Goal: Transaction & Acquisition: Book appointment/travel/reservation

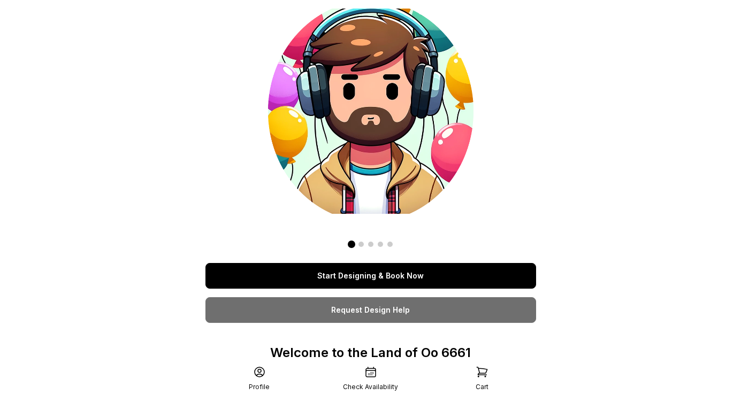
click at [323, 278] on link "Start Designing & Book Now" at bounding box center [370, 276] width 331 height 26
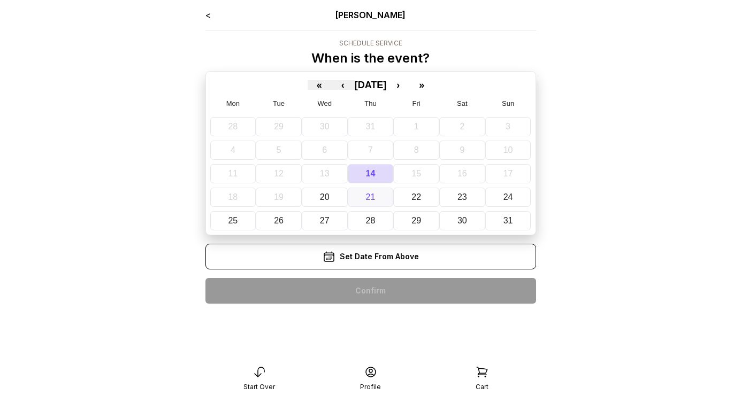
click at [371, 193] on abbr "21" at bounding box center [371, 197] width 10 height 9
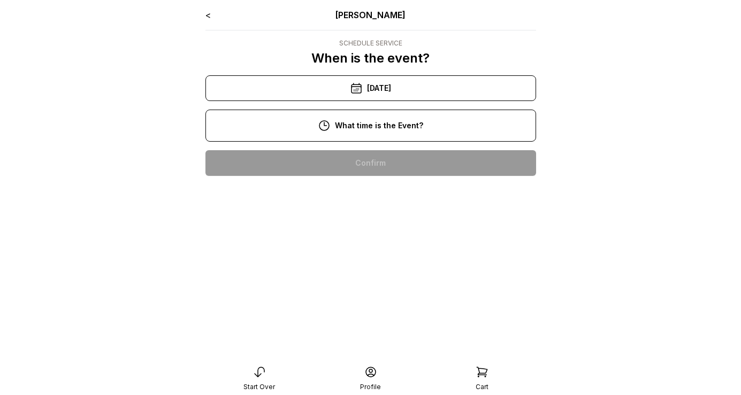
click at [376, 200] on div "11:00 am" at bounding box center [370, 198] width 313 height 26
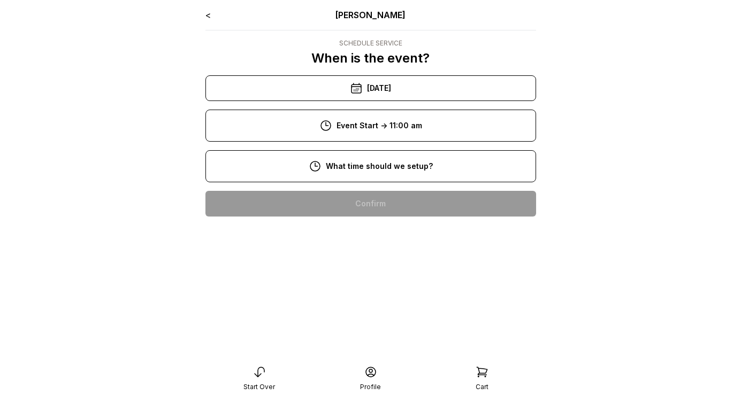
click at [369, 205] on div "8:00 am" at bounding box center [370, 204] width 313 height 26
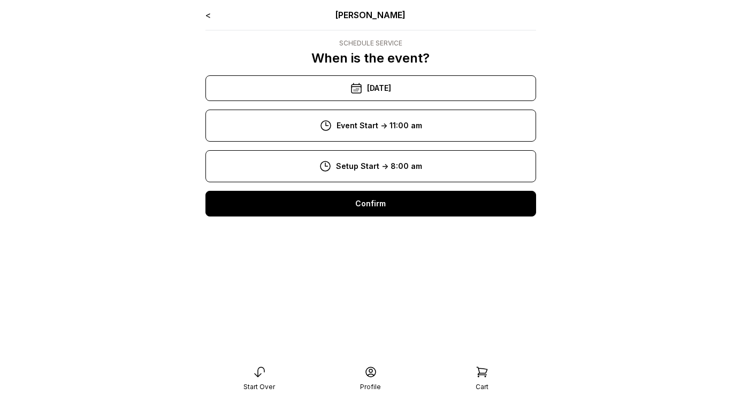
click at [368, 208] on div "Confirm" at bounding box center [370, 204] width 331 height 26
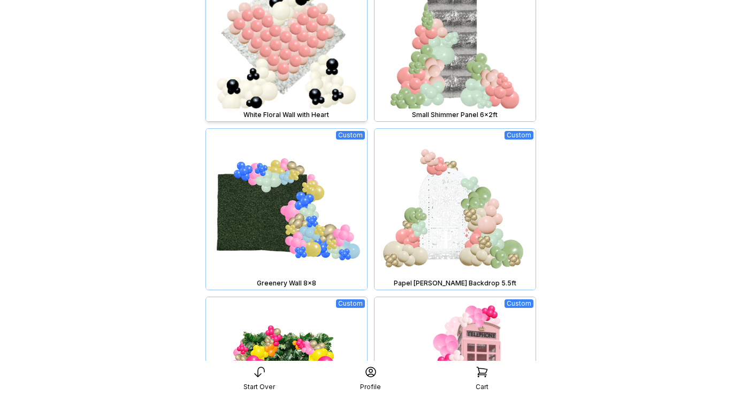
scroll to position [863, 0]
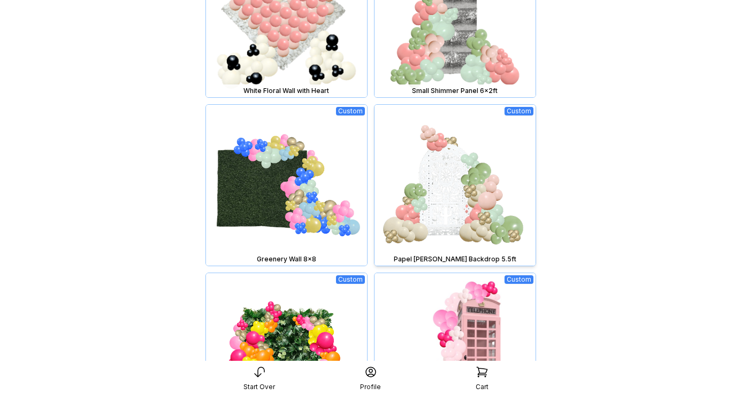
click at [433, 194] on img at bounding box center [454, 185] width 161 height 161
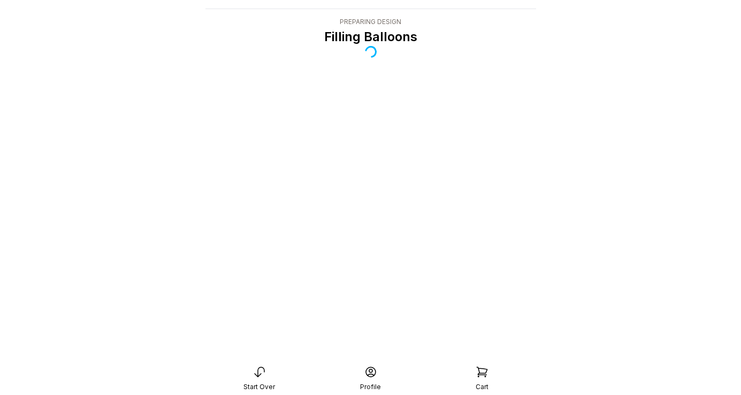
scroll to position [21, 0]
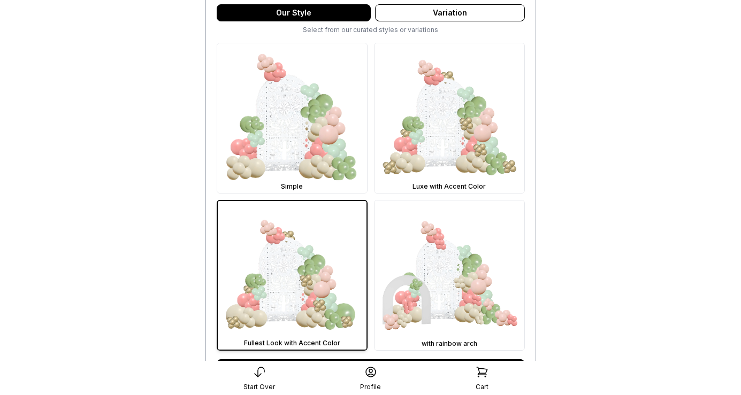
scroll to position [290, 0]
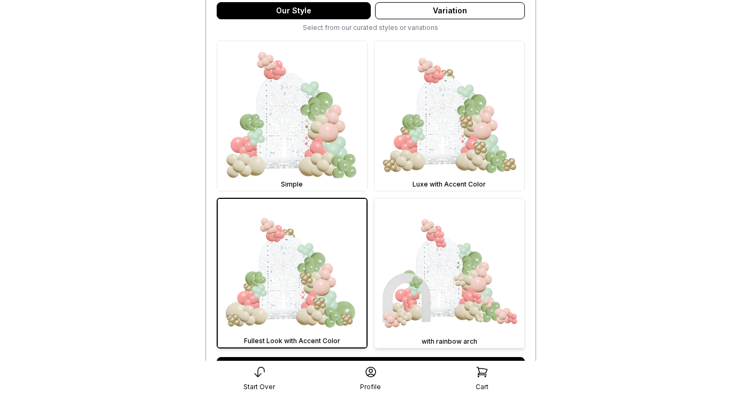
click at [446, 267] on img at bounding box center [449, 273] width 150 height 150
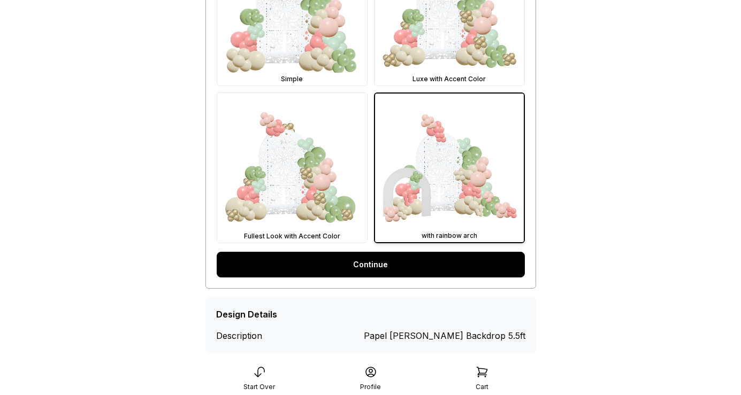
scroll to position [415, 0]
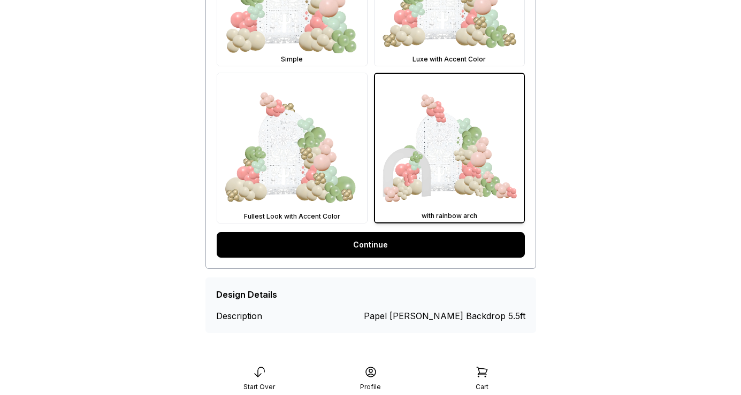
click at [424, 244] on link "Continue" at bounding box center [371, 245] width 308 height 26
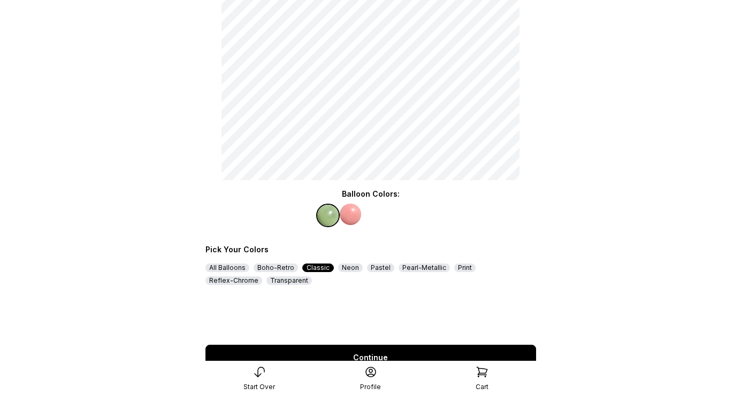
scroll to position [126, 0]
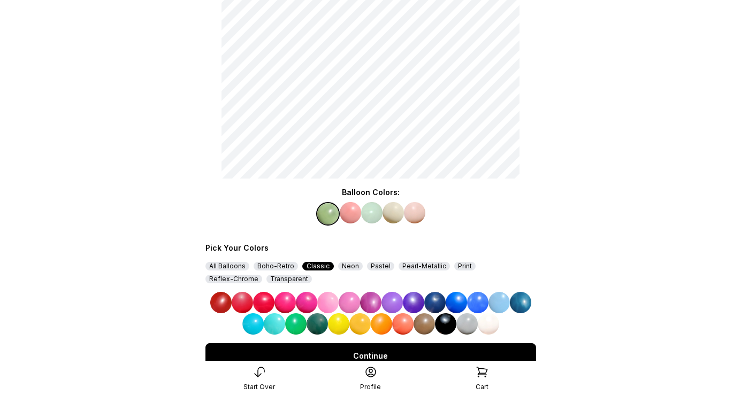
click at [349, 269] on div "Neon" at bounding box center [350, 266] width 25 height 9
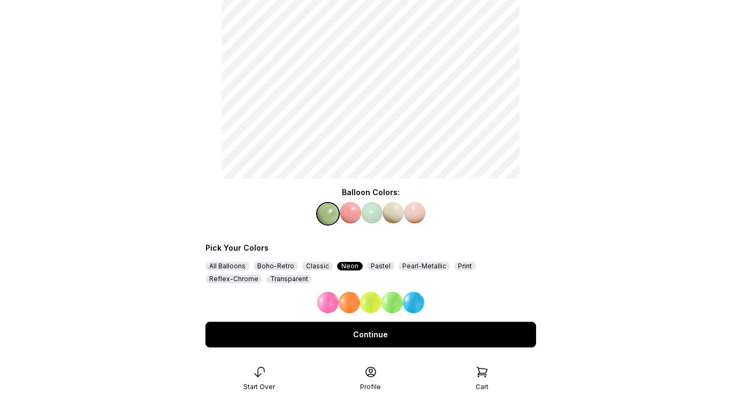
click at [327, 308] on img at bounding box center [327, 302] width 21 height 21
click at [348, 215] on img at bounding box center [350, 212] width 21 height 21
click at [373, 304] on img at bounding box center [370, 302] width 21 height 21
click at [350, 213] on img at bounding box center [350, 212] width 21 height 21
click at [350, 303] on img at bounding box center [349, 302] width 21 height 21
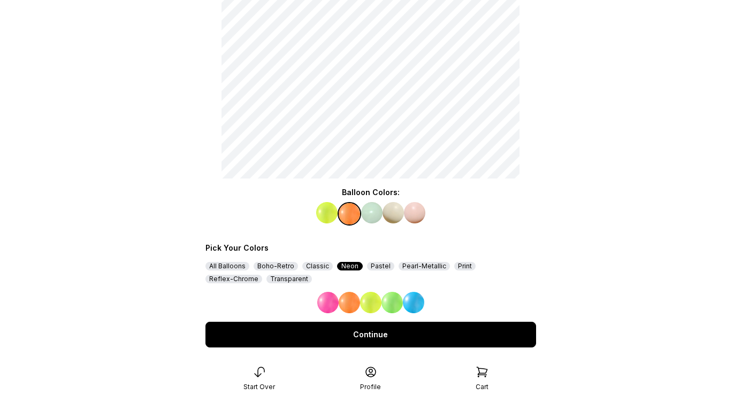
click at [368, 212] on img at bounding box center [371, 212] width 21 height 21
click at [371, 308] on img at bounding box center [370, 302] width 21 height 21
click at [394, 213] on img at bounding box center [392, 212] width 21 height 21
click at [323, 301] on img at bounding box center [327, 302] width 21 height 21
click at [419, 212] on img at bounding box center [414, 212] width 21 height 21
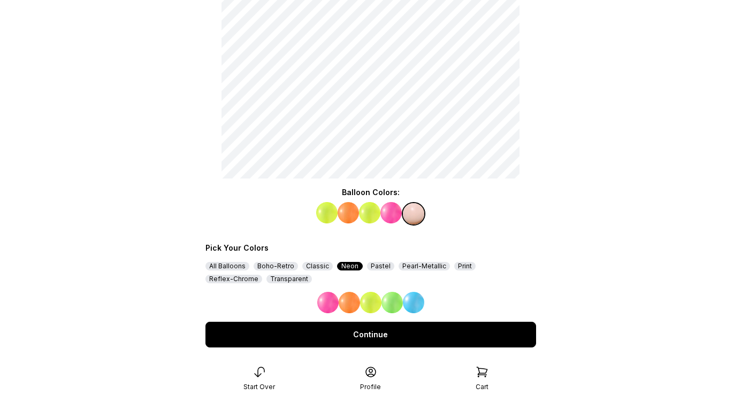
click at [409, 302] on img at bounding box center [413, 302] width 21 height 21
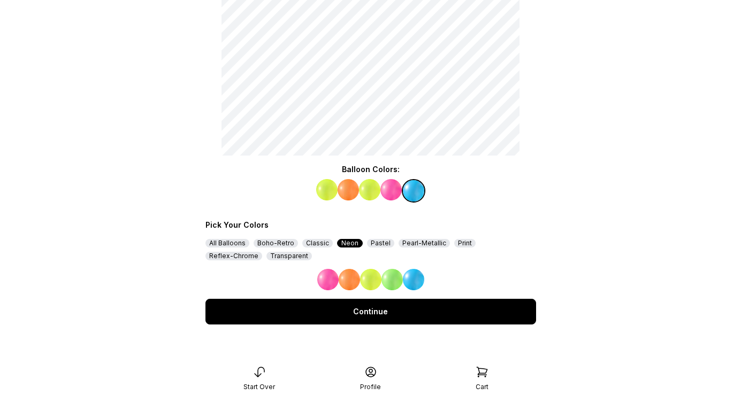
click at [408, 315] on div "Continue" at bounding box center [370, 312] width 331 height 26
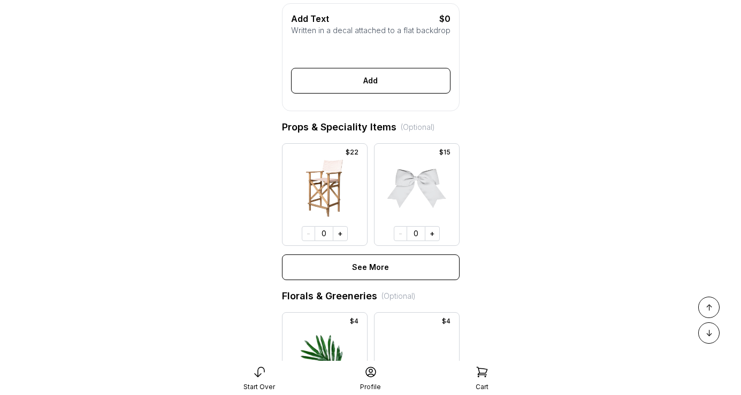
scroll to position [469, 0]
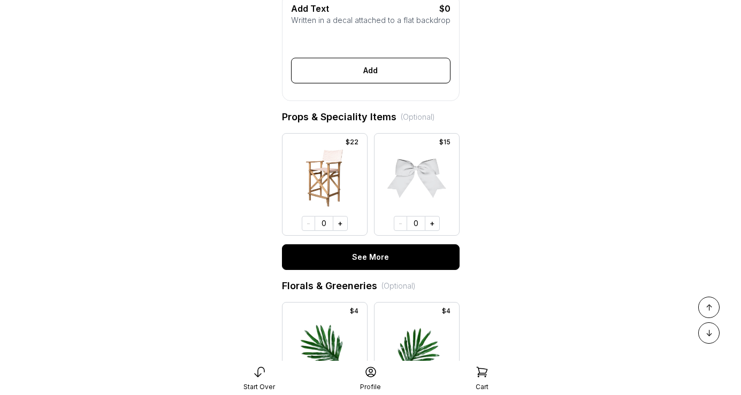
click at [392, 261] on div "See More" at bounding box center [371, 257] width 178 height 26
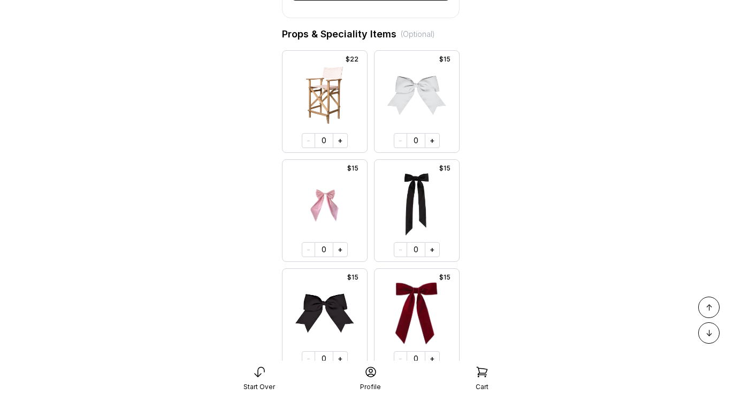
scroll to position [562, 0]
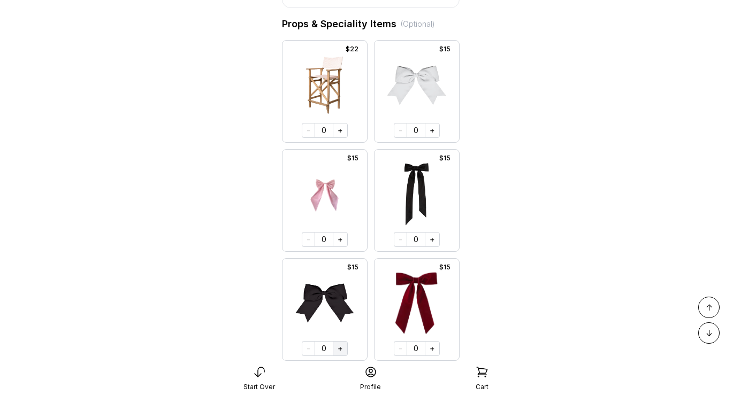
click at [341, 350] on button "+" at bounding box center [340, 348] width 15 height 15
click at [341, 350] on button "+" at bounding box center [339, 348] width 15 height 15
click at [341, 350] on button "+" at bounding box center [340, 348] width 15 height 15
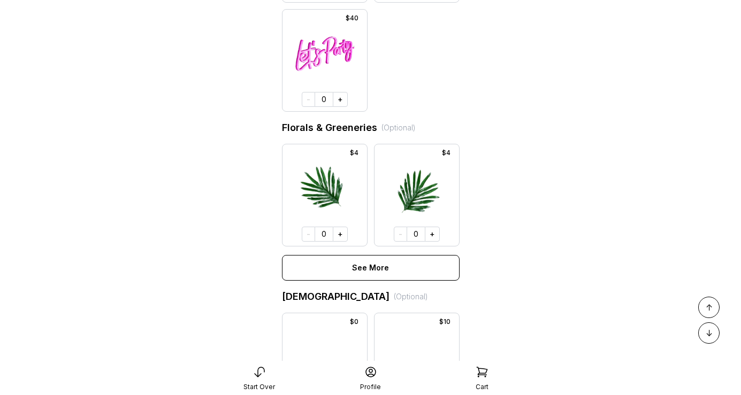
scroll to position [1608, 0]
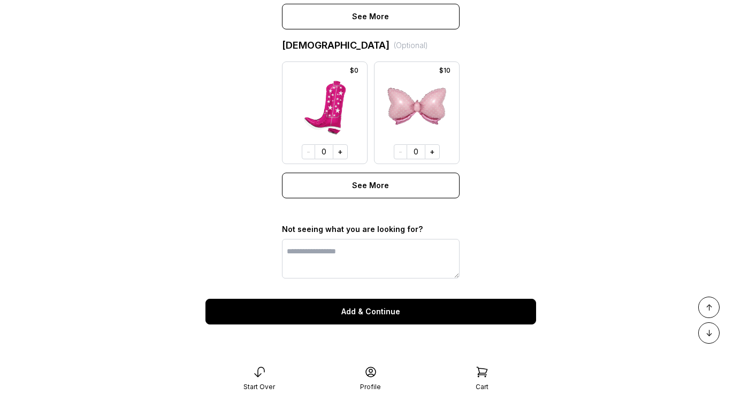
click at [392, 316] on div "Add & Continue" at bounding box center [370, 312] width 331 height 26
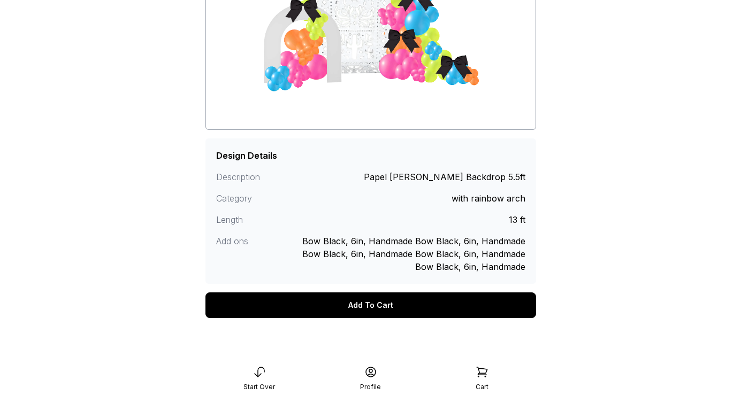
scroll to position [202, 0]
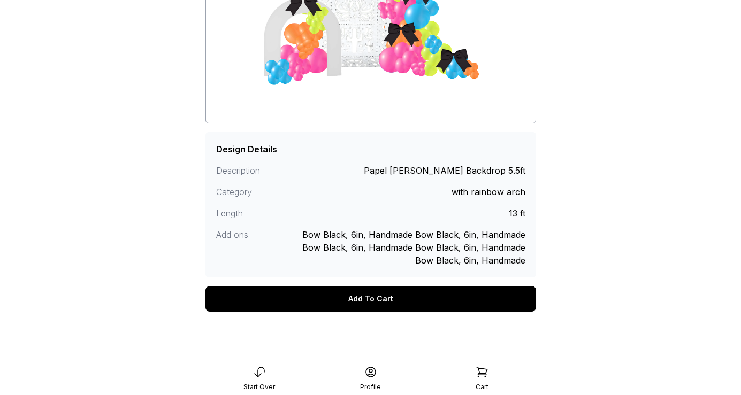
click at [387, 303] on div "Add To Cart" at bounding box center [370, 299] width 331 height 26
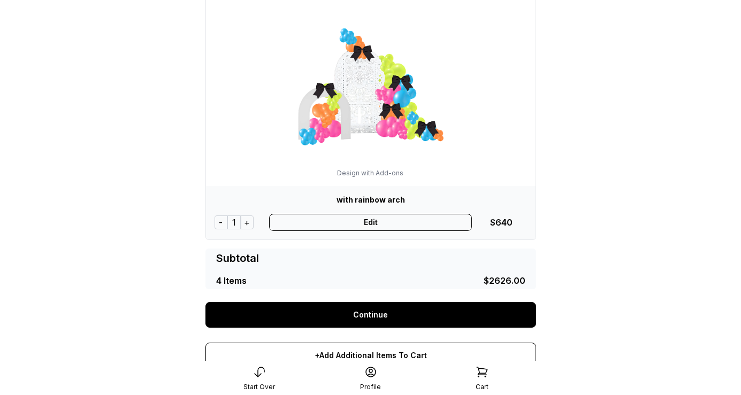
scroll to position [861, 0]
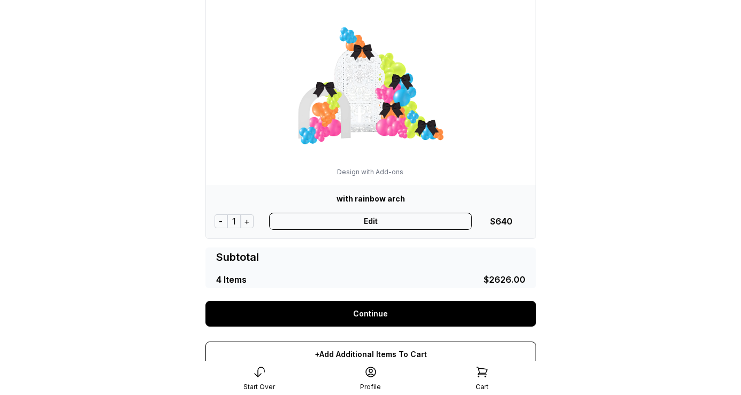
click at [382, 315] on link "Continue" at bounding box center [370, 314] width 331 height 26
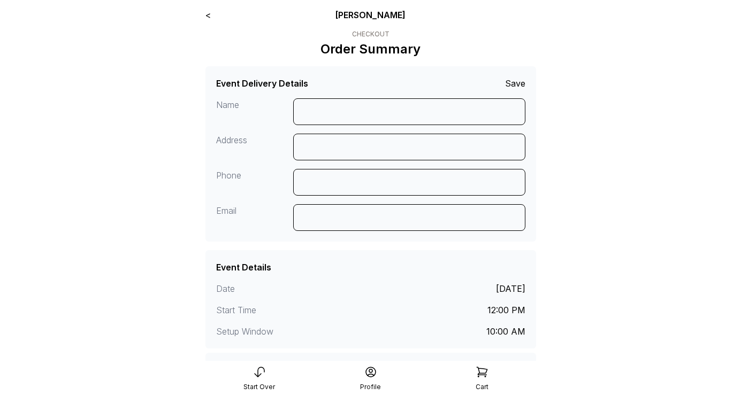
click at [207, 16] on link "<" at bounding box center [207, 15] width 5 height 11
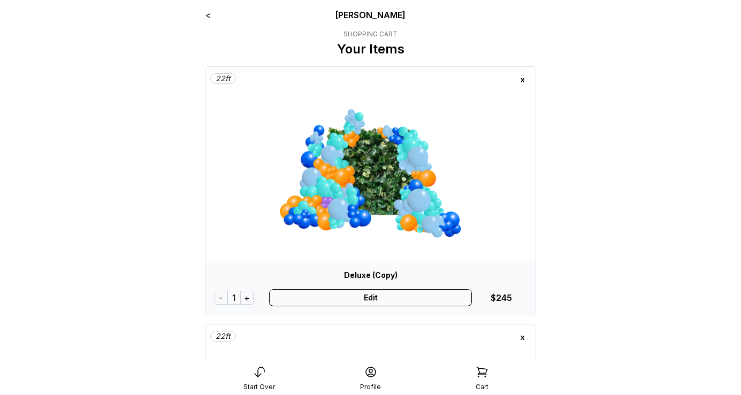
click at [523, 77] on div "x" at bounding box center [522, 79] width 17 height 17
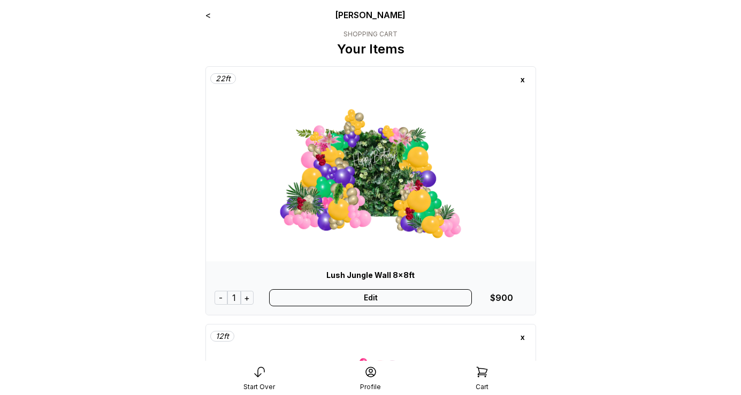
click at [523, 77] on div "x" at bounding box center [522, 79] width 17 height 17
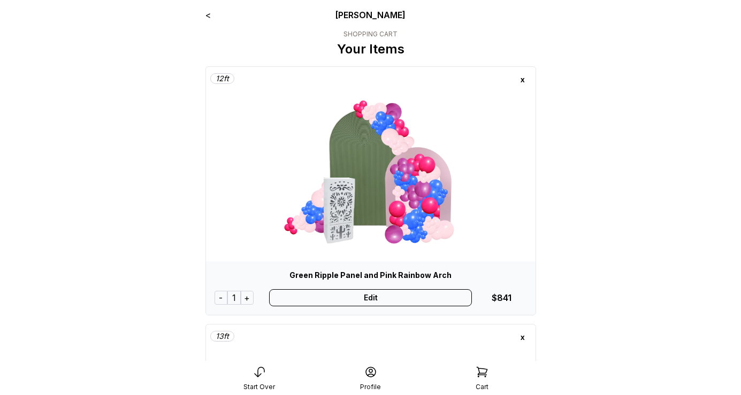
click at [523, 77] on div "x" at bounding box center [522, 79] width 17 height 17
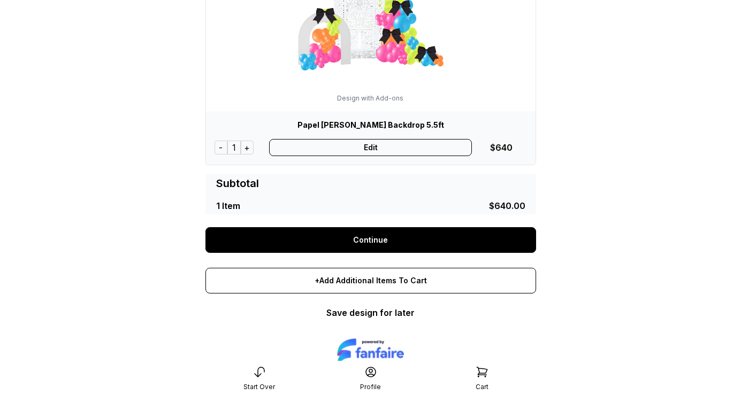
scroll to position [197, 0]
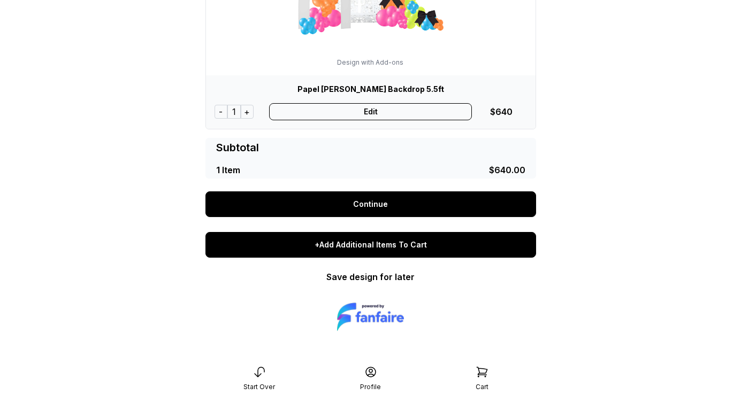
click at [373, 244] on div "+Add Additional Items To Cart" at bounding box center [370, 245] width 331 height 26
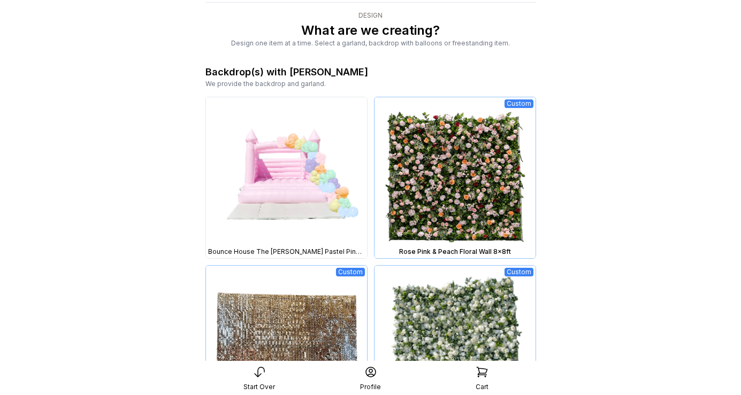
scroll to position [36, 0]
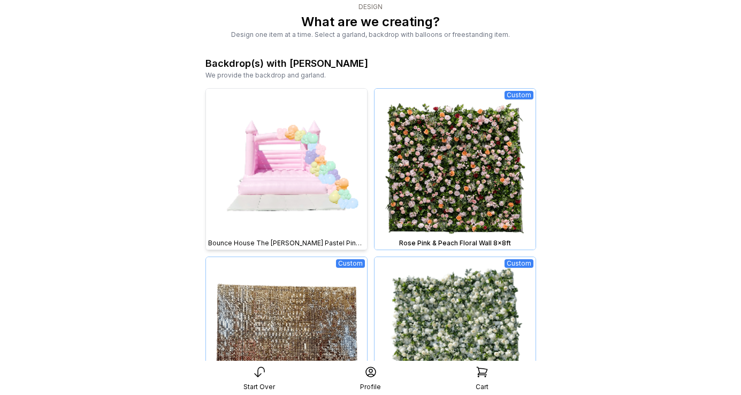
click at [297, 170] on img at bounding box center [286, 169] width 161 height 161
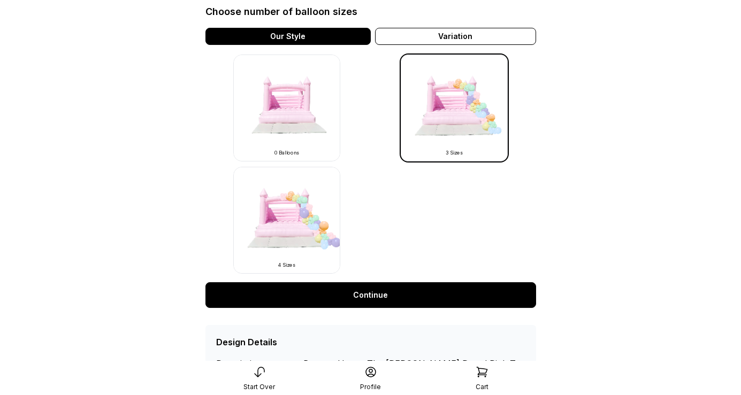
scroll to position [350, 0]
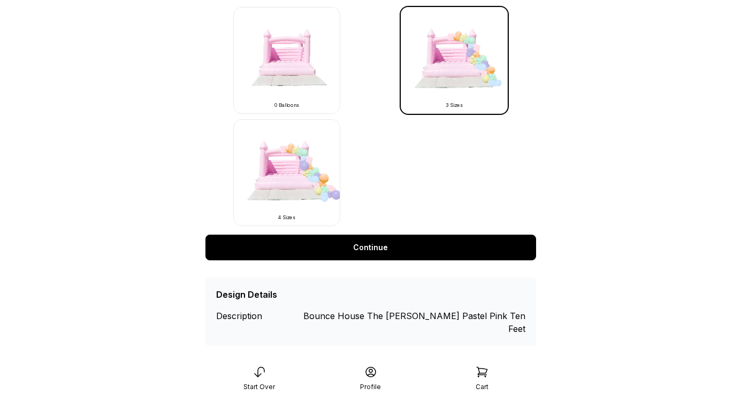
click at [351, 243] on link "Continue" at bounding box center [370, 248] width 331 height 26
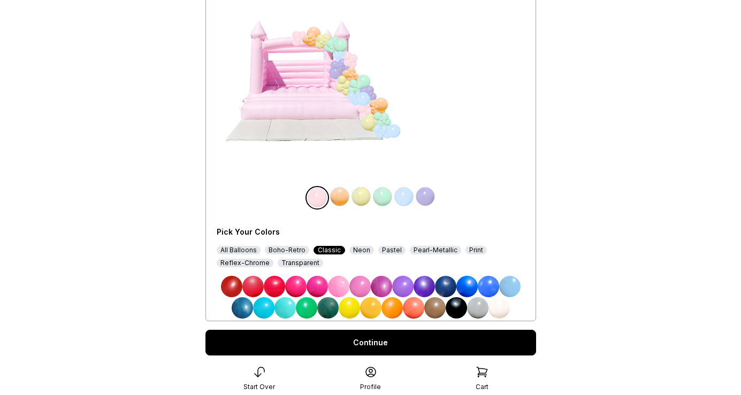
scroll to position [132, 0]
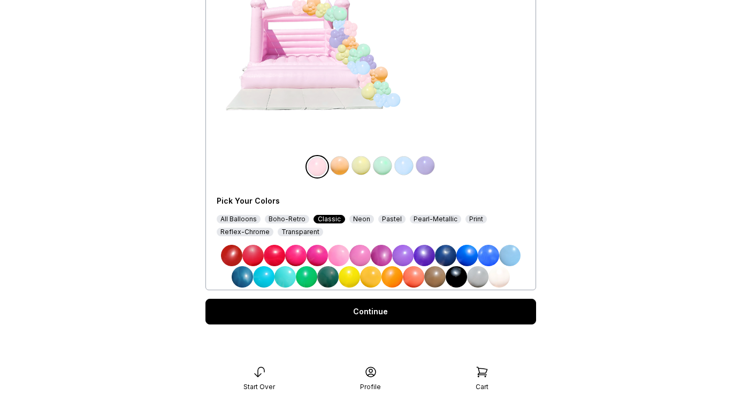
click at [339, 259] on img at bounding box center [338, 255] width 21 height 21
click at [360, 167] on img at bounding box center [360, 165] width 21 height 21
click at [385, 258] on img at bounding box center [381, 255] width 21 height 21
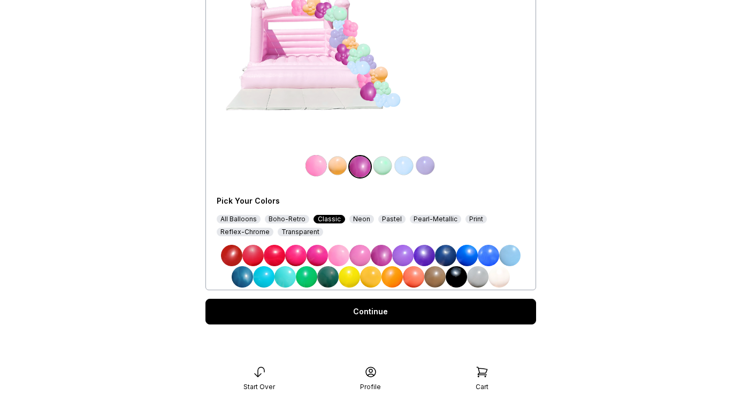
click at [378, 222] on div "Pastel" at bounding box center [391, 219] width 27 height 9
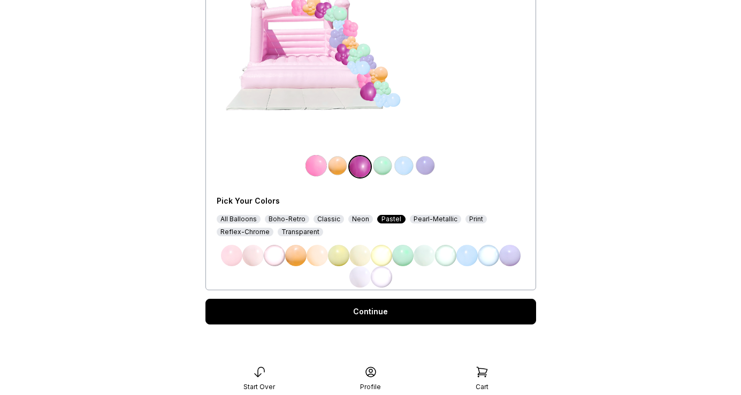
click at [402, 167] on img at bounding box center [403, 165] width 21 height 21
click at [312, 255] on img at bounding box center [316, 255] width 21 height 21
click at [427, 163] on img at bounding box center [425, 165] width 21 height 21
click at [297, 253] on img at bounding box center [295, 255] width 21 height 21
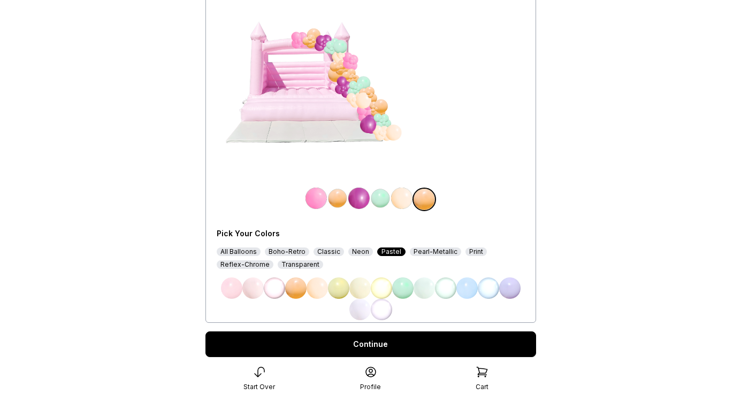
scroll to position [126, 0]
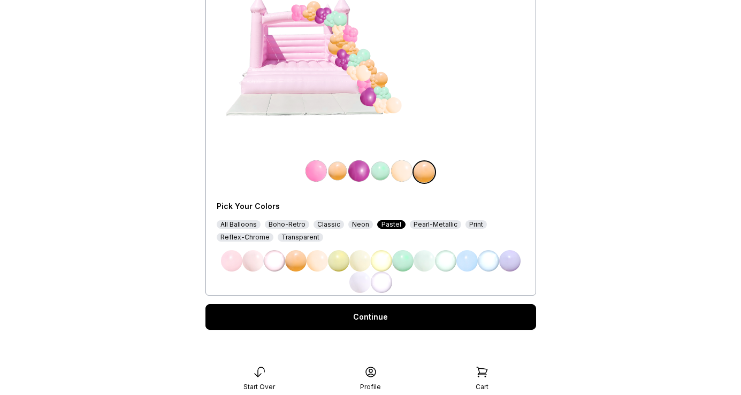
click at [366, 314] on link "Continue" at bounding box center [370, 317] width 331 height 26
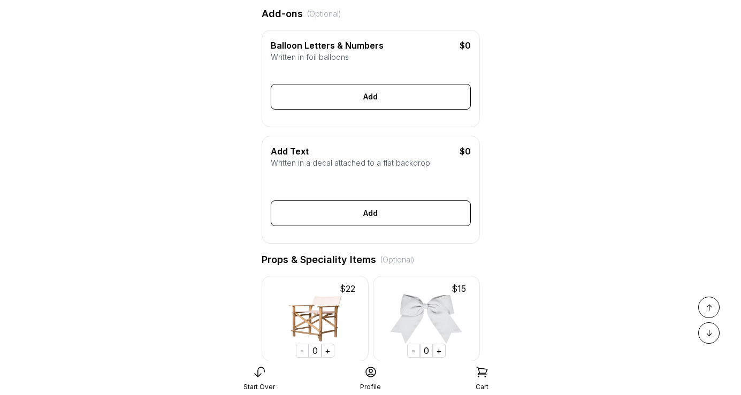
scroll to position [277, 0]
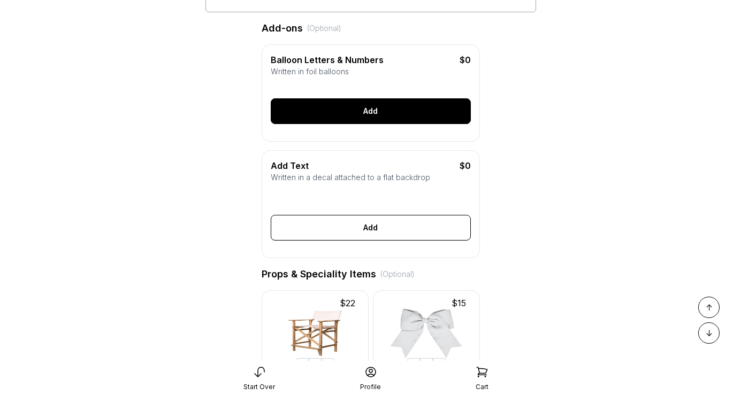
click at [380, 114] on div "Add" at bounding box center [371, 111] width 200 height 26
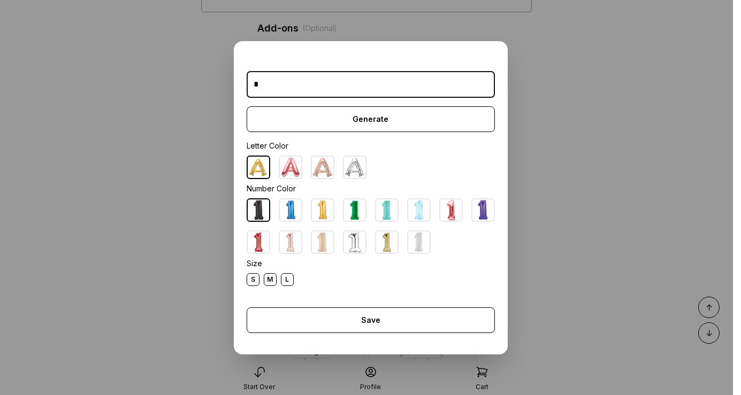
type input "*"
click at [357, 244] on img at bounding box center [354, 242] width 21 height 21
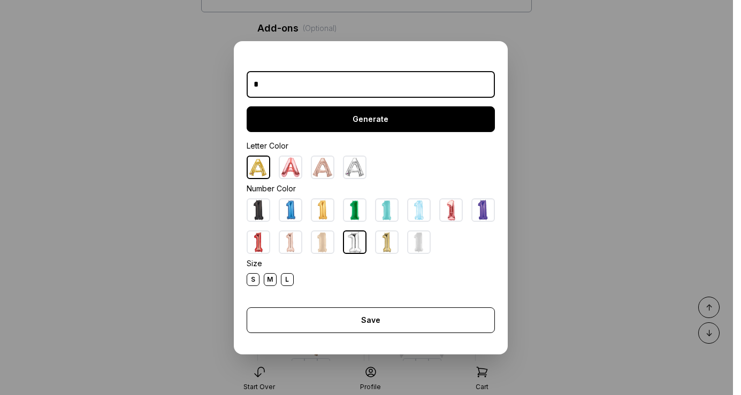
click at [371, 114] on div "Generate" at bounding box center [371, 119] width 248 height 26
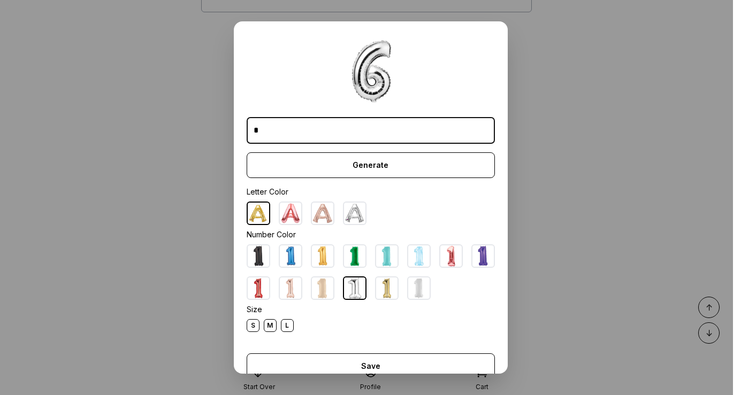
click at [287, 325] on div "L" at bounding box center [287, 325] width 13 height 13
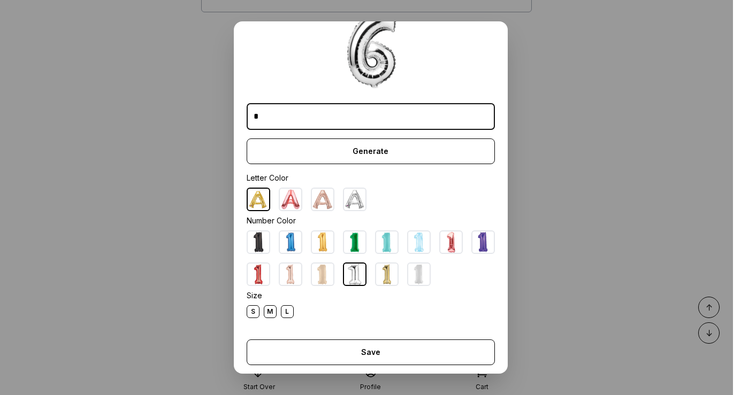
scroll to position [43, 0]
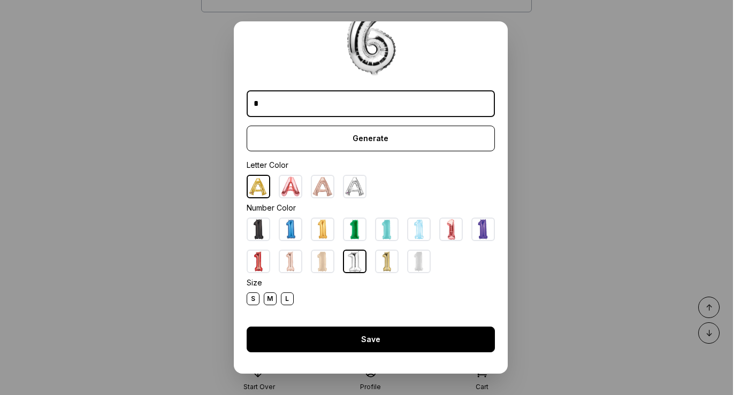
click at [348, 341] on div "Save" at bounding box center [371, 340] width 248 height 26
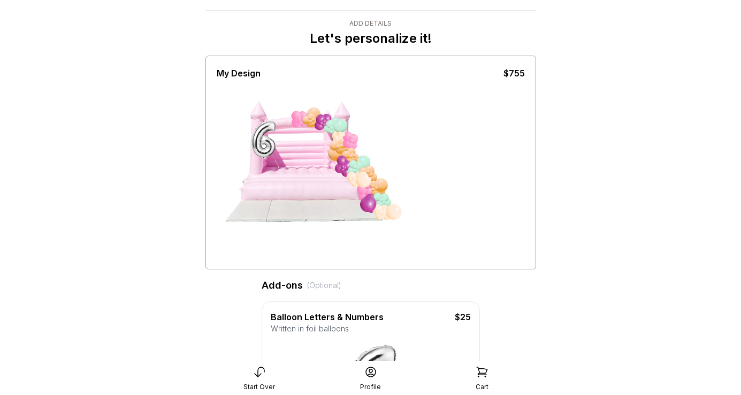
scroll to position [0, 0]
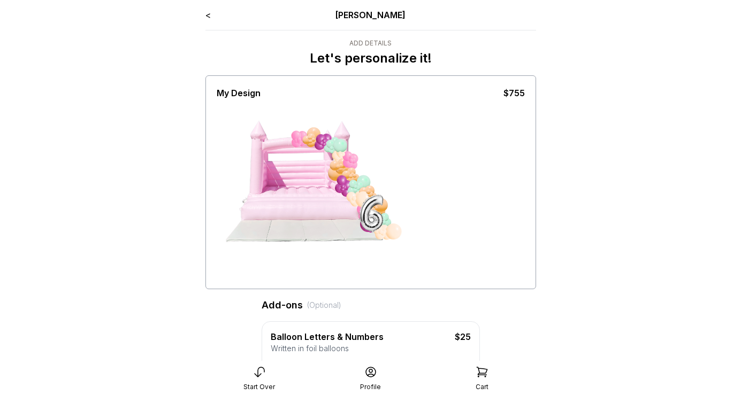
drag, startPoint x: 265, startPoint y: 169, endPoint x: 502, endPoint y: 281, distance: 261.5
click at [502, 281] on div at bounding box center [371, 192] width 308 height 187
drag, startPoint x: 371, startPoint y: 217, endPoint x: 385, endPoint y: 222, distance: 14.2
click at [385, 222] on div at bounding box center [385, 216] width 40 height 40
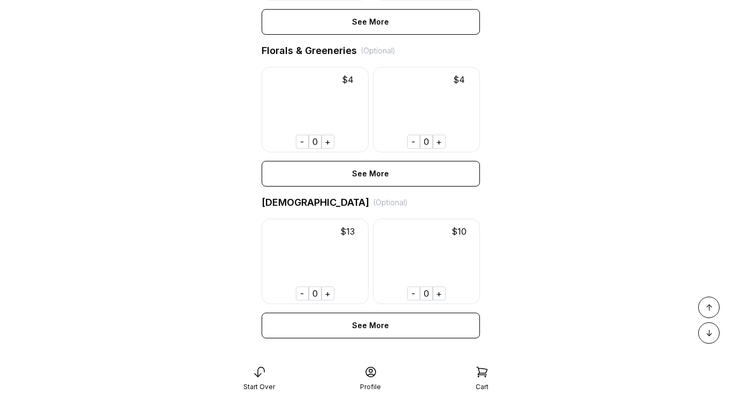
scroll to position [875, 0]
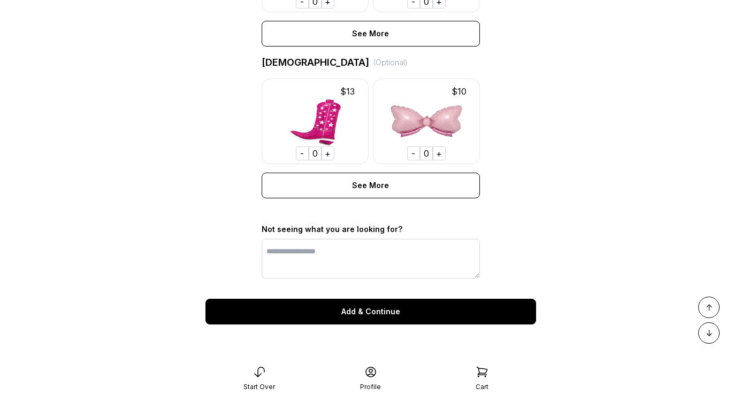
click at [382, 311] on div "Add & Continue" at bounding box center [370, 312] width 331 height 26
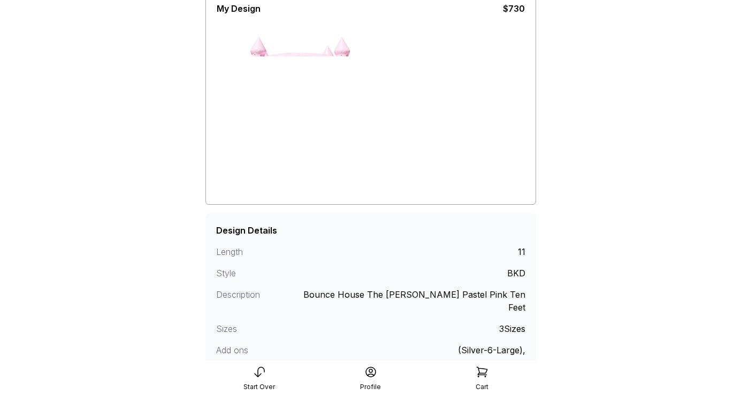
scroll to position [152, 0]
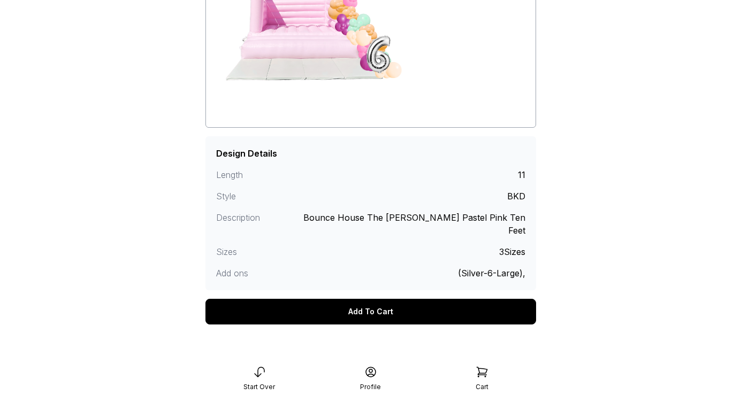
click at [383, 304] on div "Add To Cart" at bounding box center [370, 312] width 331 height 26
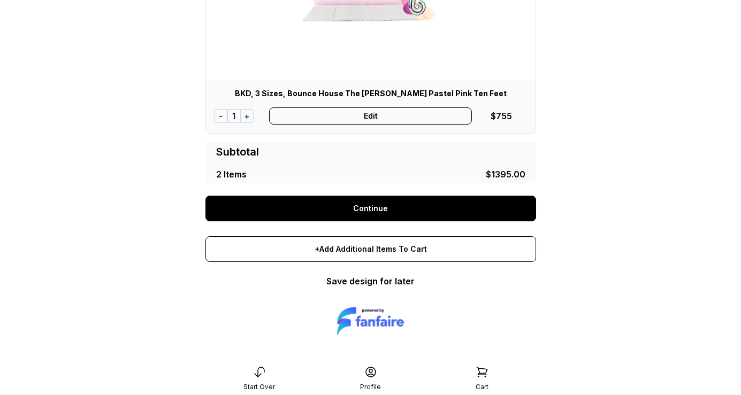
scroll to position [454, 0]
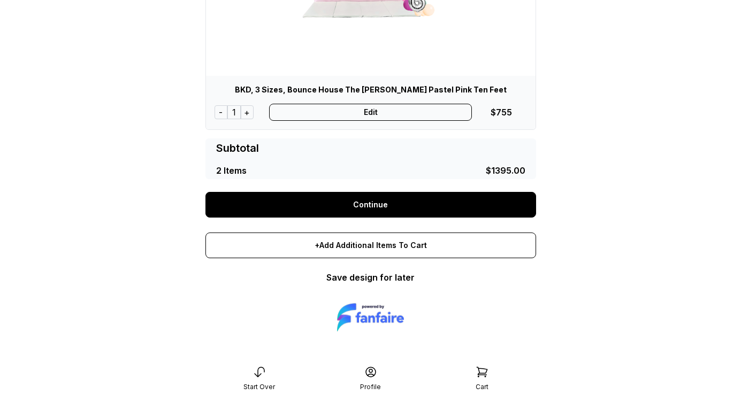
click at [378, 204] on link "Continue" at bounding box center [370, 205] width 331 height 26
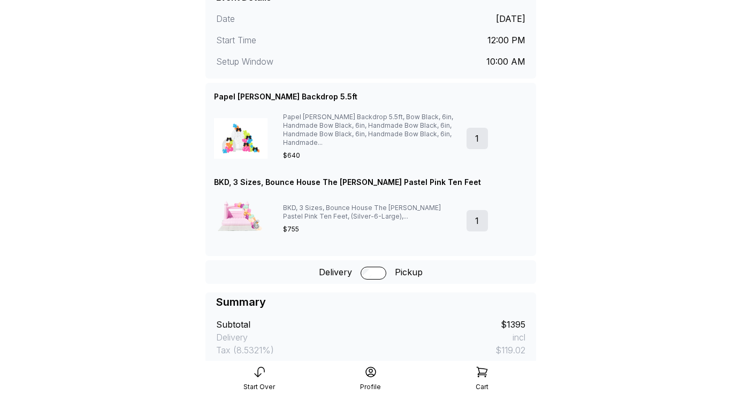
scroll to position [271, 0]
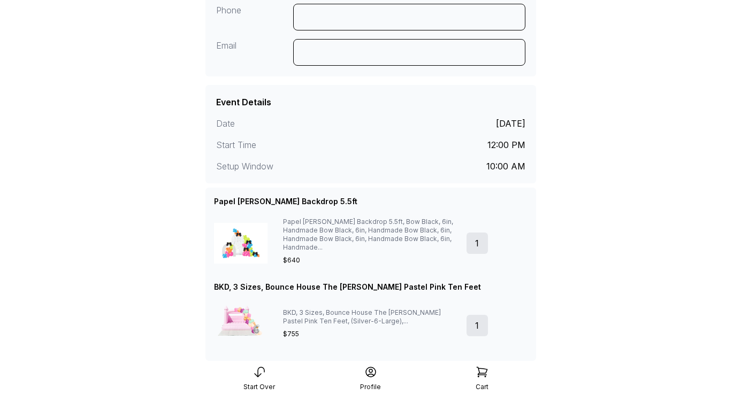
scroll to position [166, 0]
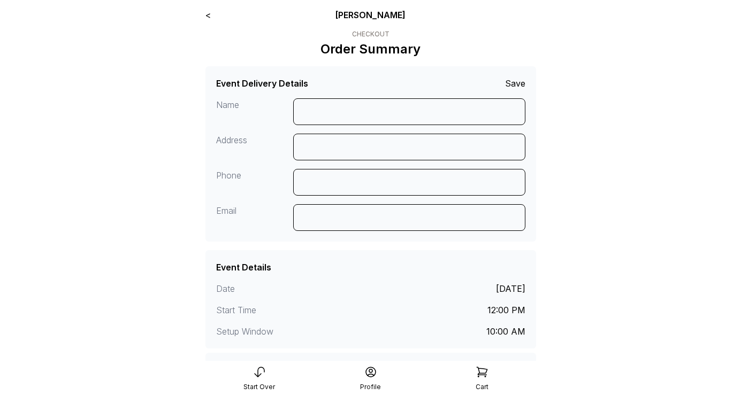
click at [209, 14] on link "<" at bounding box center [207, 15] width 5 height 11
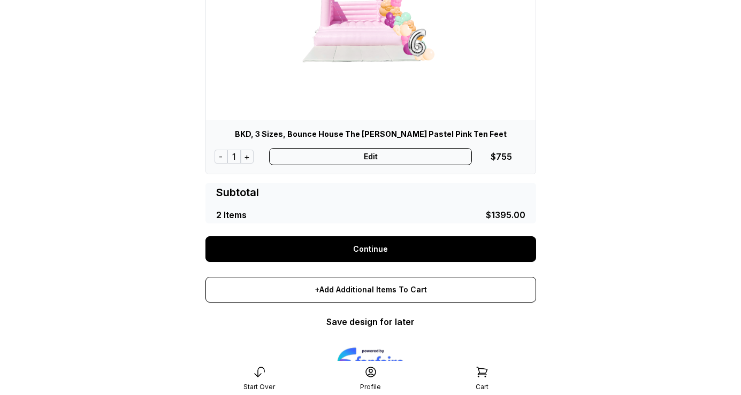
scroll to position [410, 0]
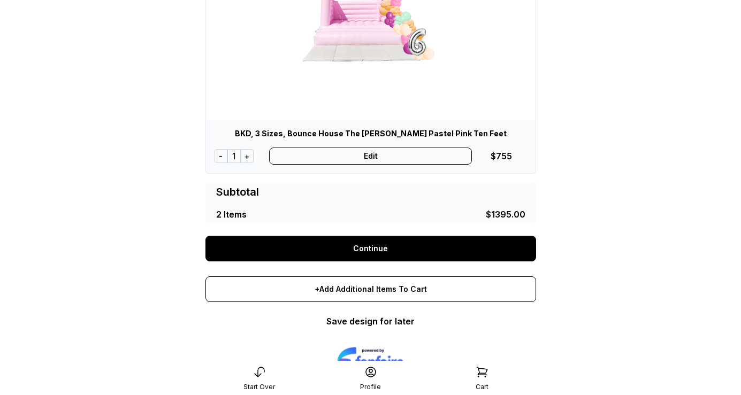
click at [372, 250] on link "Continue" at bounding box center [370, 249] width 331 height 26
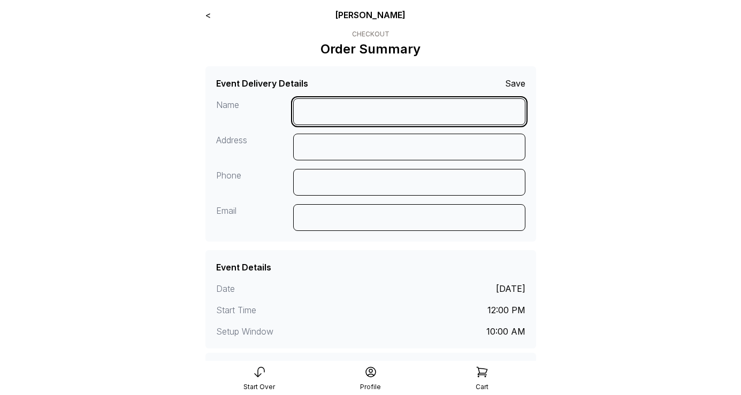
click at [332, 118] on input at bounding box center [409, 111] width 232 height 27
type input "*"
type input "**********"
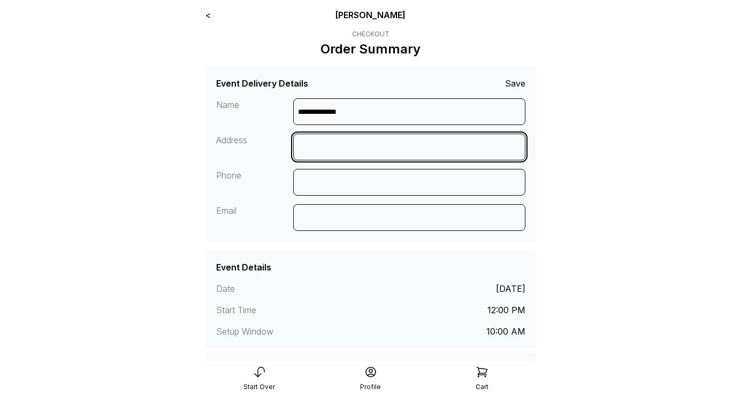
click at [323, 148] on input at bounding box center [409, 147] width 232 height 27
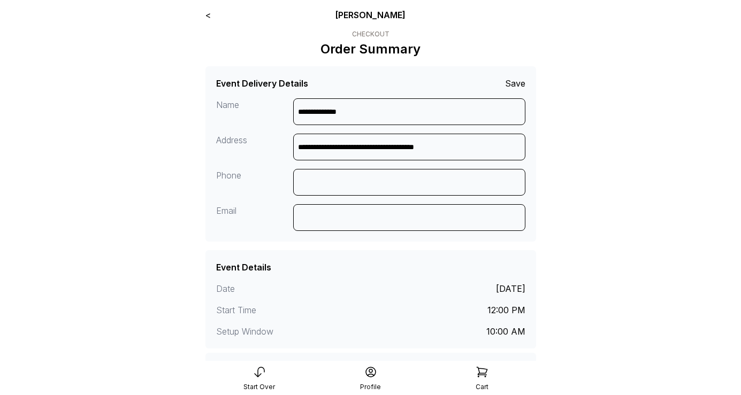
type input "**********"
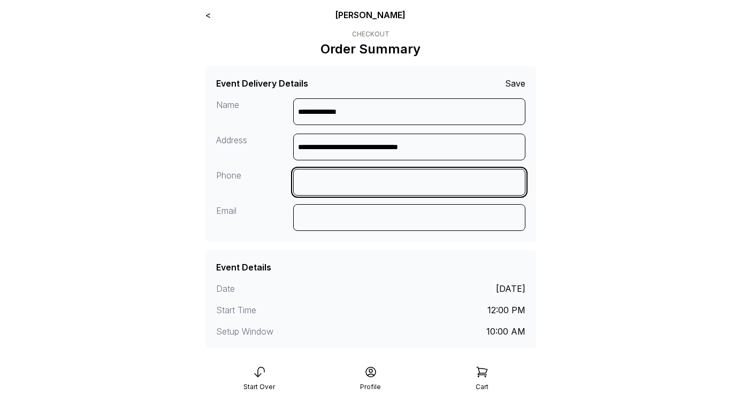
click at [344, 181] on input at bounding box center [409, 182] width 232 height 27
type input "**********"
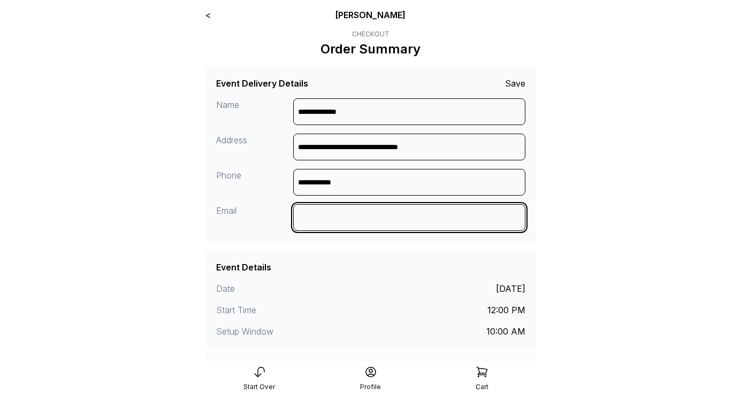
click at [329, 214] on input at bounding box center [409, 217] width 232 height 27
type input "*"
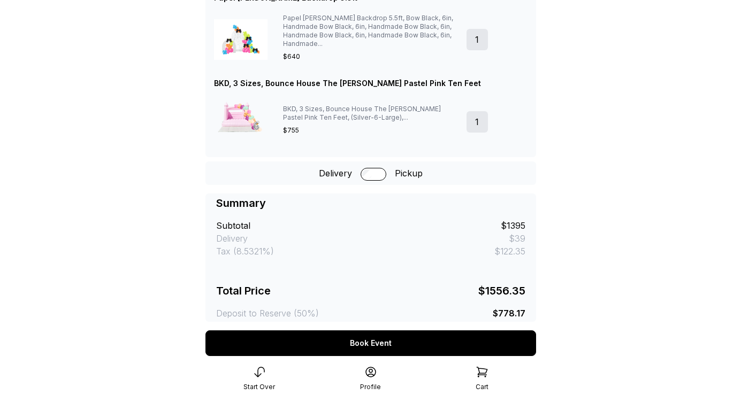
scroll to position [382, 0]
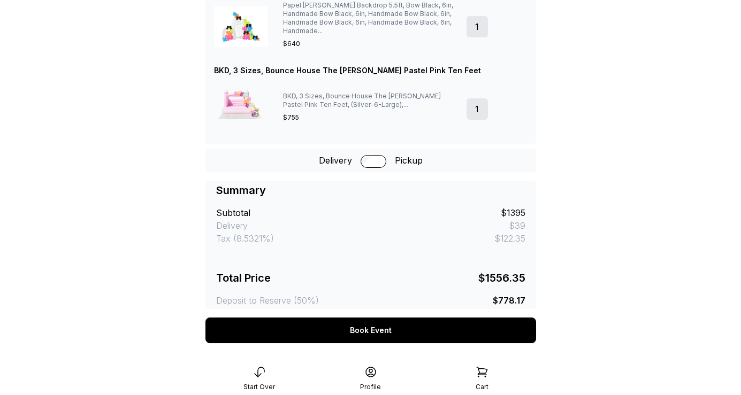
type input "**********"
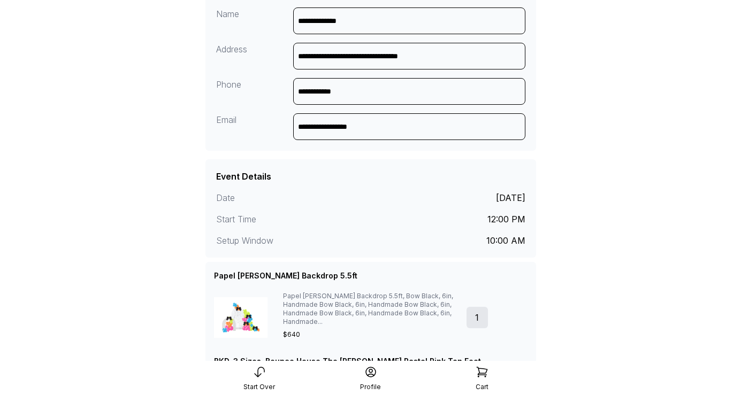
scroll to position [369, 0]
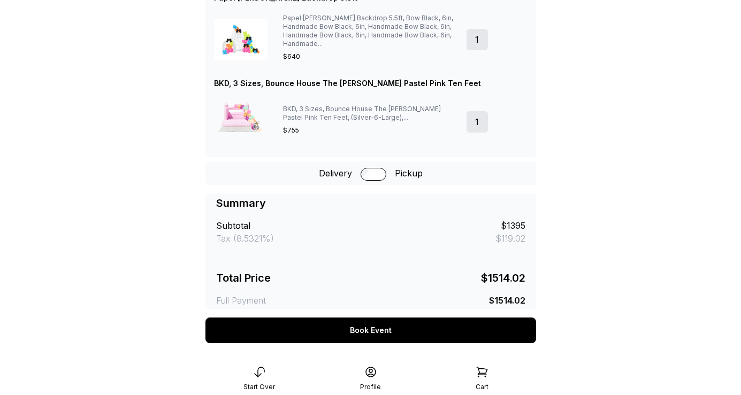
click at [379, 325] on div "Book Event" at bounding box center [370, 331] width 331 height 26
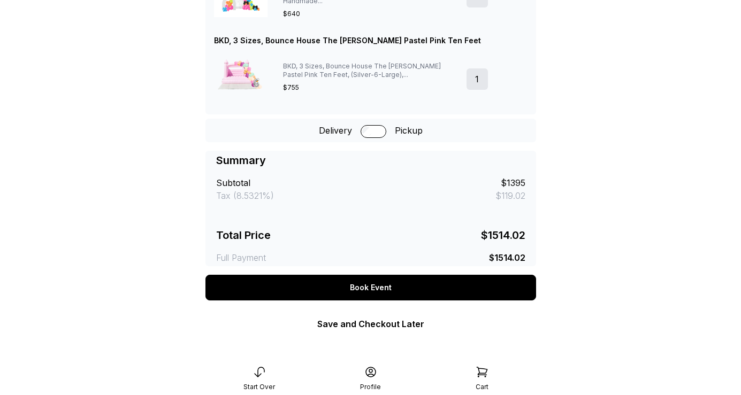
scroll to position [313, 0]
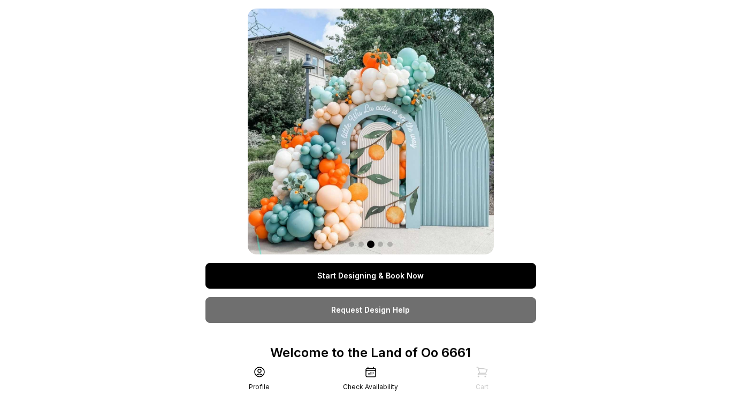
click at [412, 278] on link "Start Designing & Book Now" at bounding box center [370, 276] width 331 height 26
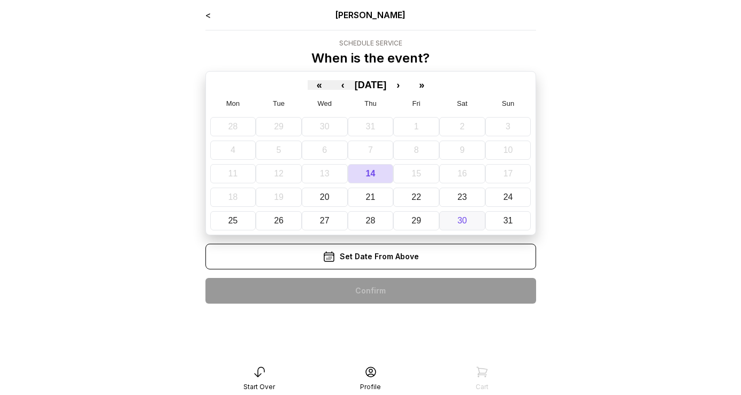
click at [463, 223] on abbr "30" at bounding box center [462, 220] width 10 height 9
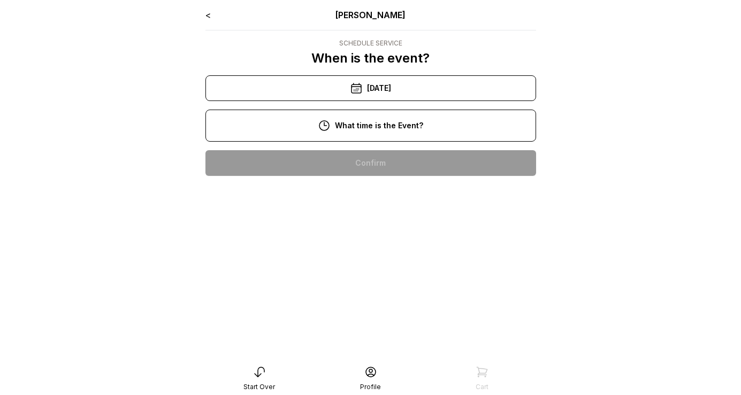
click at [393, 87] on div "8/30/2025" at bounding box center [370, 88] width 331 height 26
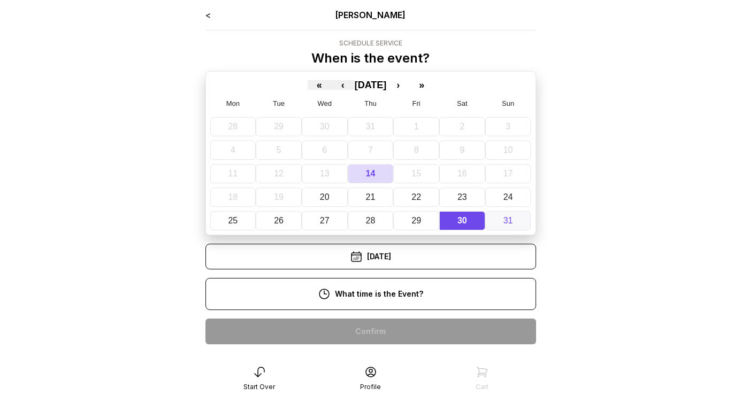
click at [518, 223] on button "31" at bounding box center [508, 220] width 46 height 19
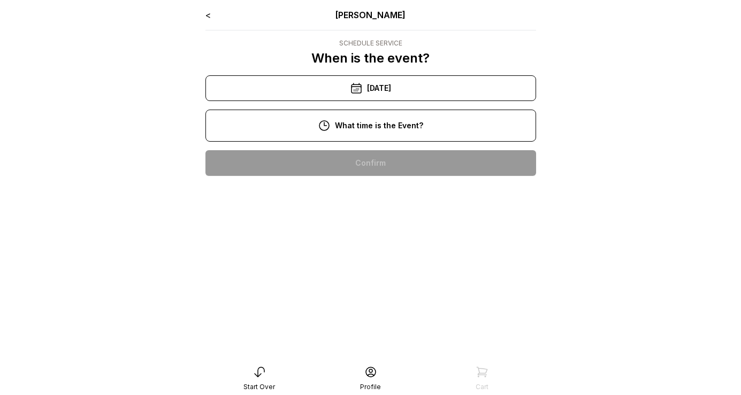
click at [382, 271] on div "1:00 pm" at bounding box center [370, 266] width 313 height 26
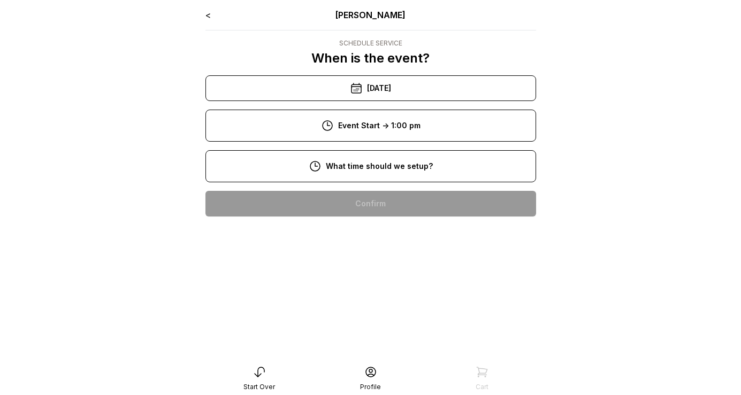
click at [380, 272] on div "10:00 am" at bounding box center [370, 272] width 313 height 26
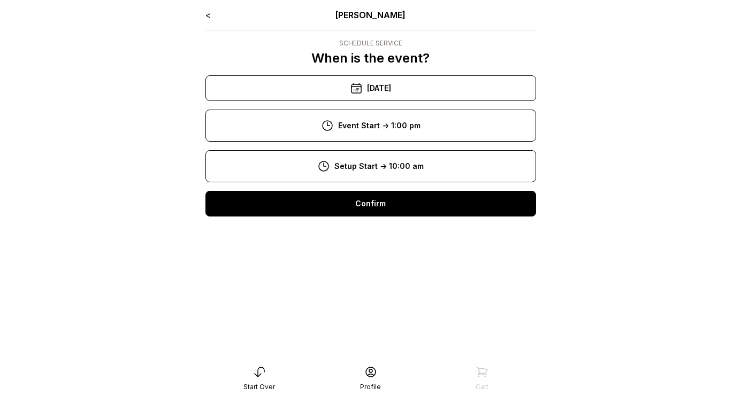
click at [377, 203] on div "Confirm" at bounding box center [370, 204] width 331 height 26
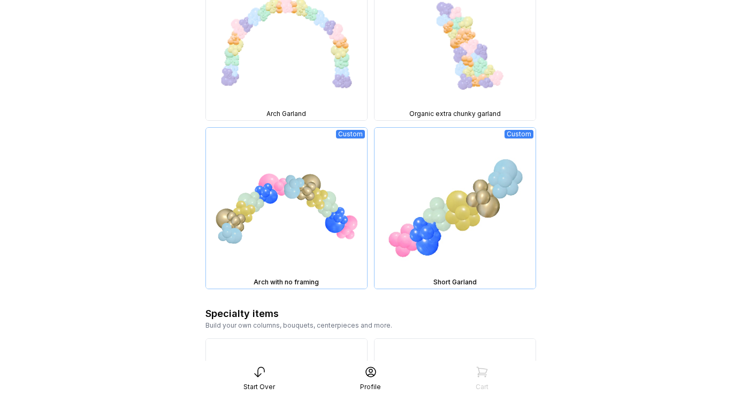
scroll to position [1566, 0]
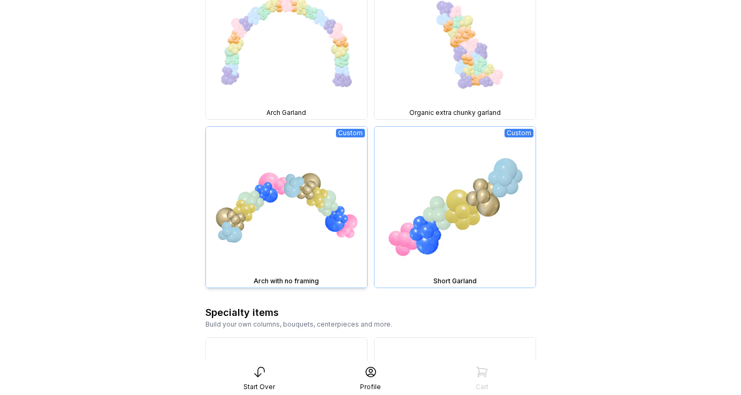
click at [318, 194] on img at bounding box center [286, 207] width 161 height 161
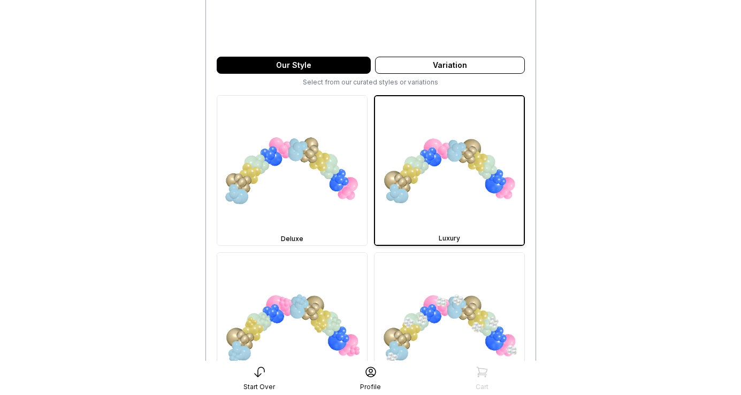
scroll to position [263, 0]
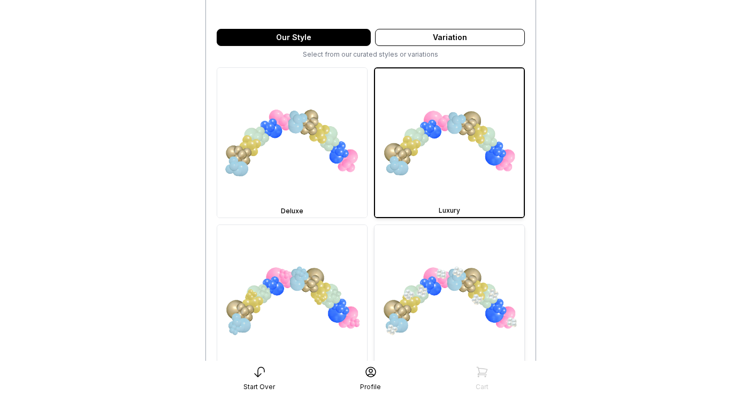
click at [421, 295] on img at bounding box center [449, 300] width 150 height 150
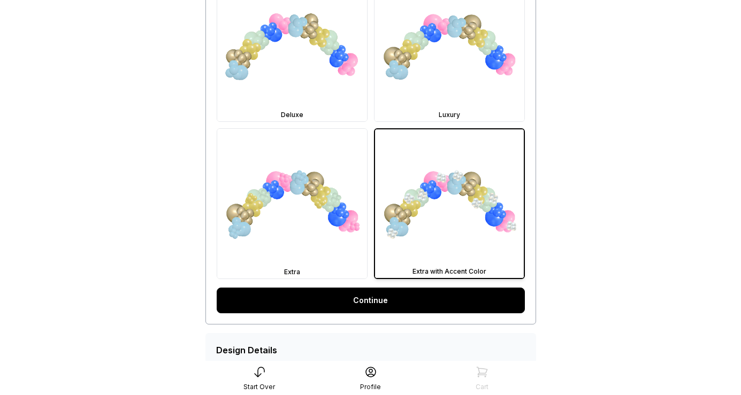
scroll to position [367, 0]
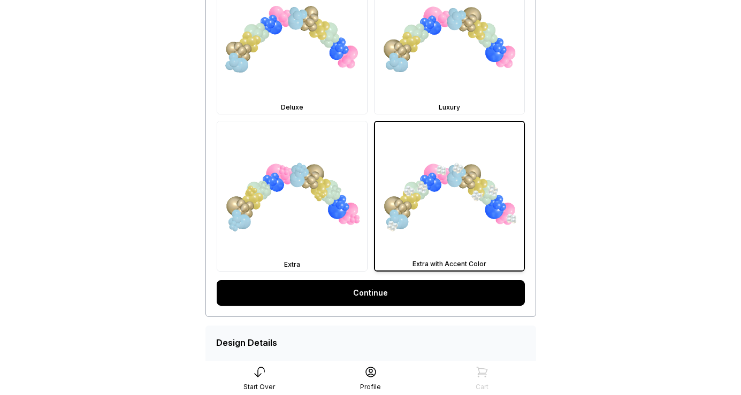
click at [409, 308] on div "My Design $ 396.00 Our Style Variation Select from our curated styles or variat…" at bounding box center [370, 12] width 331 height 609
click at [389, 296] on link "Continue" at bounding box center [371, 293] width 308 height 26
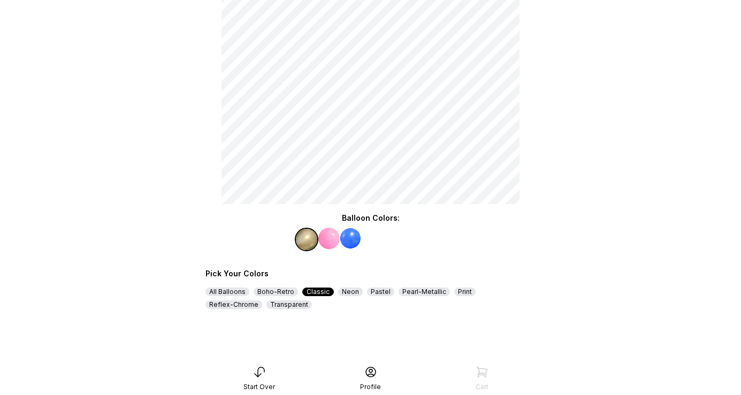
scroll to position [112, 0]
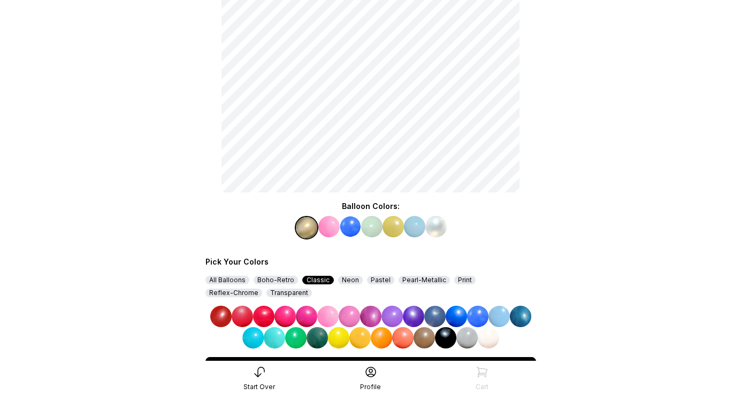
click at [434, 313] on img at bounding box center [434, 316] width 21 height 21
click at [331, 228] on img at bounding box center [328, 226] width 21 height 21
click at [272, 337] on img at bounding box center [274, 337] width 21 height 21
click at [369, 226] on img at bounding box center [371, 226] width 21 height 21
click at [252, 346] on img at bounding box center [252, 337] width 21 height 21
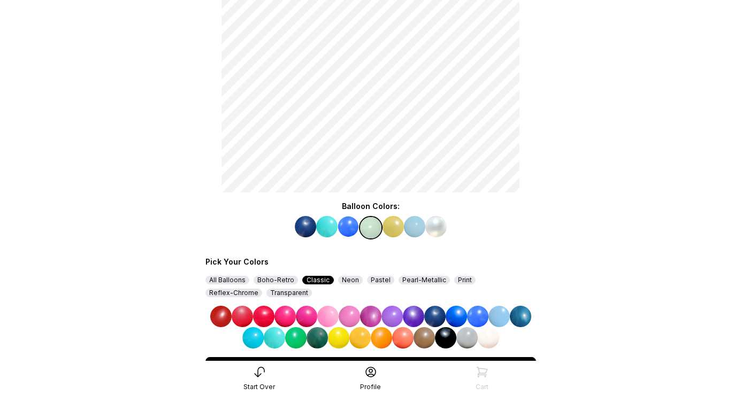
click at [394, 225] on img at bounding box center [392, 226] width 21 height 21
click at [277, 341] on img at bounding box center [274, 337] width 21 height 21
click at [413, 229] on img at bounding box center [414, 226] width 21 height 21
click at [500, 316] on img at bounding box center [498, 316] width 21 height 21
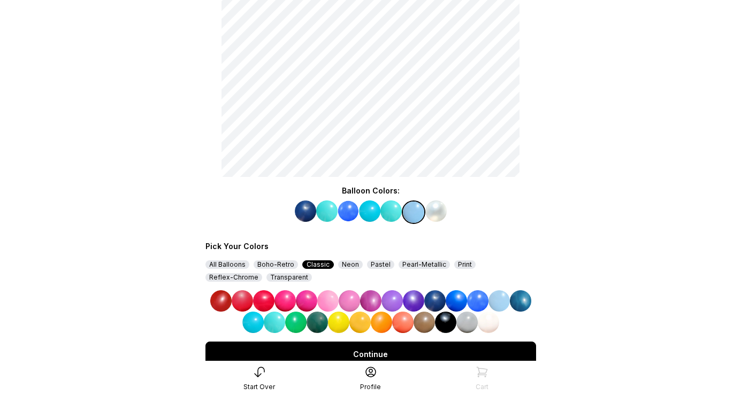
scroll to position [136, 0]
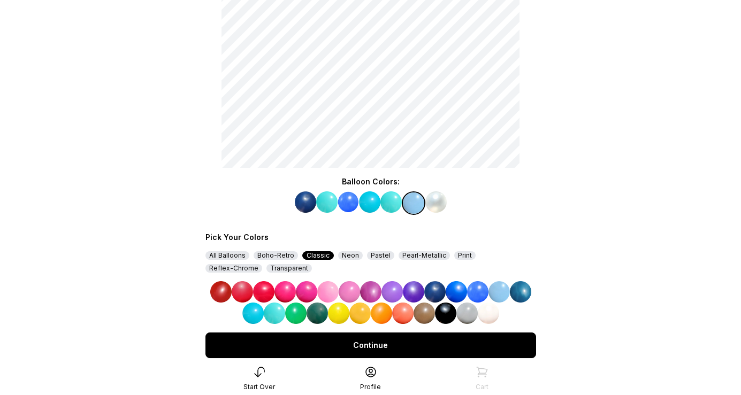
click at [493, 346] on div "Continue" at bounding box center [370, 346] width 331 height 26
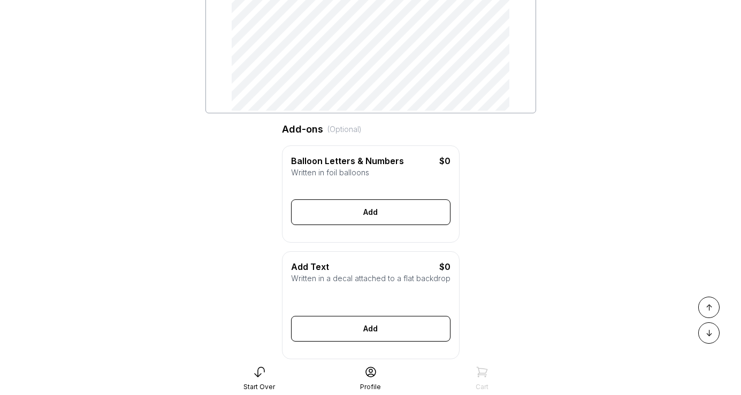
scroll to position [191, 0]
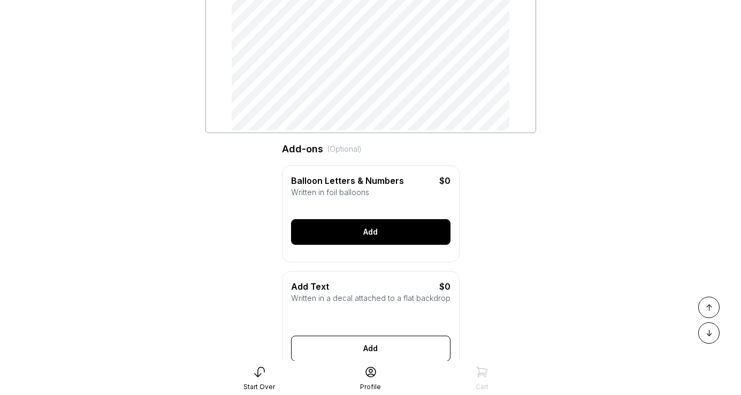
click at [397, 233] on div "Add" at bounding box center [370, 232] width 159 height 26
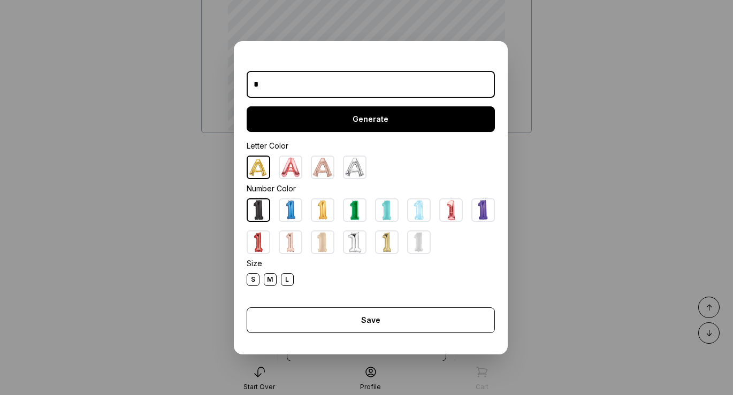
type input "*"
click at [348, 117] on div "Generate" at bounding box center [371, 119] width 248 height 26
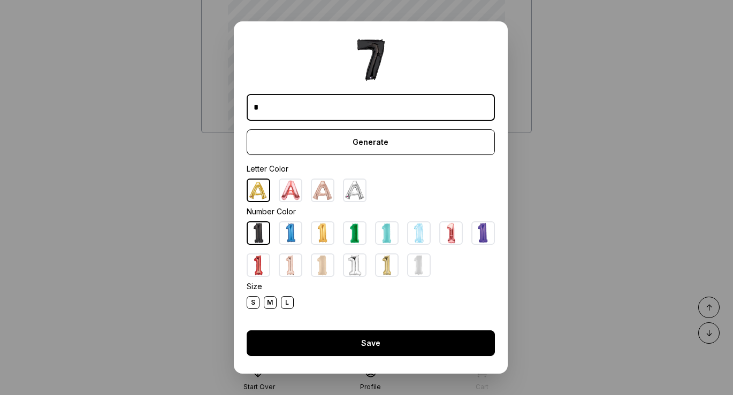
click at [380, 348] on div "Save" at bounding box center [371, 344] width 248 height 26
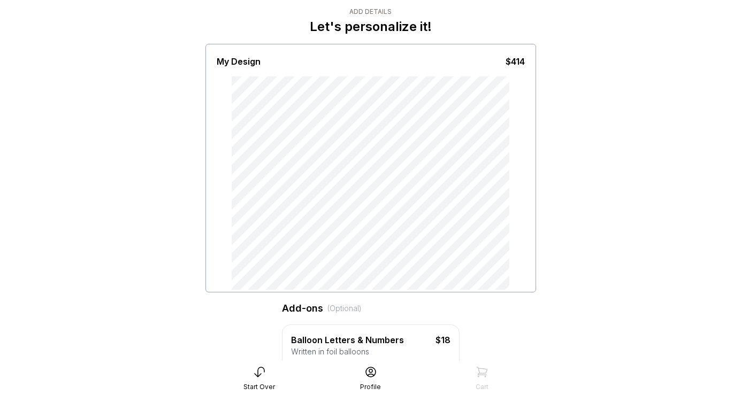
scroll to position [0, 0]
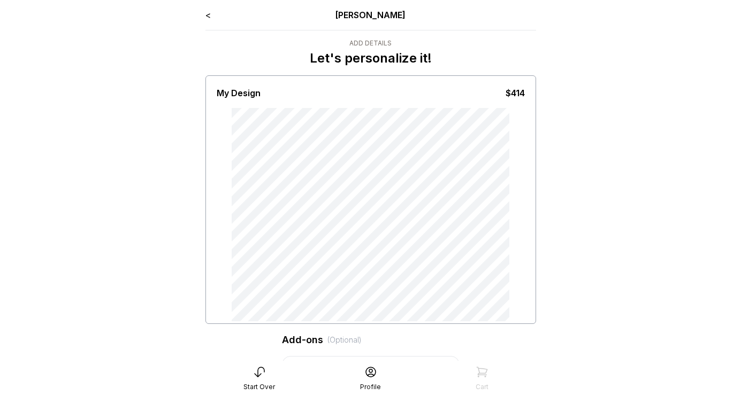
click at [329, 151] on div "My Design $414" at bounding box center [370, 199] width 331 height 249
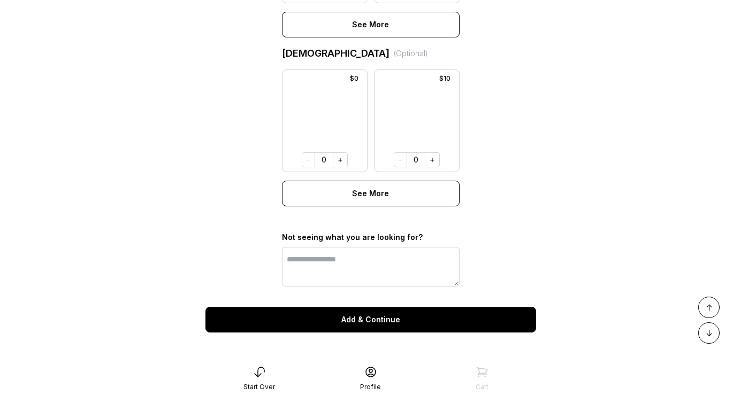
scroll to position [922, 0]
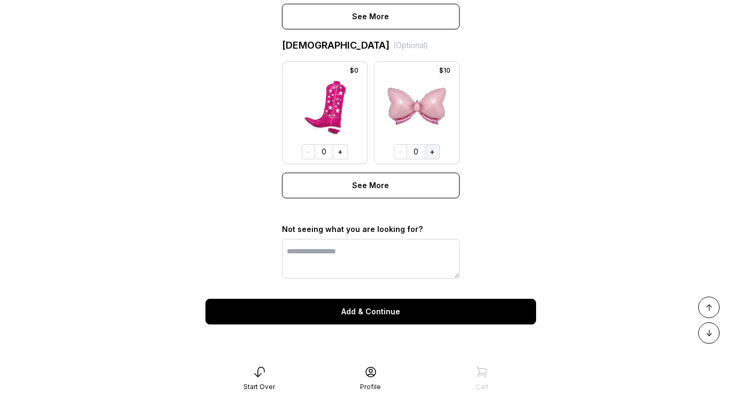
click at [431, 152] on button "+" at bounding box center [432, 151] width 15 height 15
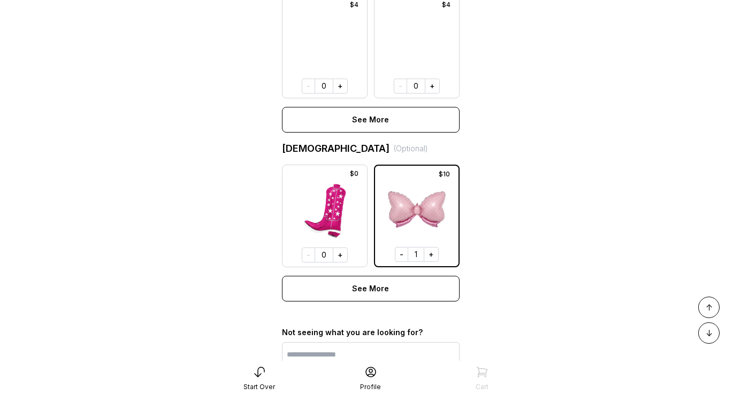
scroll to position [833, 0]
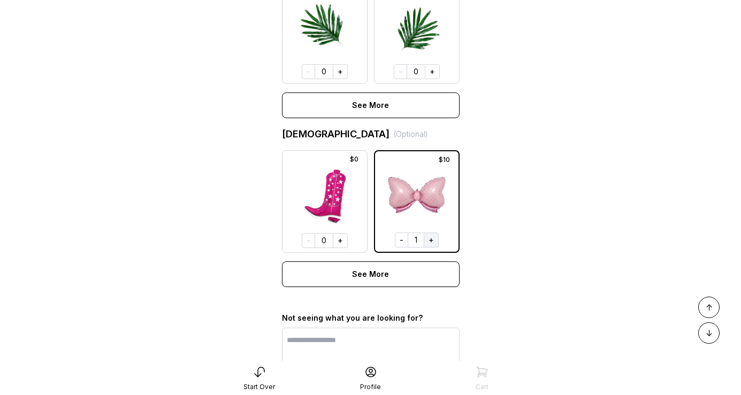
click at [430, 242] on button "+" at bounding box center [431, 240] width 15 height 15
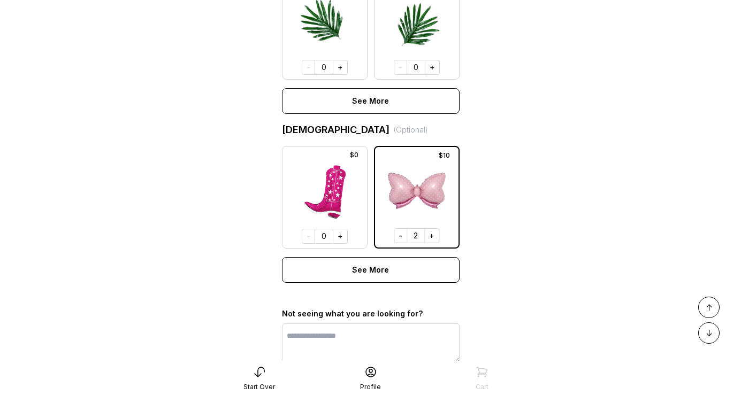
scroll to position [922, 0]
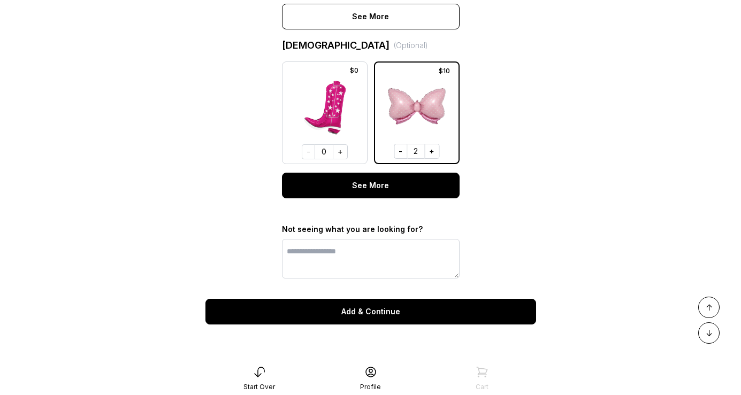
click at [411, 194] on div "See More" at bounding box center [371, 186] width 178 height 26
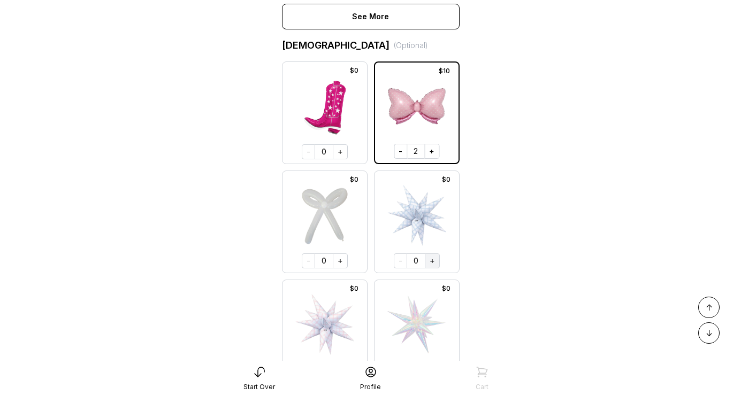
click at [433, 263] on button "+" at bounding box center [432, 261] width 15 height 15
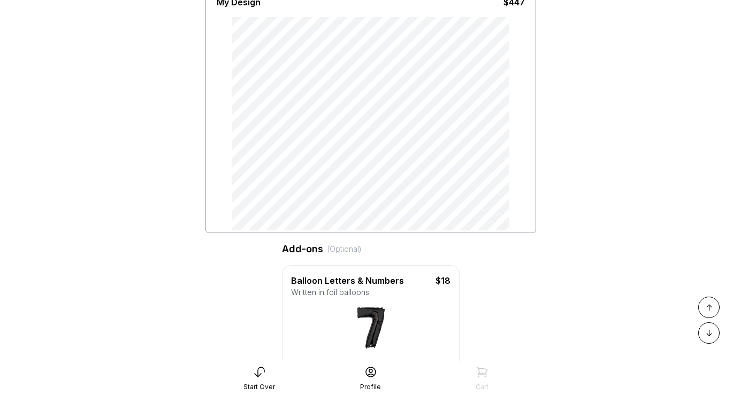
scroll to position [0, 0]
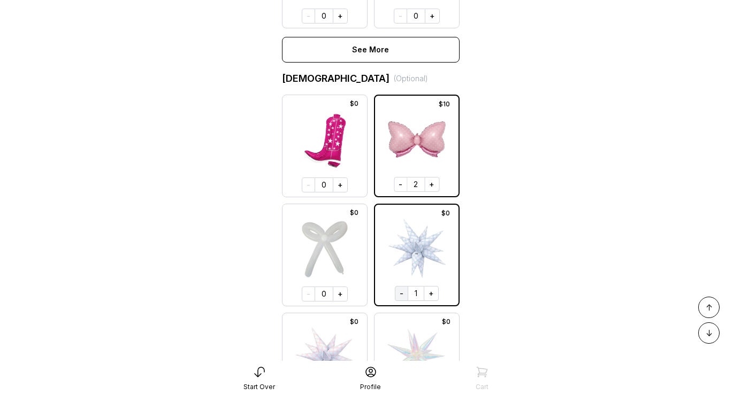
click at [397, 296] on button "-" at bounding box center [401, 293] width 13 height 15
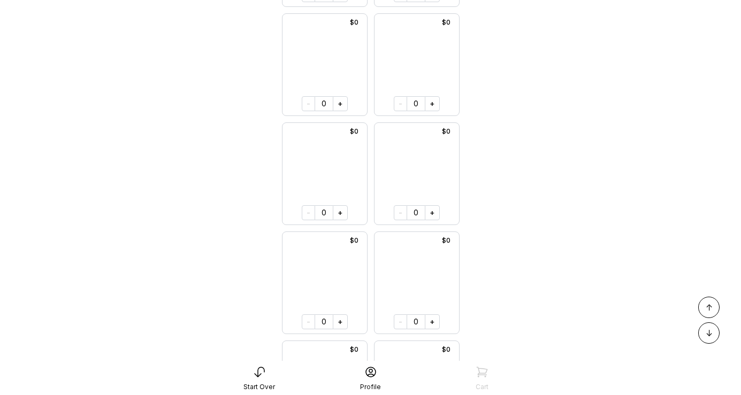
scroll to position [4371, 0]
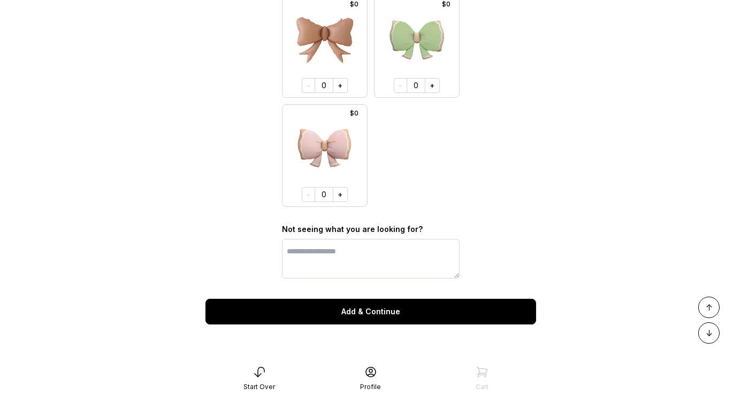
click at [395, 316] on div "Add & Continue" at bounding box center [370, 312] width 331 height 26
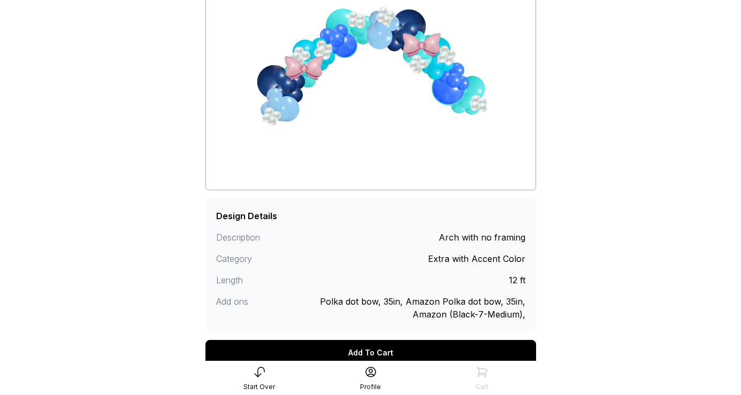
scroll to position [189, 0]
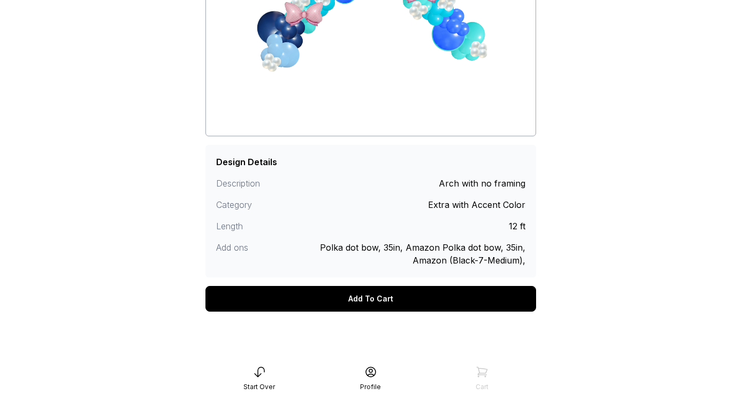
click at [394, 306] on div "Add To Cart" at bounding box center [370, 299] width 331 height 26
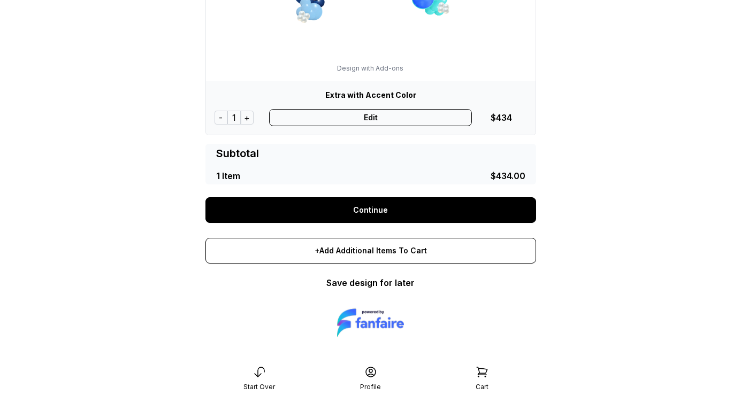
scroll to position [197, 0]
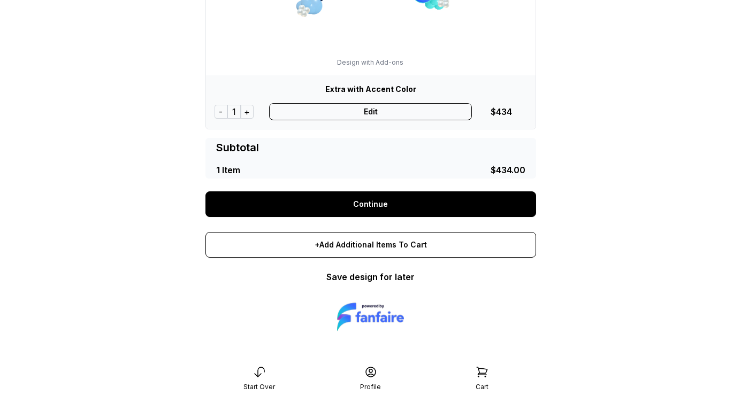
click at [386, 211] on link "Continue" at bounding box center [370, 204] width 331 height 26
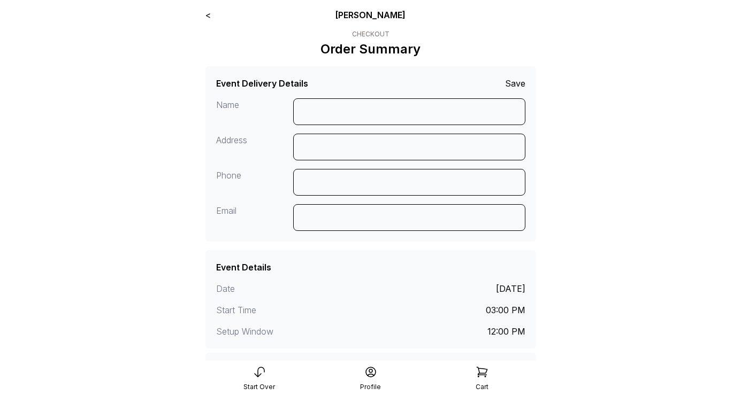
click at [209, 16] on link "<" at bounding box center [207, 15] width 5 height 11
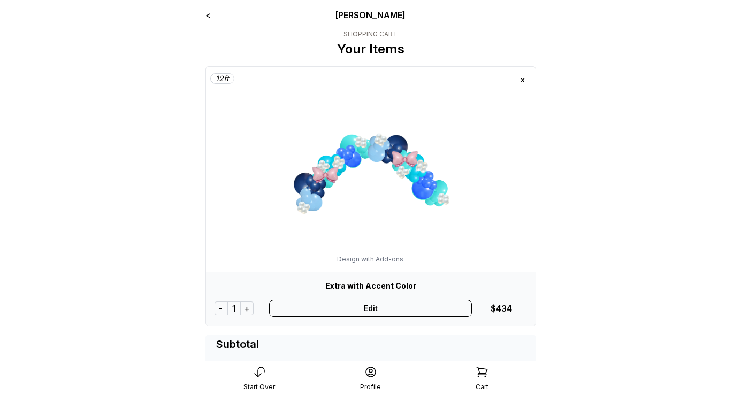
click at [209, 16] on link "<" at bounding box center [207, 15] width 5 height 11
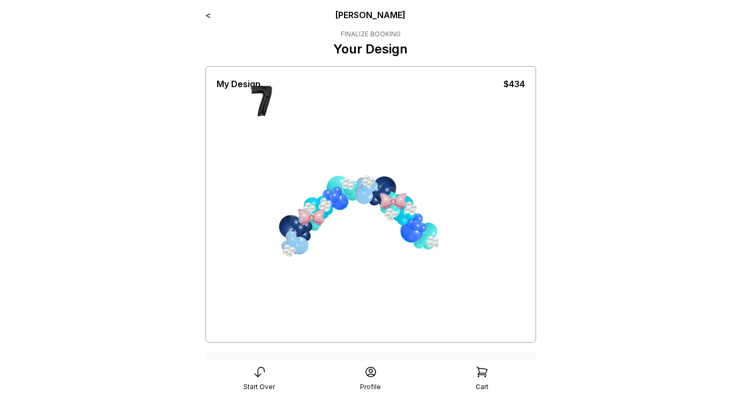
click at [207, 16] on link "<" at bounding box center [207, 15] width 5 height 11
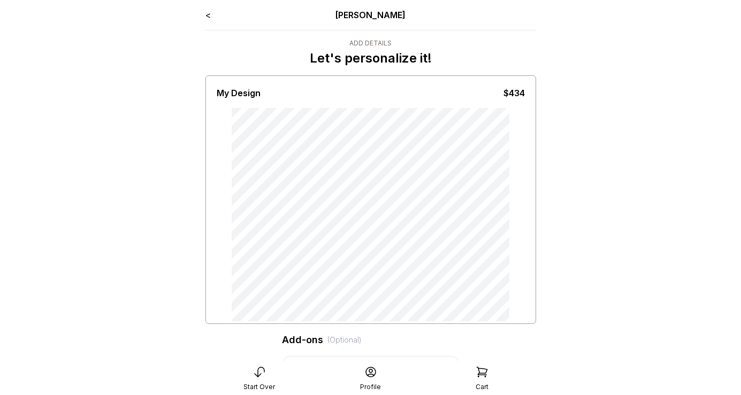
click at [207, 17] on link "<" at bounding box center [207, 15] width 5 height 11
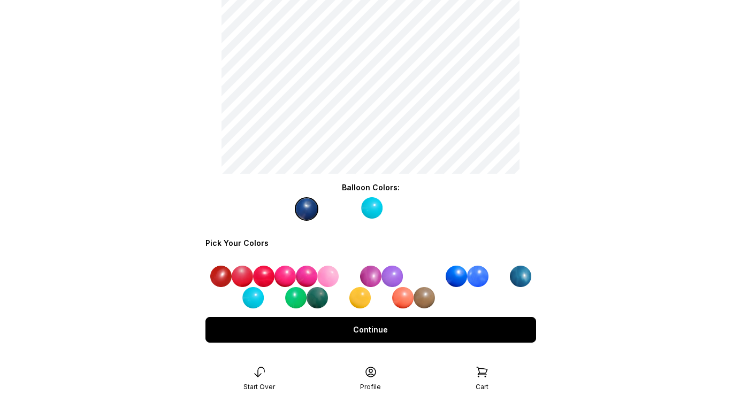
scroll to position [149, 0]
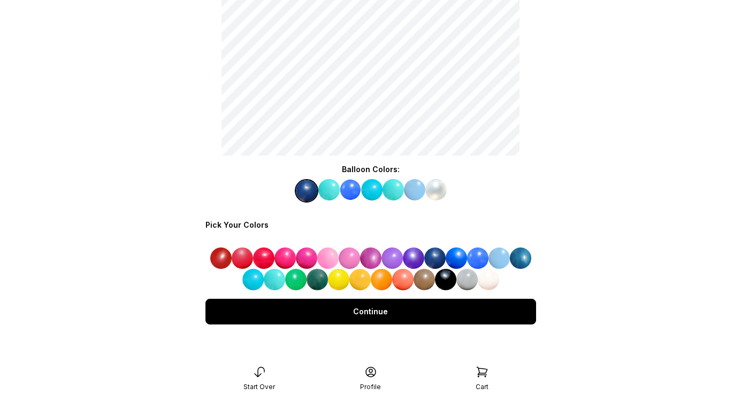
click at [418, 315] on div "Continue" at bounding box center [370, 312] width 331 height 26
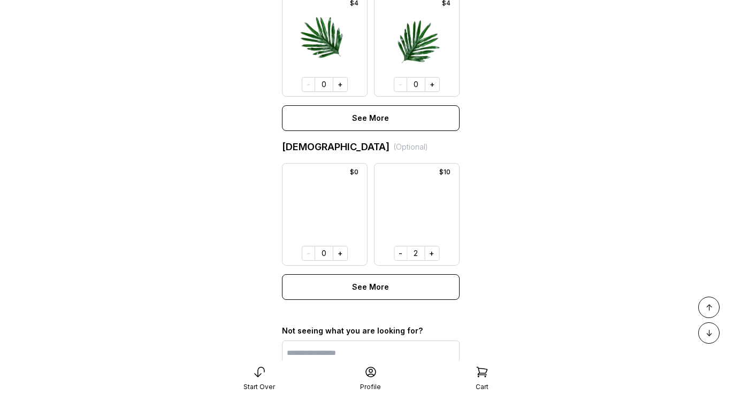
scroll to position [879, 0]
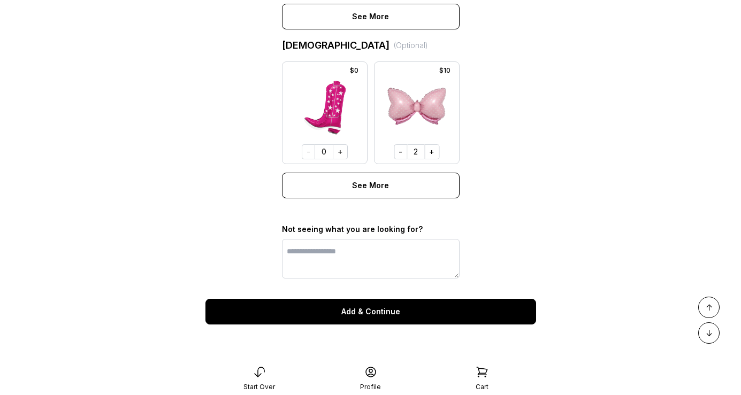
click at [363, 310] on div "Add & Continue" at bounding box center [370, 312] width 331 height 26
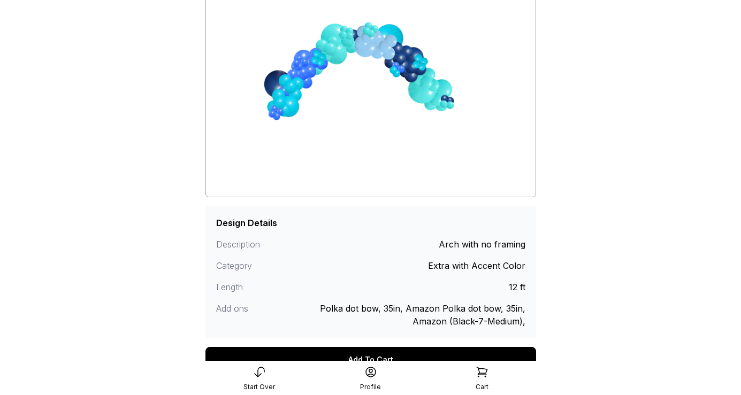
scroll to position [198, 0]
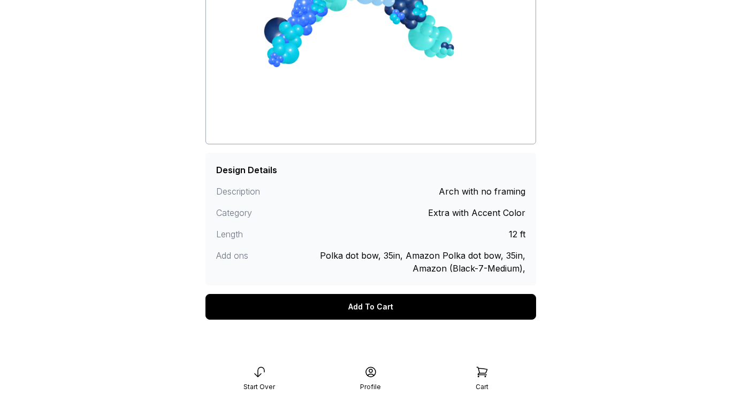
click at [401, 310] on div "Add To Cart" at bounding box center [370, 307] width 331 height 26
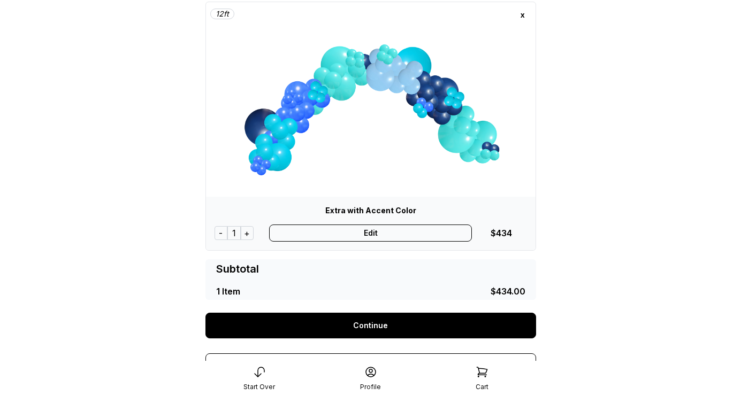
scroll to position [52, 0]
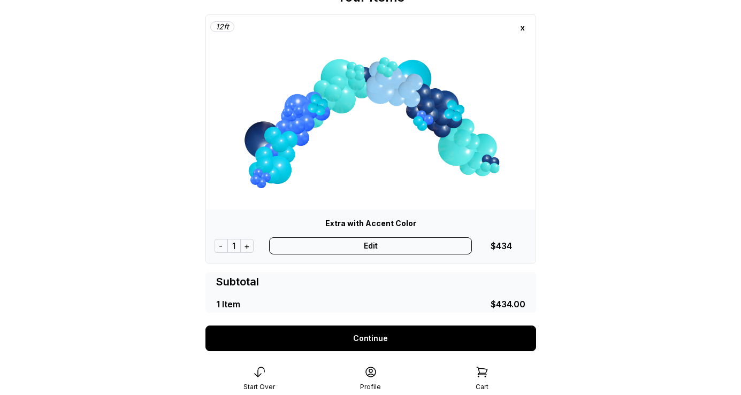
click at [387, 338] on link "Continue" at bounding box center [370, 339] width 331 height 26
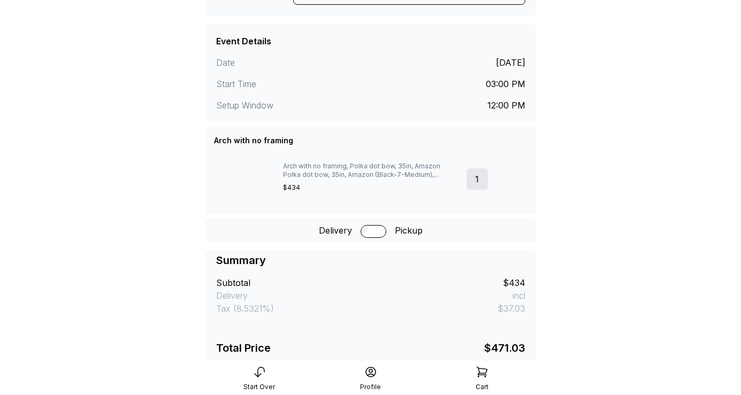
scroll to position [345, 0]
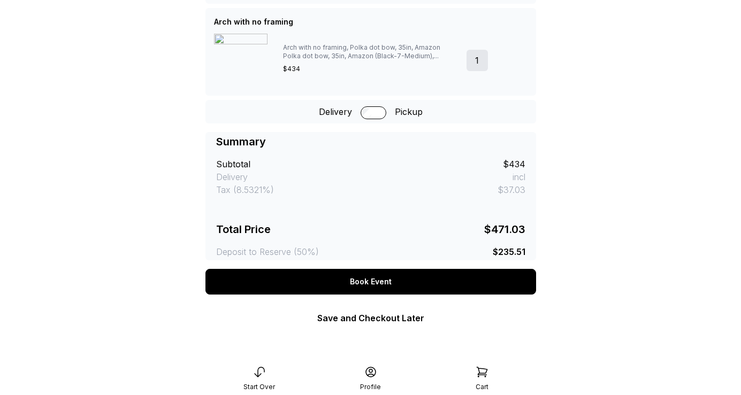
click at [482, 375] on icon at bounding box center [482, 372] width 13 height 13
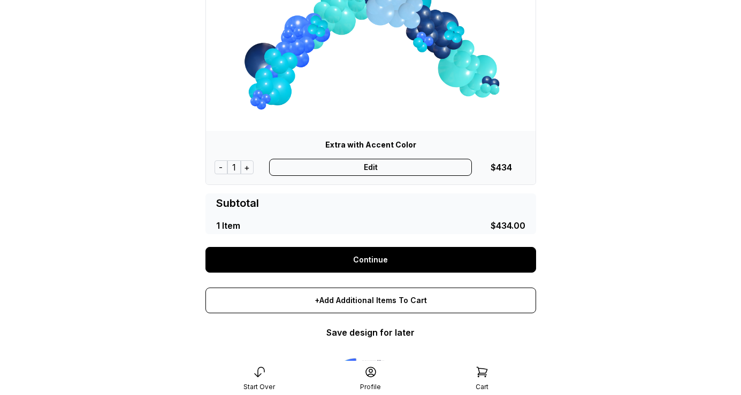
scroll to position [131, 0]
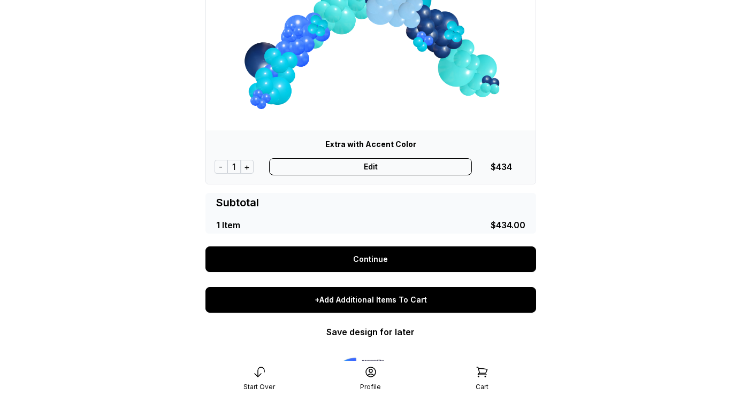
click at [393, 307] on div "+Add Additional Items To Cart" at bounding box center [370, 300] width 331 height 26
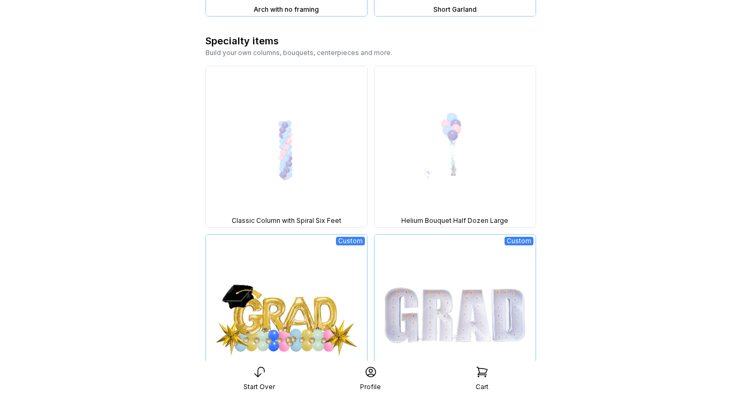
scroll to position [1892, 0]
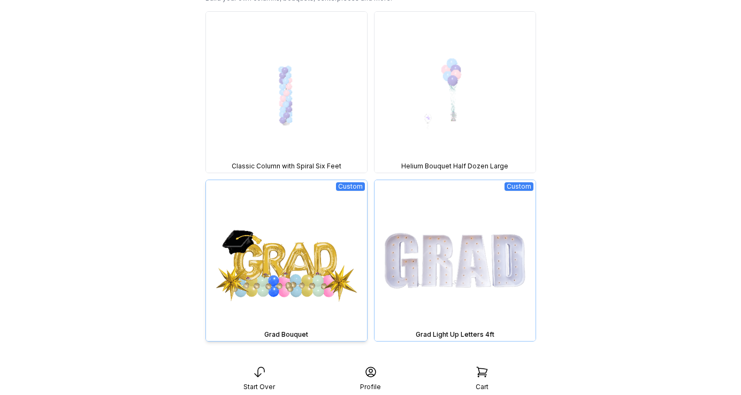
click at [292, 259] on img at bounding box center [286, 260] width 161 height 161
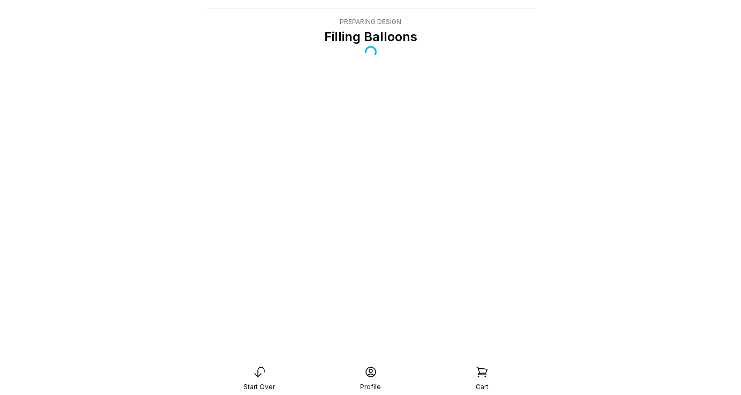
scroll to position [21, 0]
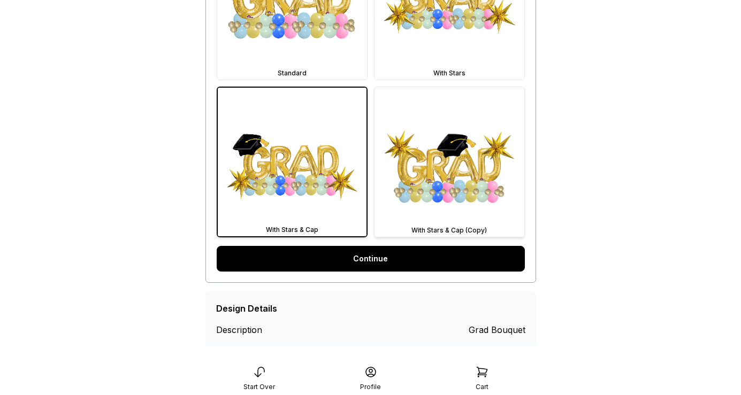
scroll to position [415, 0]
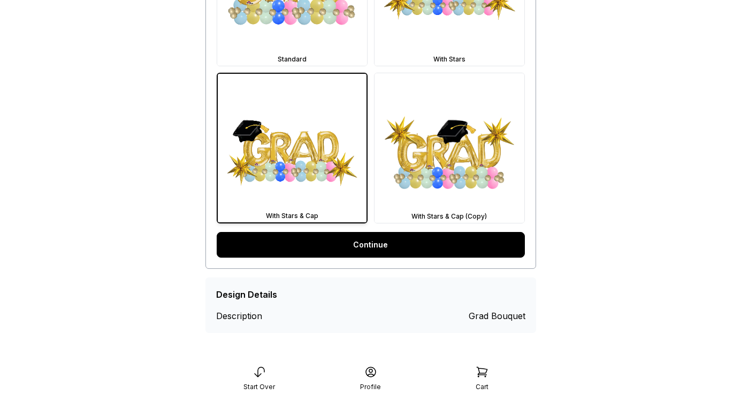
click at [410, 251] on link "Continue" at bounding box center [371, 245] width 308 height 26
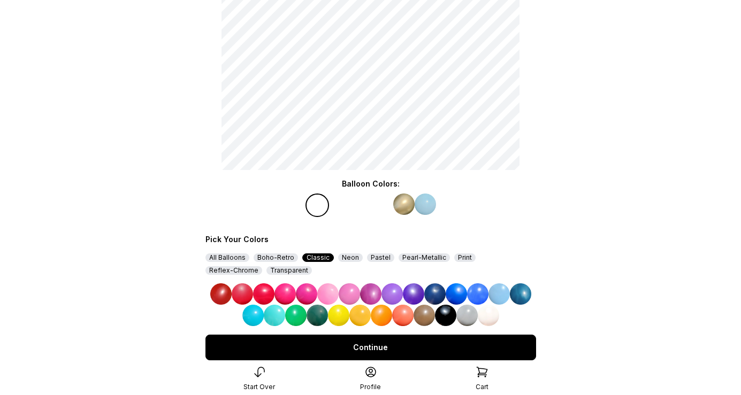
scroll to position [170, 0]
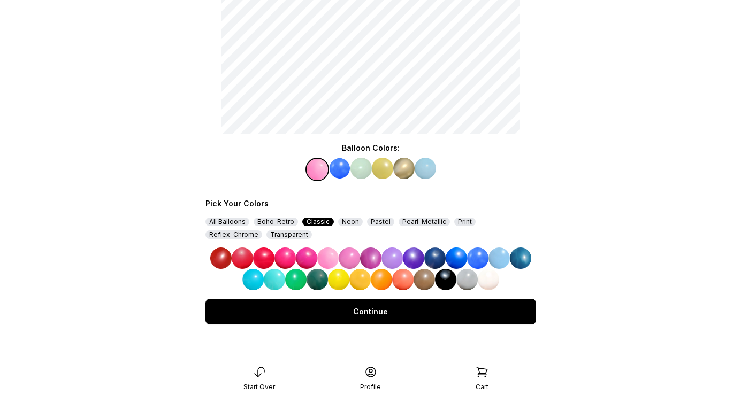
click at [395, 258] on img at bounding box center [391, 258] width 21 height 21
click at [338, 170] on img at bounding box center [339, 168] width 21 height 21
click at [309, 257] on img at bounding box center [306, 258] width 21 height 21
click at [363, 173] on img at bounding box center [360, 168] width 21 height 21
click at [300, 282] on img at bounding box center [295, 279] width 21 height 21
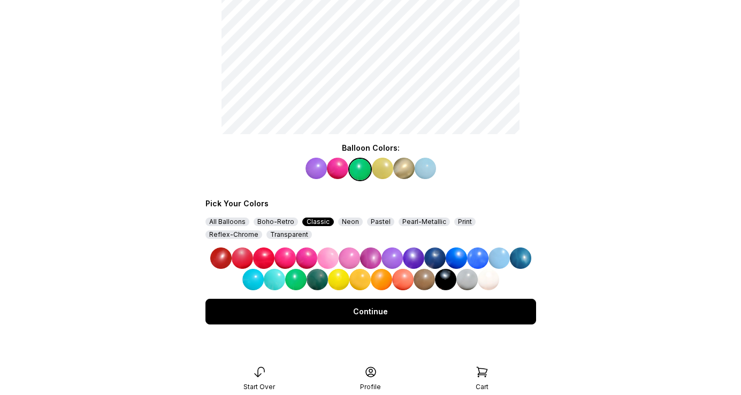
click at [380, 172] on img at bounding box center [382, 168] width 21 height 21
click at [433, 256] on img at bounding box center [434, 258] width 21 height 21
click at [403, 168] on img at bounding box center [403, 168] width 21 height 21
click at [454, 262] on img at bounding box center [456, 258] width 21 height 21
click at [421, 172] on img at bounding box center [425, 168] width 21 height 21
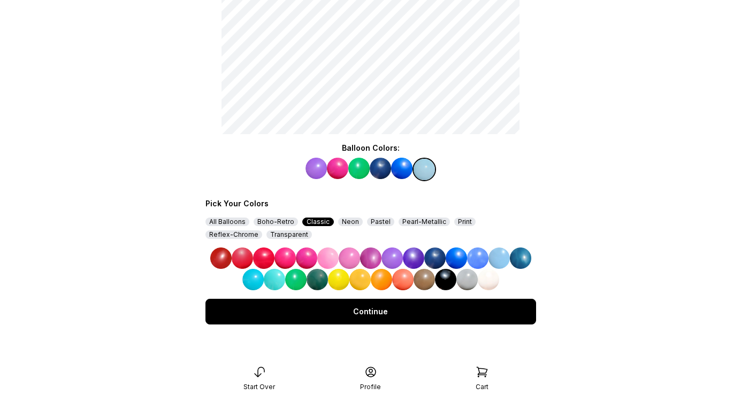
click at [481, 256] on img at bounding box center [477, 258] width 21 height 21
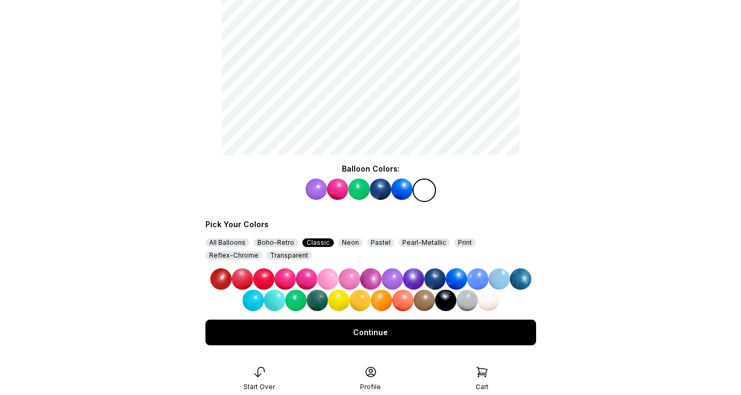
scroll to position [157, 0]
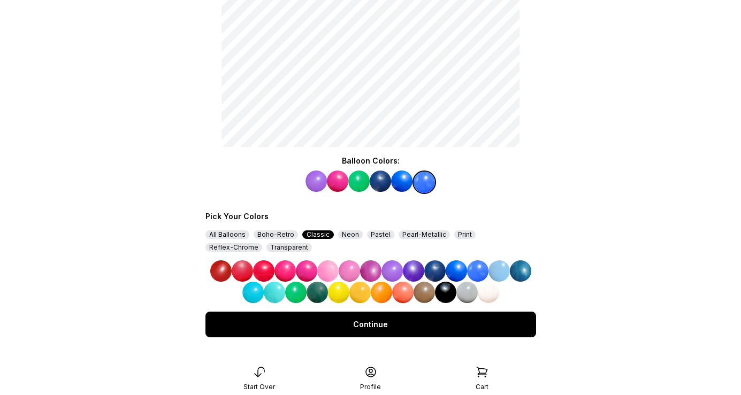
click at [457, 324] on div "Continue" at bounding box center [370, 325] width 331 height 26
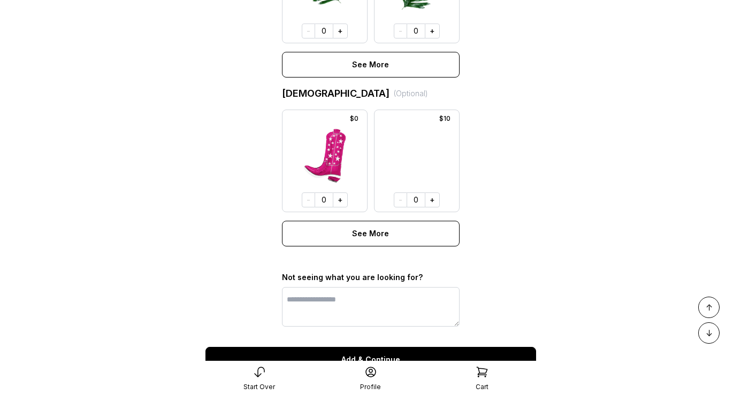
scroll to position [838, 0]
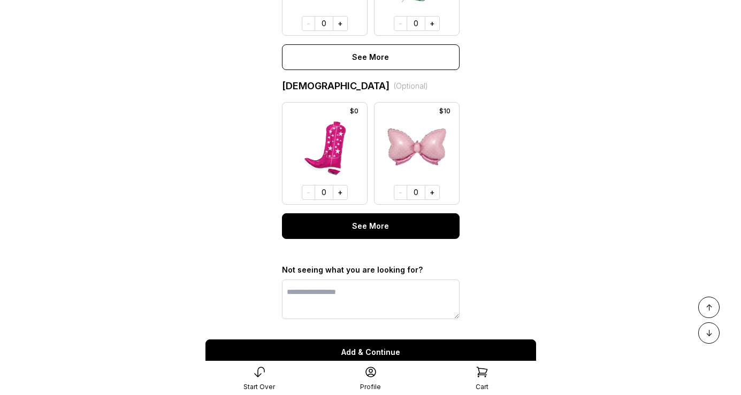
click at [396, 232] on div "See More" at bounding box center [371, 226] width 178 height 26
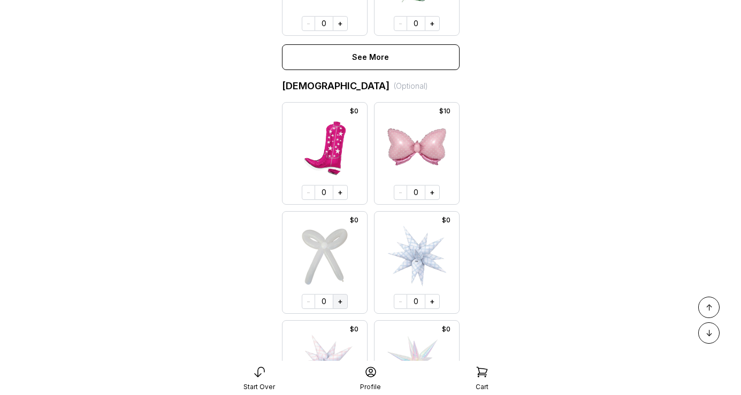
click at [341, 303] on button "+" at bounding box center [340, 301] width 15 height 15
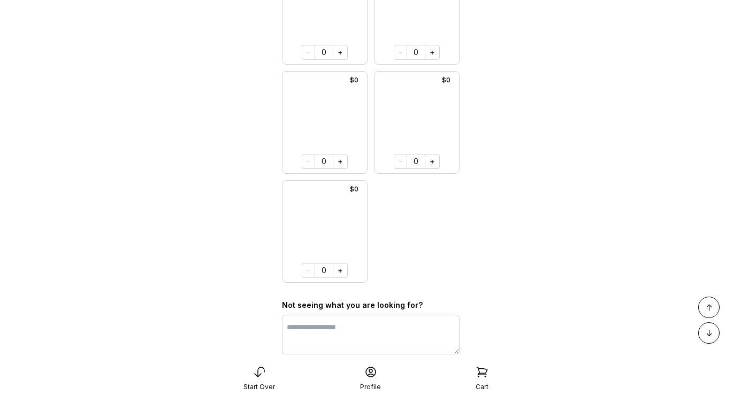
scroll to position [4328, 0]
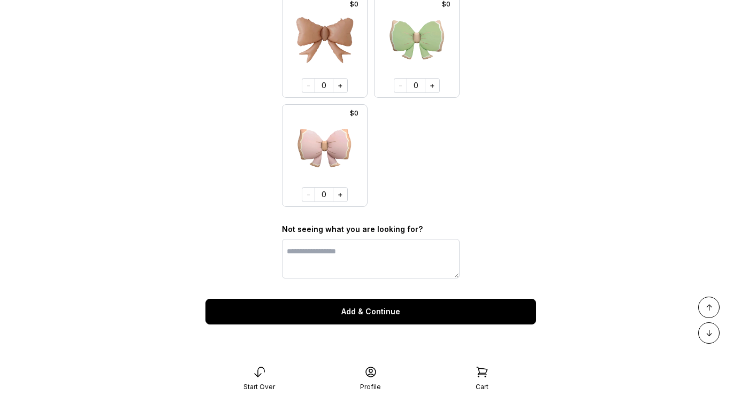
click at [412, 315] on div "Add & Continue" at bounding box center [370, 312] width 331 height 26
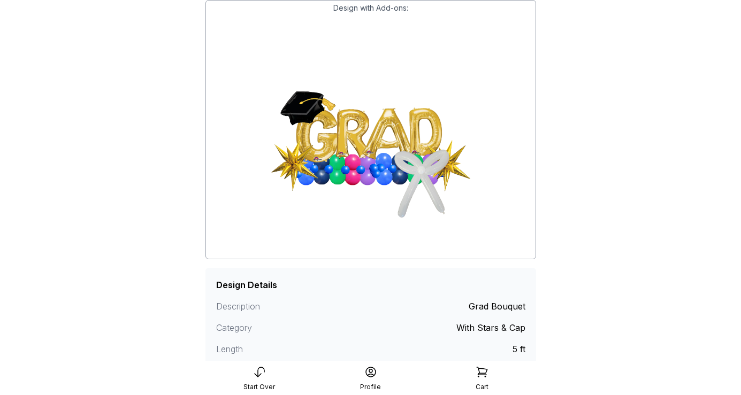
scroll to position [177, 0]
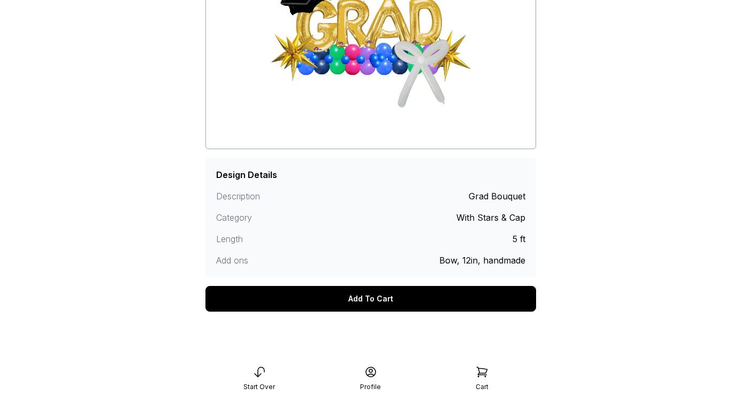
click at [413, 303] on div "Add To Cart" at bounding box center [370, 299] width 331 height 26
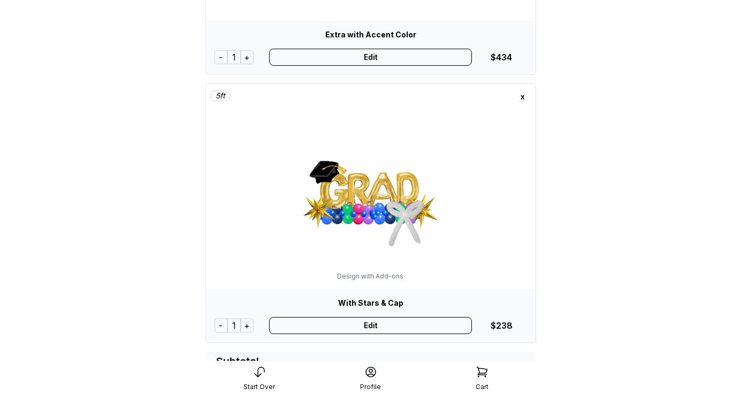
scroll to position [242, 0]
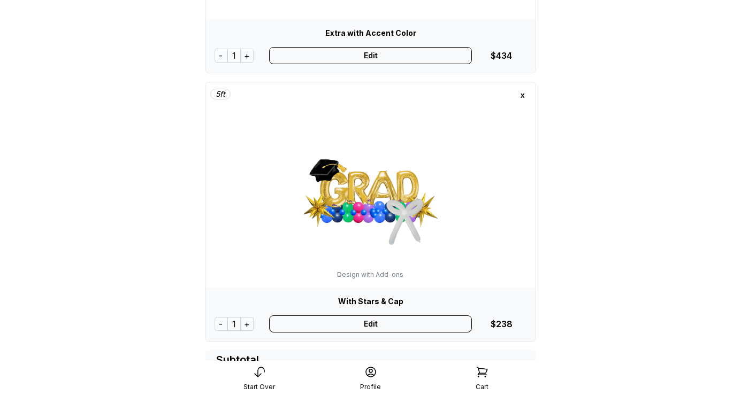
click at [375, 328] on div "Edit" at bounding box center [370, 324] width 203 height 17
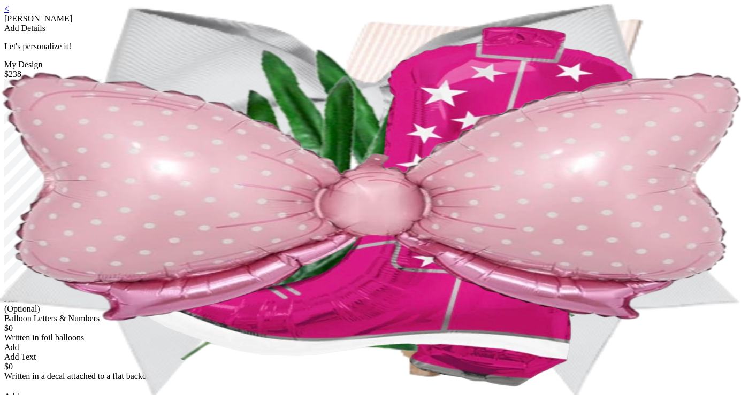
click at [9, 13] on link "<" at bounding box center [6, 8] width 5 height 9
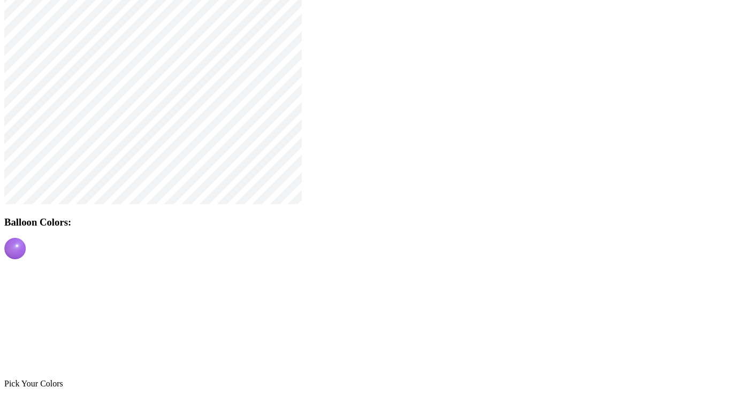
scroll to position [86, 0]
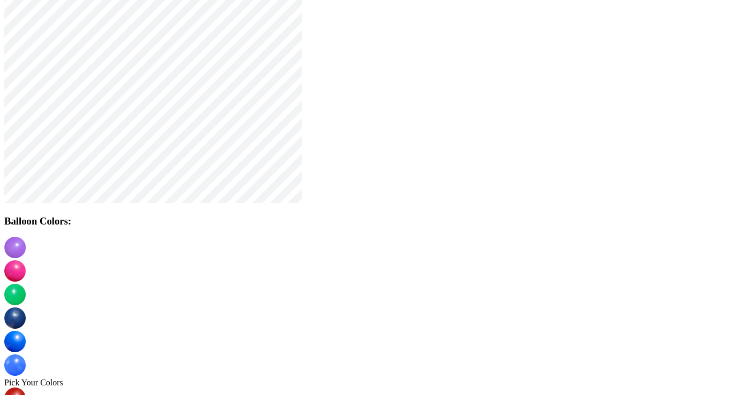
click at [323, 378] on div "Pick Your Colors" at bounding box center [370, 383] width 732 height 10
click at [26, 308] on img at bounding box center [14, 318] width 21 height 21
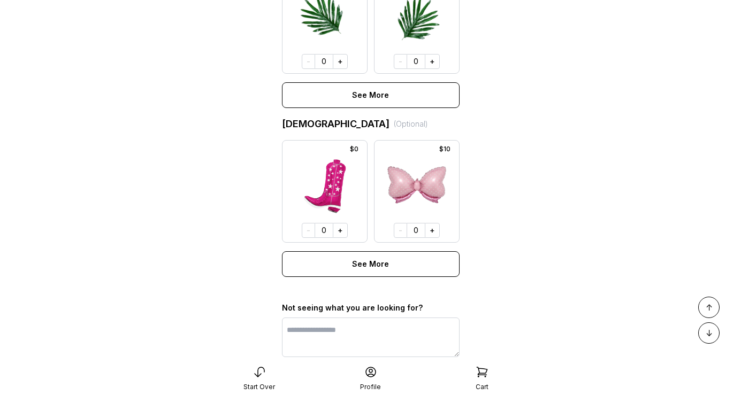
scroll to position [879, 0]
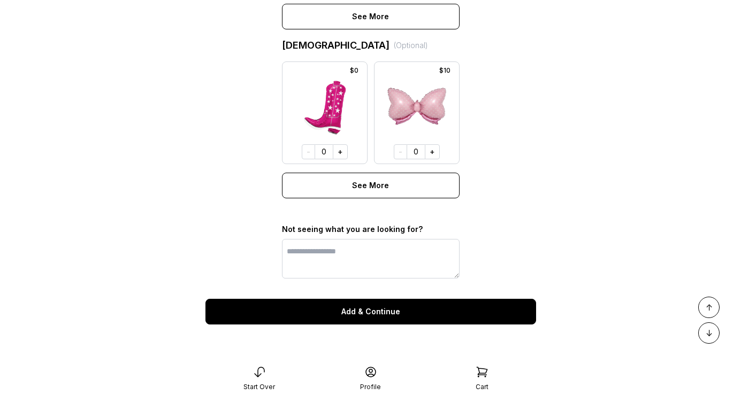
click at [393, 316] on div "Add & Continue" at bounding box center [370, 312] width 331 height 26
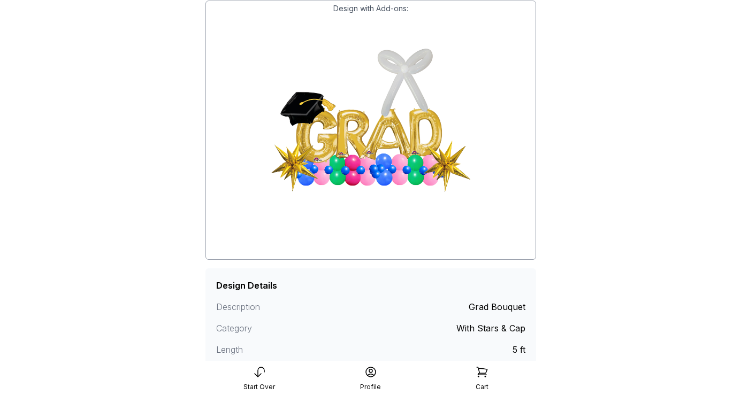
scroll to position [177, 0]
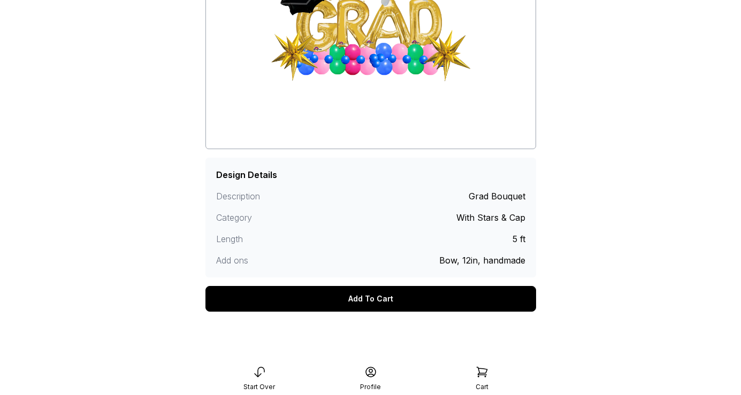
click at [395, 301] on div "Add To Cart" at bounding box center [370, 299] width 331 height 26
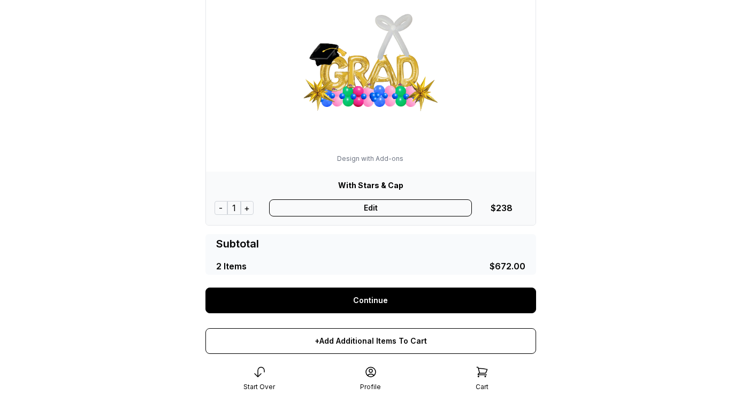
scroll to position [361, 0]
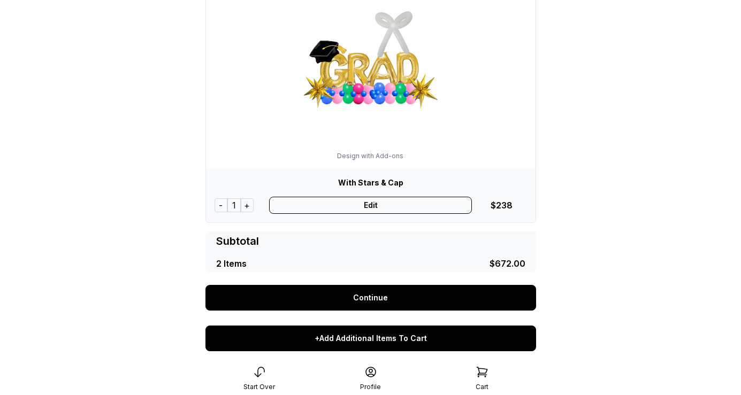
click at [375, 340] on div "+Add Additional Items To Cart" at bounding box center [370, 339] width 331 height 26
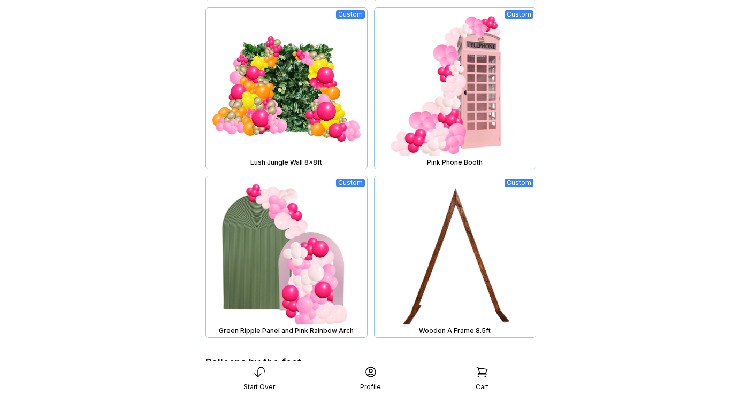
scroll to position [1135, 0]
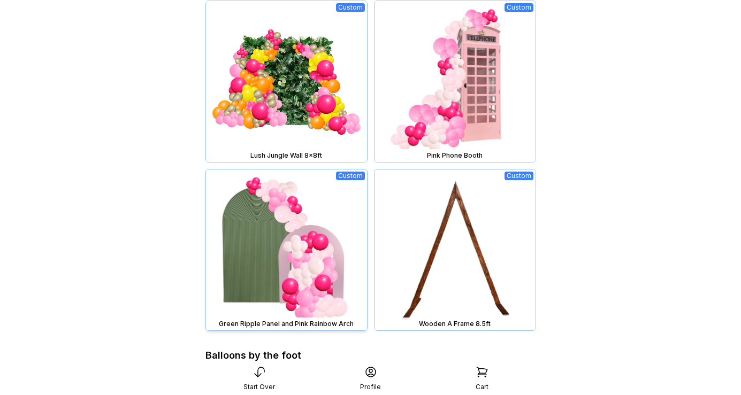
click at [303, 221] on img at bounding box center [286, 250] width 161 height 161
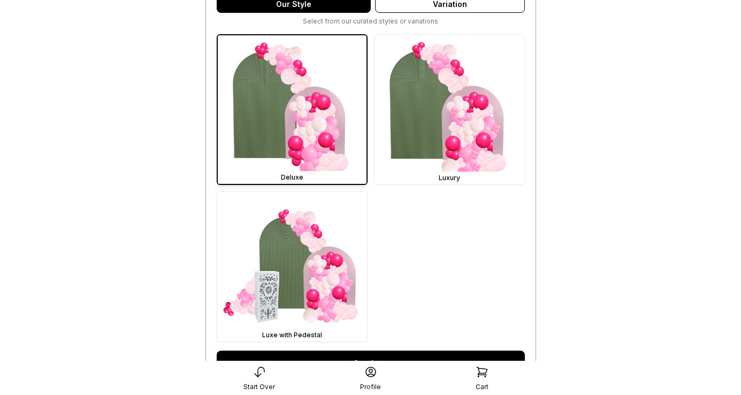
scroll to position [297, 0]
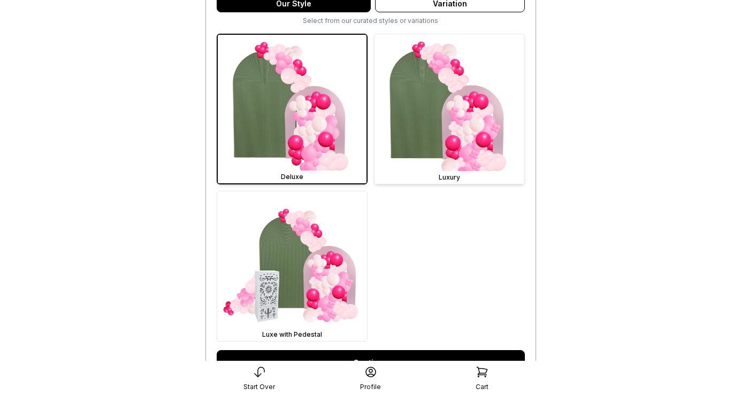
click at [463, 115] on img at bounding box center [449, 109] width 150 height 150
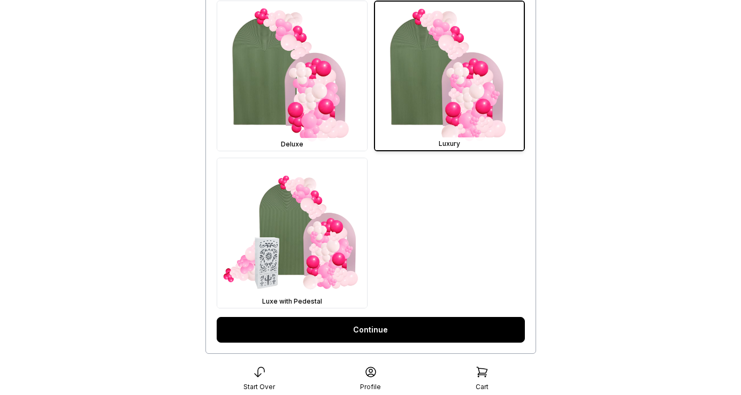
scroll to position [415, 0]
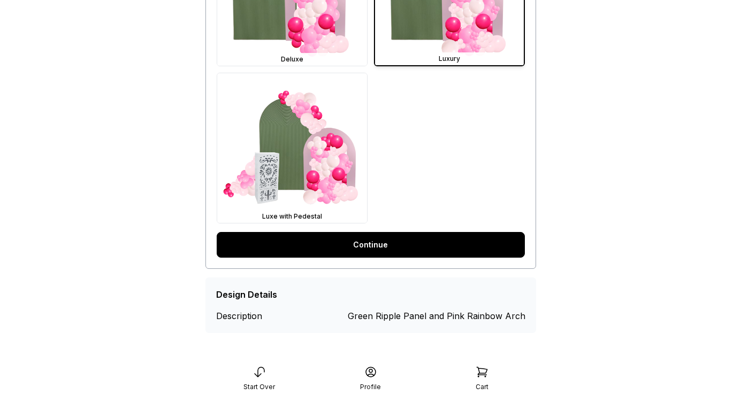
click at [408, 247] on link "Continue" at bounding box center [371, 245] width 308 height 26
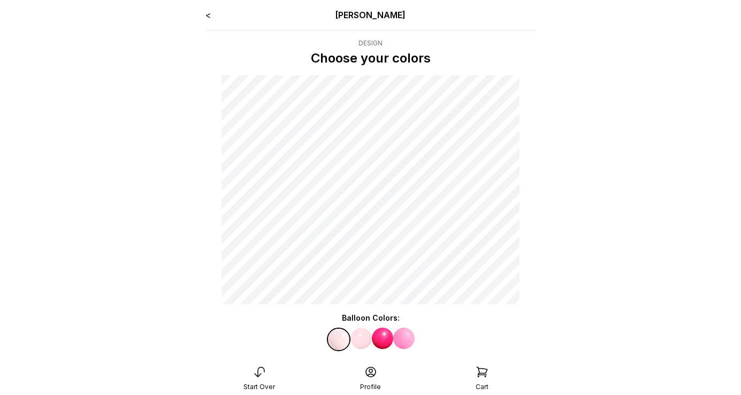
click at [208, 14] on link "<" at bounding box center [207, 15] width 5 height 11
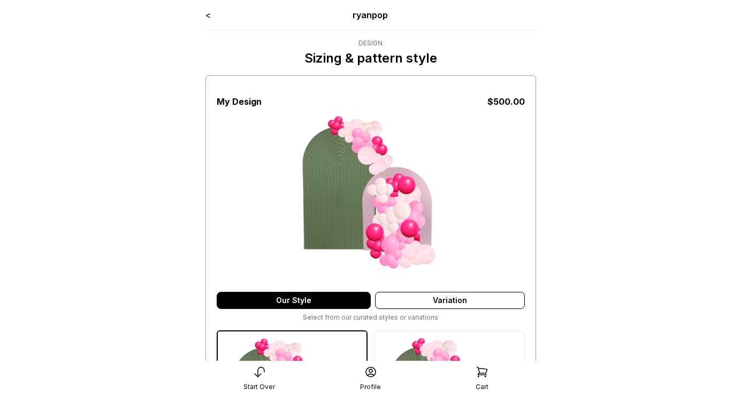
click at [208, 14] on link "<" at bounding box center [207, 15] width 5 height 11
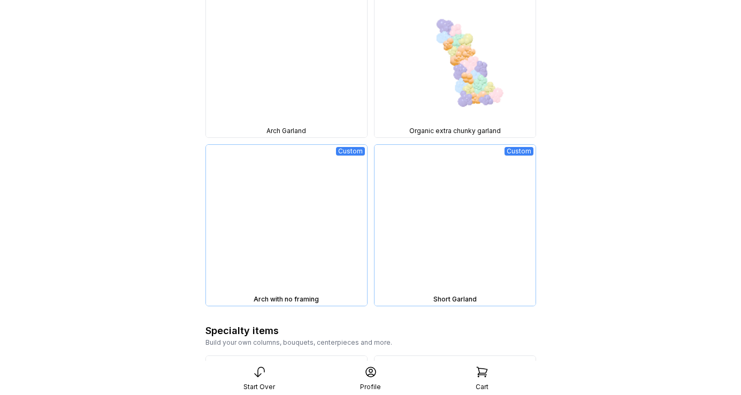
scroll to position [1550, 0]
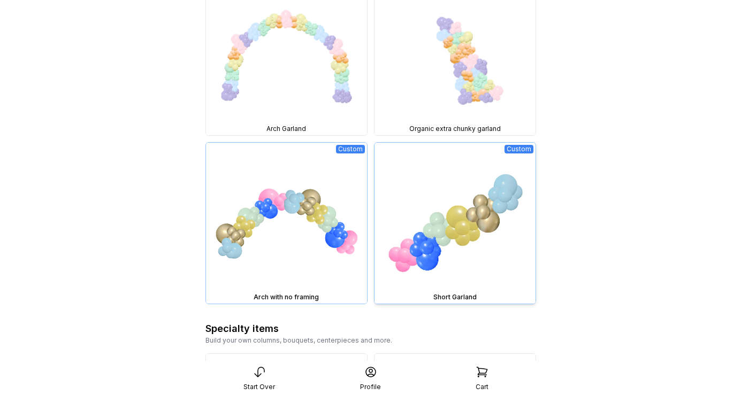
click at [479, 214] on img at bounding box center [454, 223] width 161 height 161
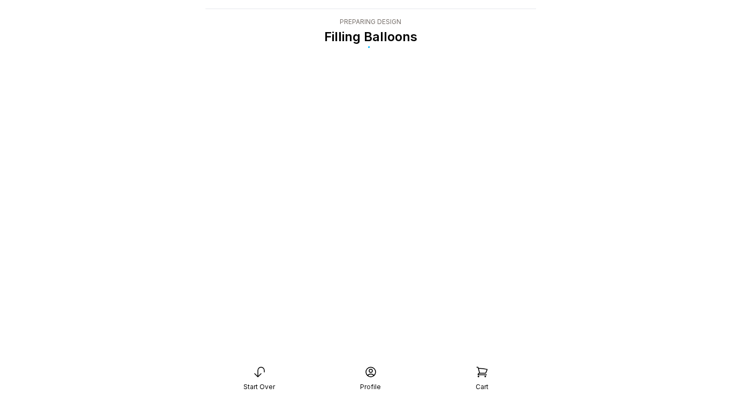
scroll to position [21, 0]
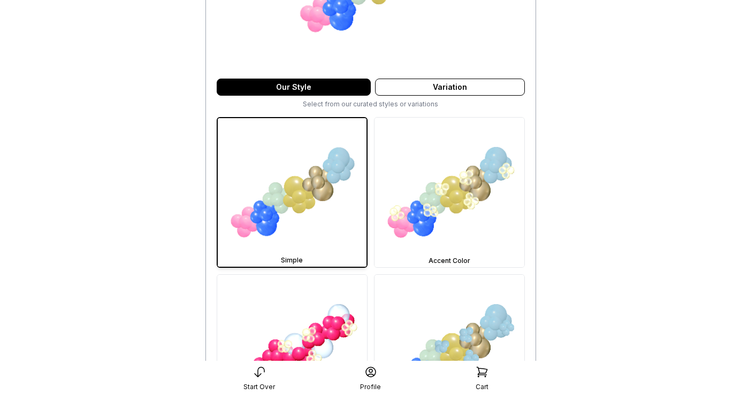
scroll to position [215, 0]
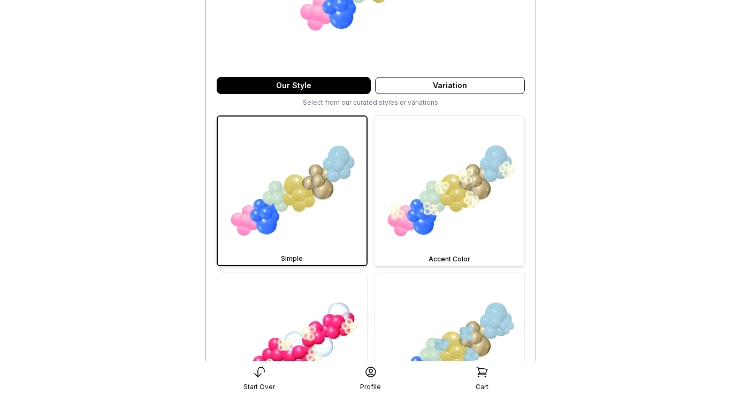
click at [472, 197] on img at bounding box center [449, 191] width 150 height 150
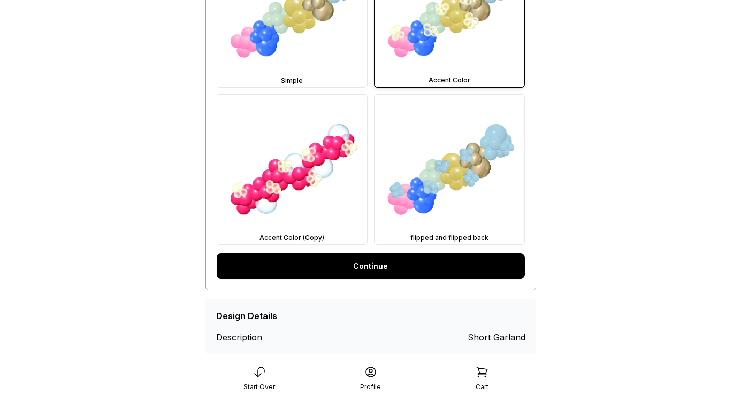
scroll to position [410, 0]
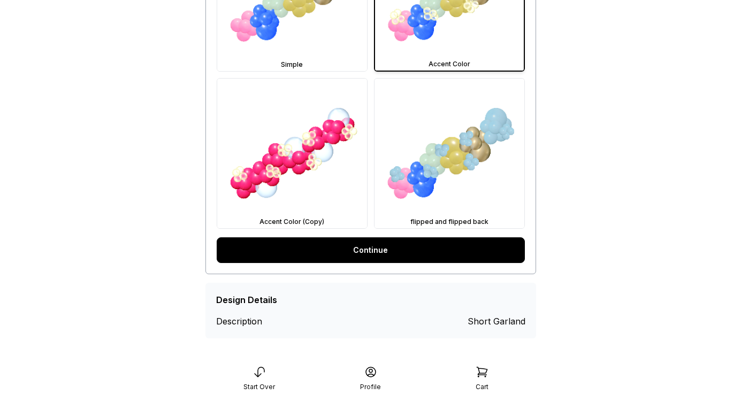
click at [436, 252] on link "Continue" at bounding box center [371, 250] width 308 height 26
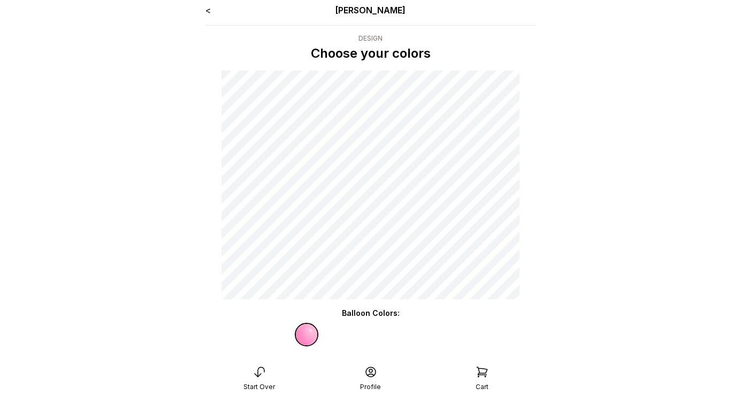
scroll to position [128, 0]
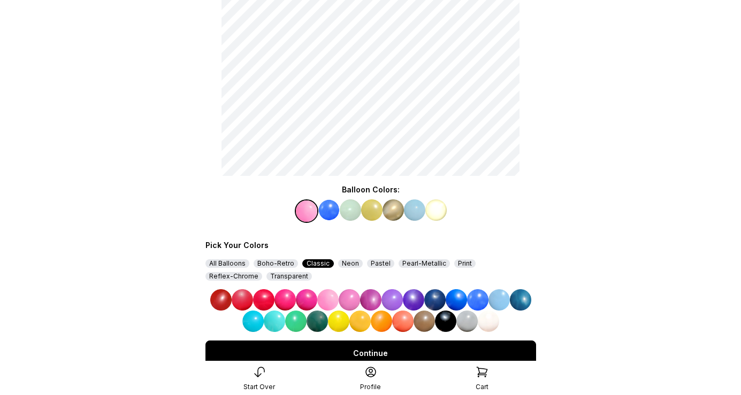
click at [298, 324] on img at bounding box center [295, 321] width 21 height 21
click at [332, 208] on img at bounding box center [328, 210] width 21 height 21
click at [351, 300] on img at bounding box center [349, 299] width 21 height 21
click at [370, 214] on img at bounding box center [371, 210] width 21 height 21
click at [411, 299] on img at bounding box center [413, 299] width 21 height 21
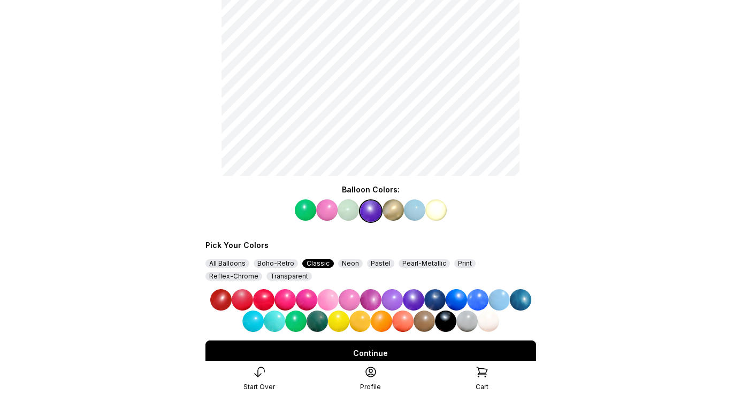
click at [413, 209] on img at bounding box center [414, 210] width 21 height 21
click at [333, 296] on img at bounding box center [327, 299] width 21 height 21
click at [441, 213] on img at bounding box center [435, 210] width 21 height 21
click at [489, 324] on img at bounding box center [488, 321] width 21 height 21
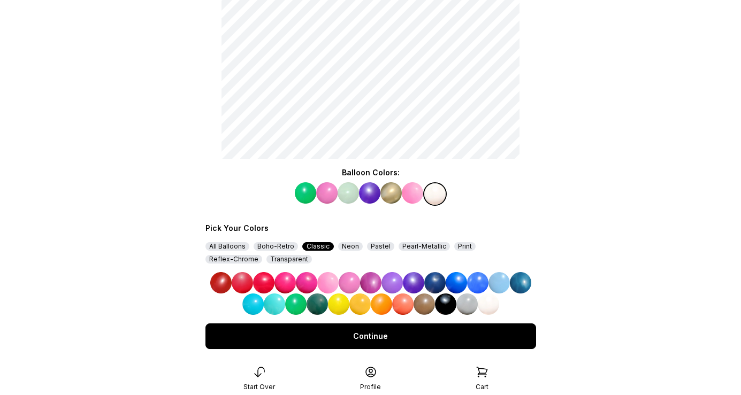
scroll to position [148, 0]
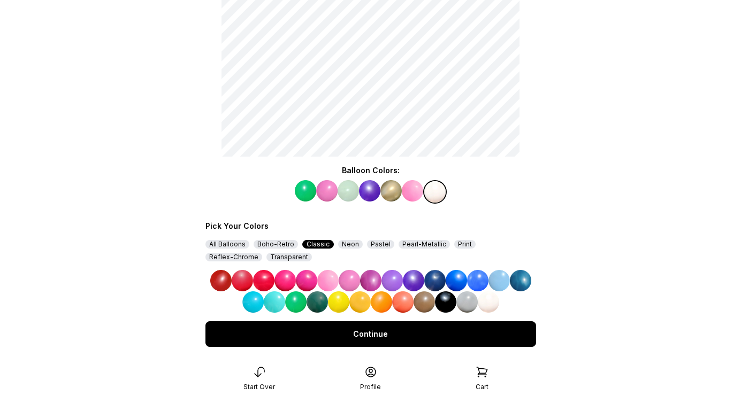
click at [449, 335] on div "Continue" at bounding box center [370, 334] width 331 height 26
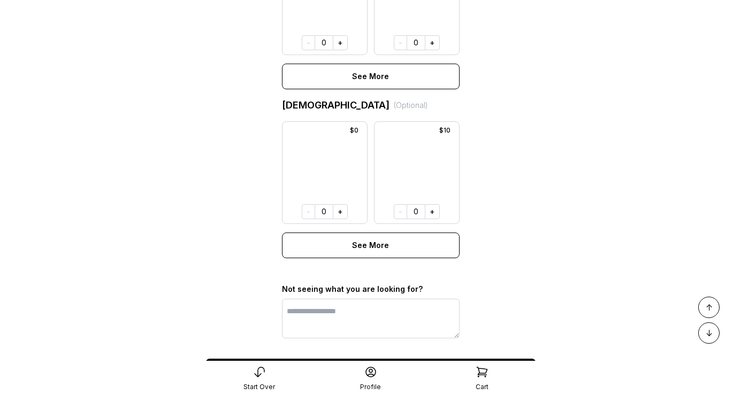
scroll to position [821, 0]
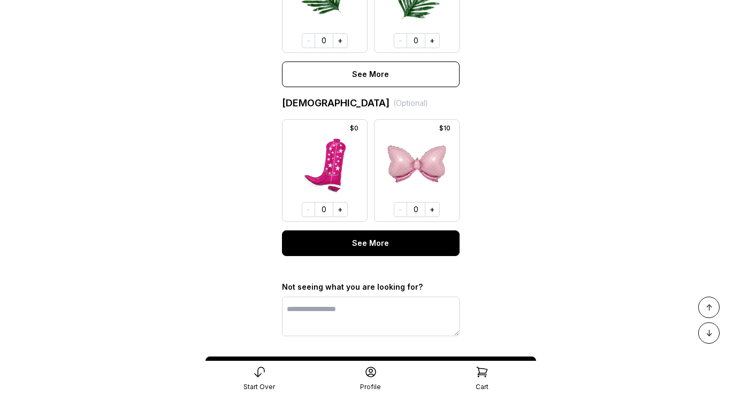
click at [399, 251] on div "See More" at bounding box center [371, 244] width 178 height 26
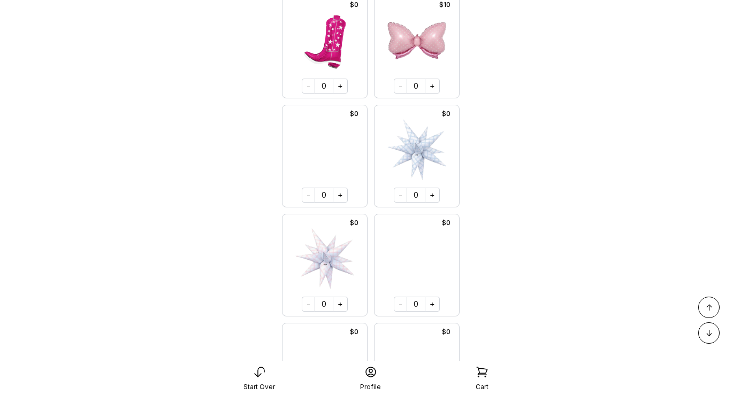
scroll to position [885, 0]
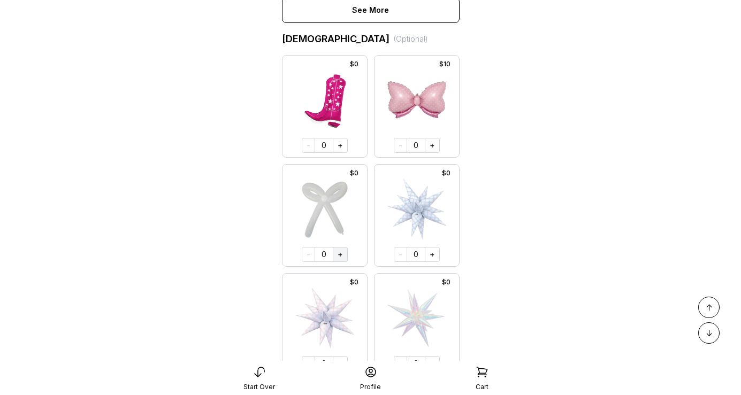
click at [342, 253] on button "+" at bounding box center [340, 254] width 15 height 15
click at [342, 253] on button "+" at bounding box center [339, 254] width 15 height 15
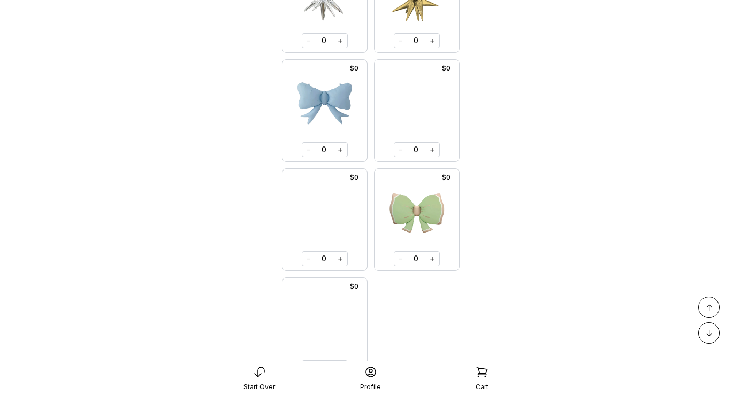
scroll to position [4328, 0]
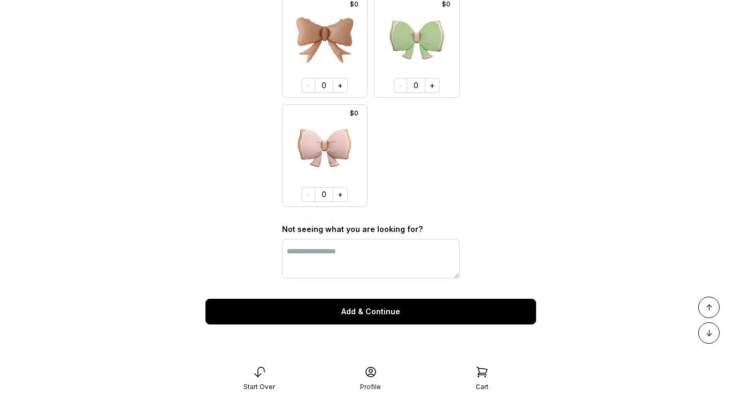
click at [395, 305] on div "Add & Continue" at bounding box center [370, 312] width 331 height 26
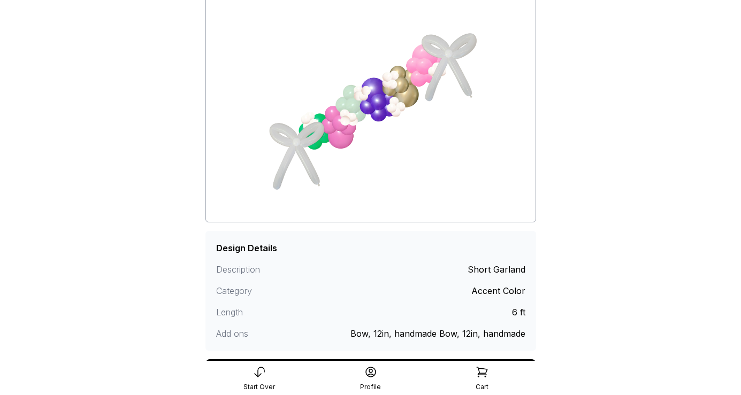
scroll to position [177, 0]
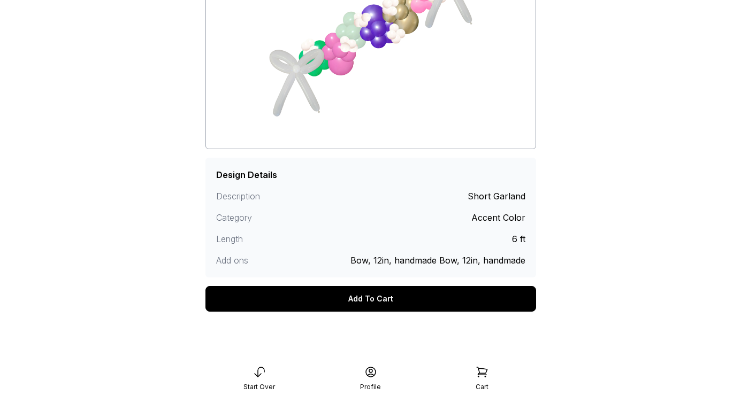
click at [392, 302] on div "Add To Cart" at bounding box center [370, 299] width 331 height 26
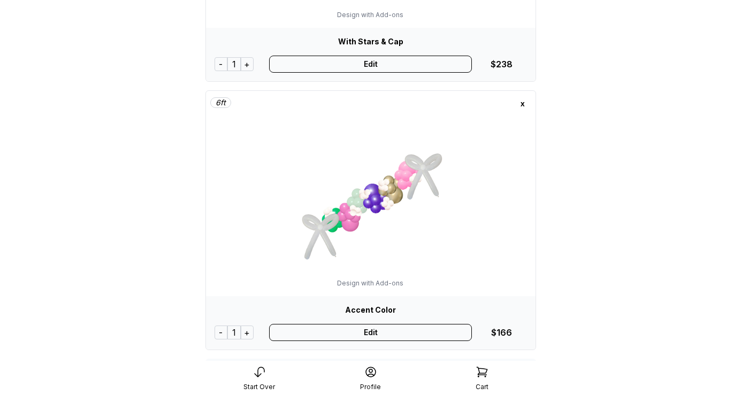
scroll to position [548, 0]
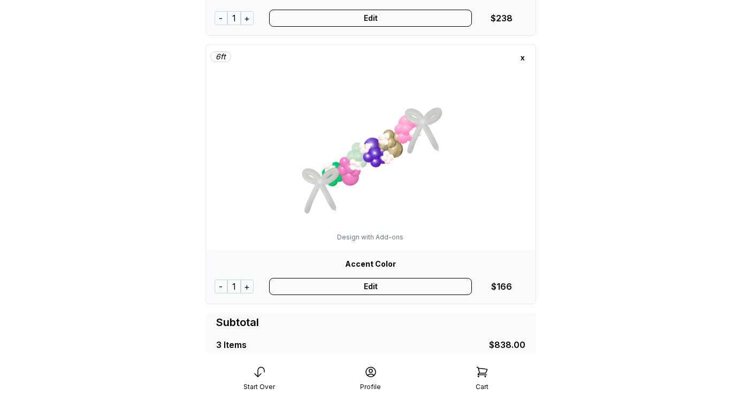
click at [390, 287] on div "Edit" at bounding box center [370, 286] width 203 height 17
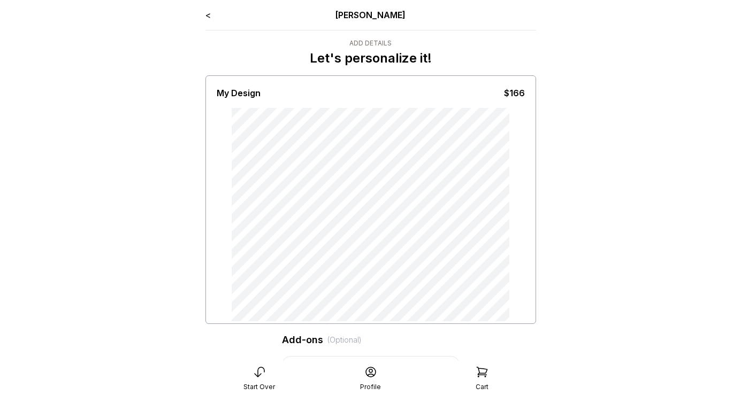
click at [210, 17] on link "<" at bounding box center [207, 15] width 5 height 11
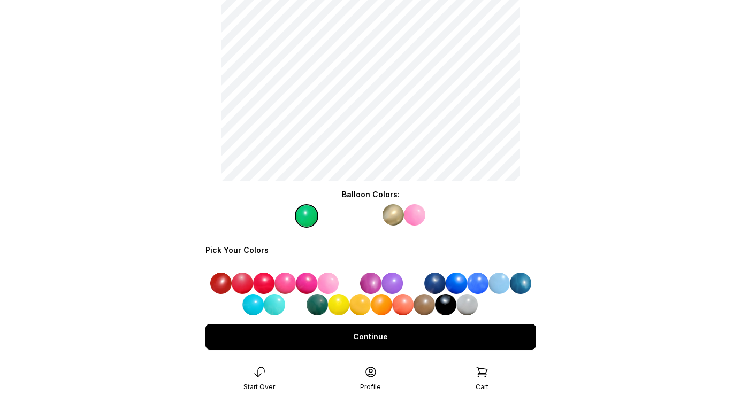
scroll to position [122, 0]
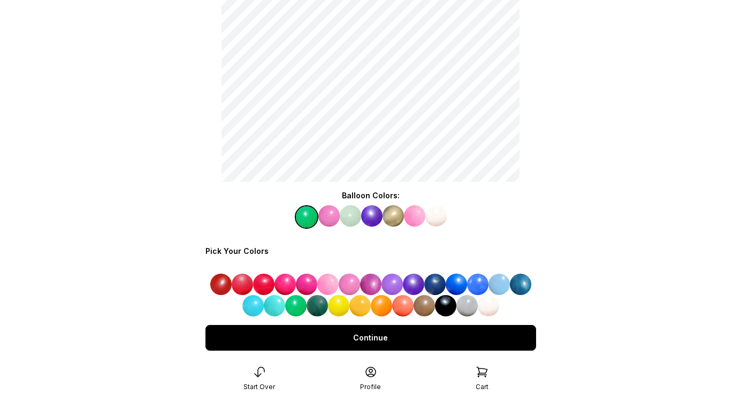
click at [254, 305] on img at bounding box center [252, 305] width 21 height 21
click at [332, 216] on img at bounding box center [328, 215] width 21 height 21
click at [341, 308] on img at bounding box center [338, 305] width 21 height 21
click at [372, 214] on img at bounding box center [371, 215] width 21 height 21
click at [383, 304] on img at bounding box center [381, 305] width 21 height 21
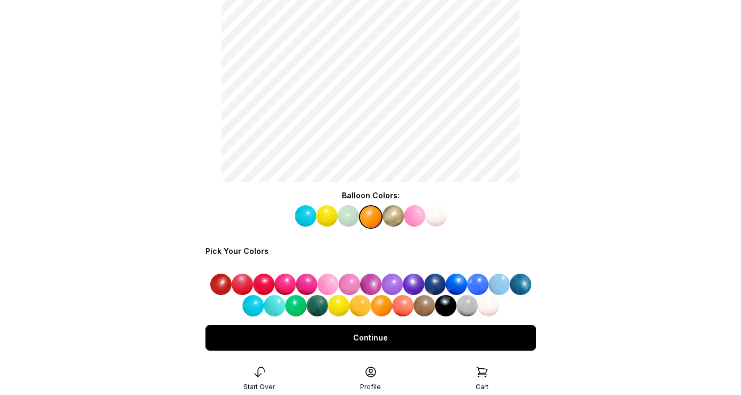
click at [377, 334] on div "Continue" at bounding box center [370, 338] width 331 height 26
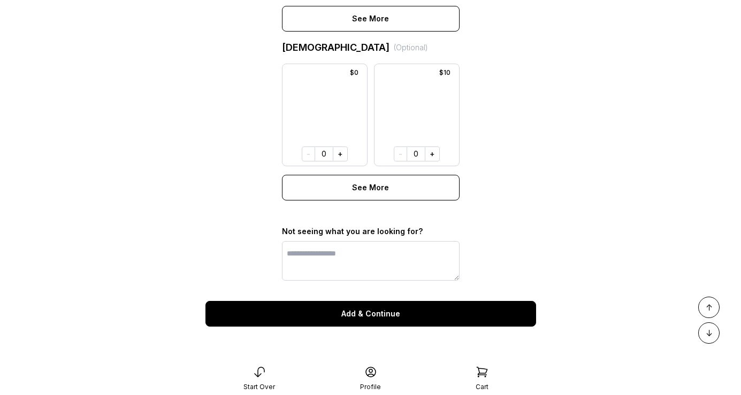
scroll to position [879, 0]
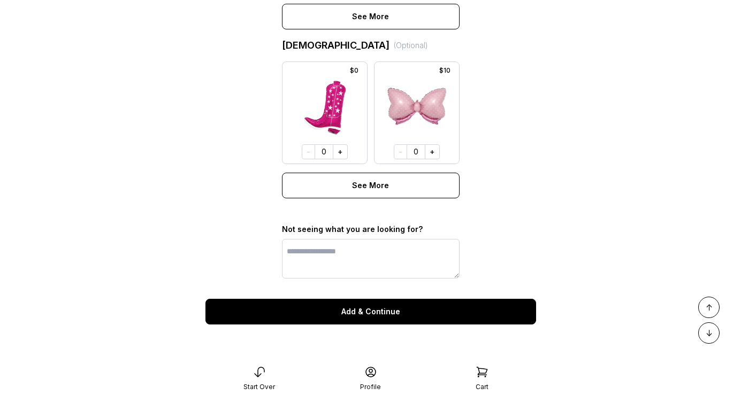
click at [379, 311] on div "Add & Continue" at bounding box center [370, 312] width 331 height 26
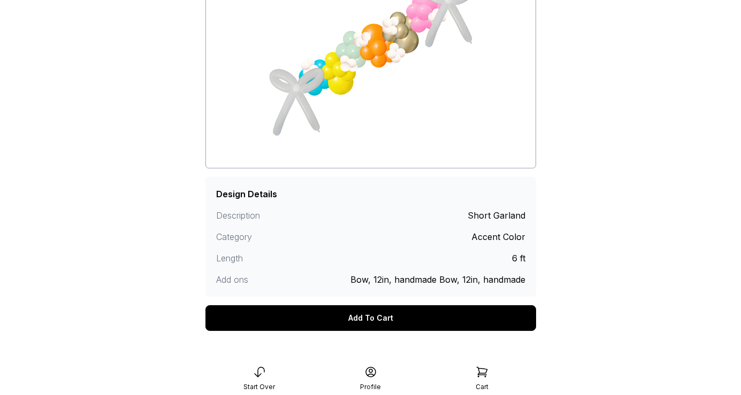
scroll to position [177, 0]
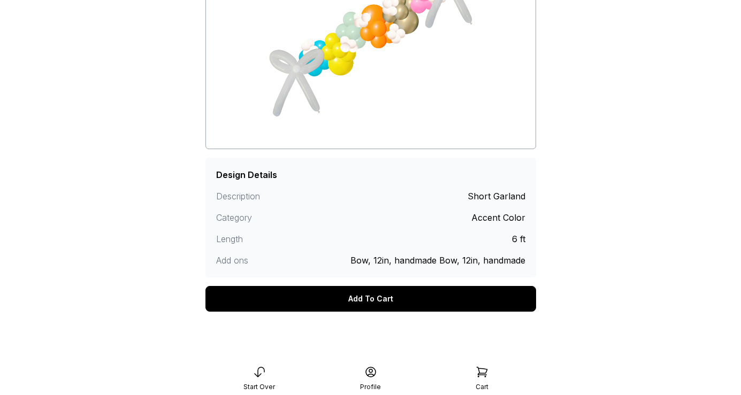
click at [388, 296] on div "Add To Cart" at bounding box center [370, 299] width 331 height 26
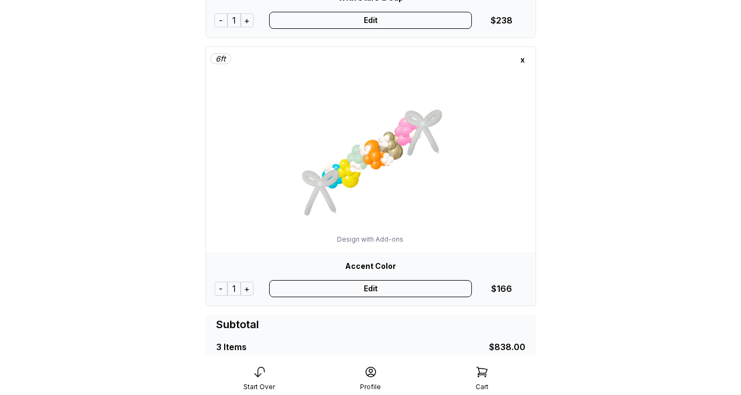
scroll to position [543, 0]
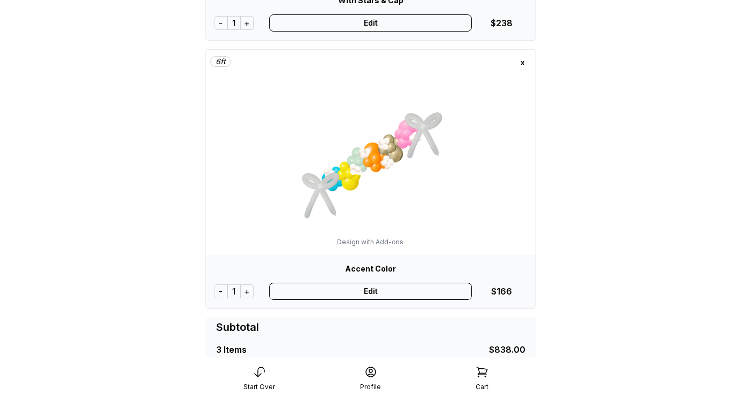
click at [374, 293] on div "Edit" at bounding box center [370, 291] width 203 height 17
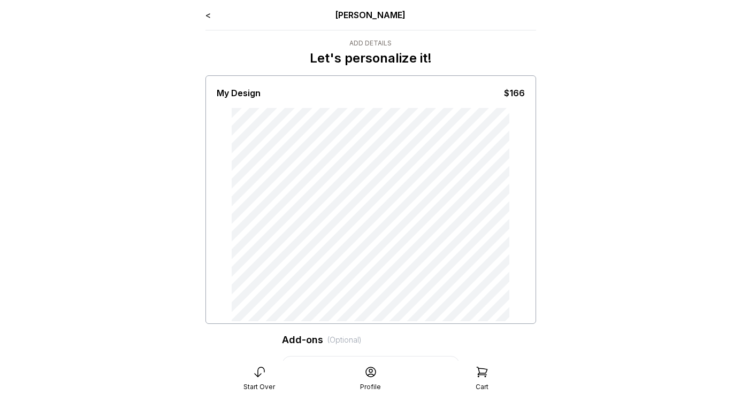
click at [209, 16] on link "<" at bounding box center [207, 15] width 5 height 11
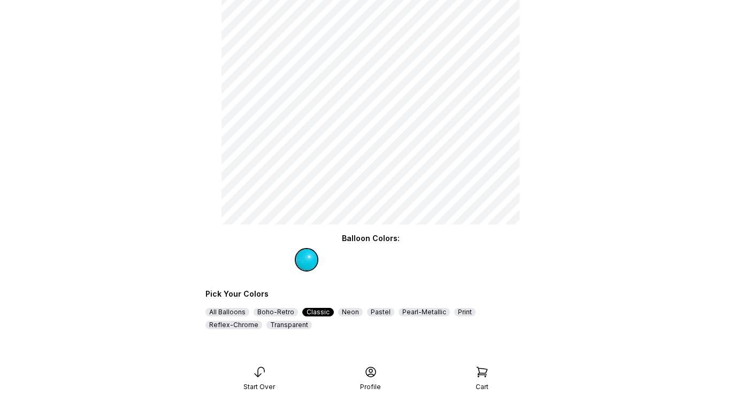
scroll to position [81, 0]
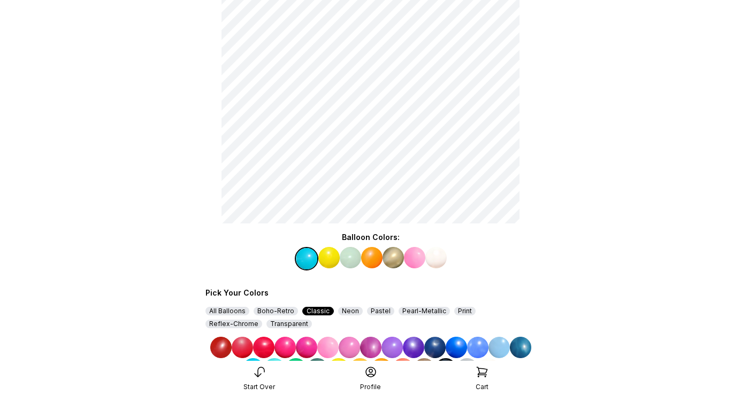
click at [477, 347] on img at bounding box center [477, 347] width 21 height 21
click at [334, 258] on img at bounding box center [328, 257] width 21 height 21
click at [501, 347] on img at bounding box center [498, 347] width 21 height 21
click at [369, 258] on img at bounding box center [371, 257] width 21 height 21
click at [397, 254] on img at bounding box center [392, 257] width 21 height 21
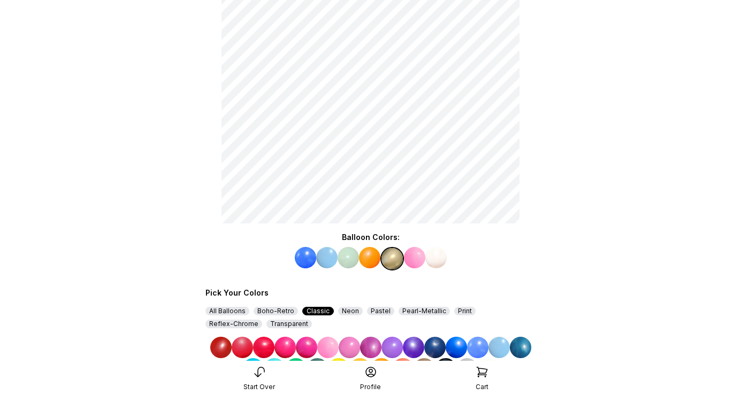
click at [480, 348] on img at bounding box center [477, 347] width 21 height 21
click at [438, 261] on img at bounding box center [435, 257] width 21 height 21
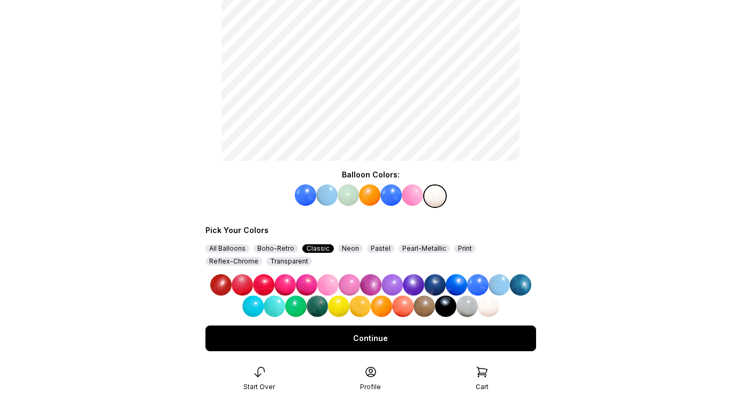
scroll to position [145, 0]
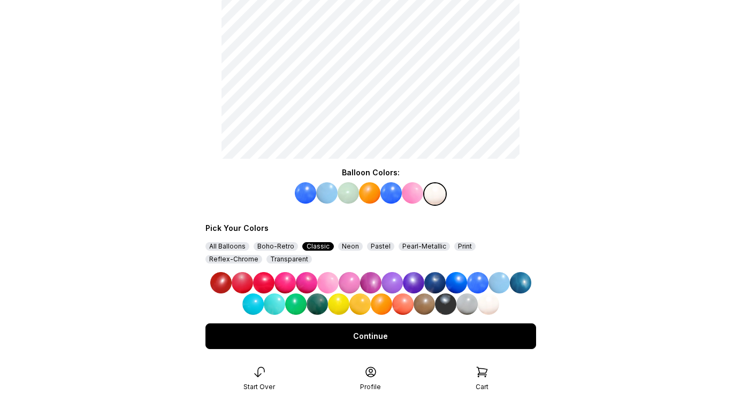
click at [444, 312] on img at bounding box center [445, 304] width 21 height 21
click at [438, 335] on div "Continue" at bounding box center [370, 337] width 331 height 26
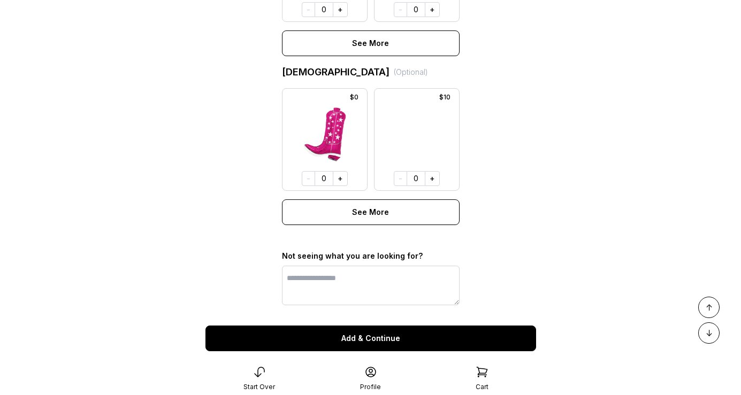
scroll to position [879, 0]
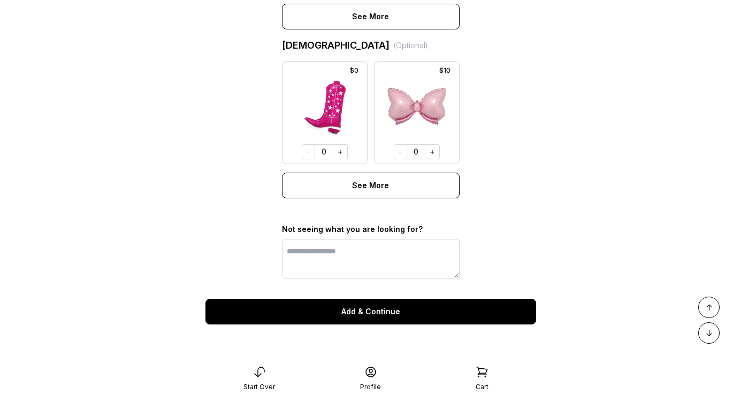
click at [392, 317] on div "Add & Continue" at bounding box center [370, 312] width 331 height 26
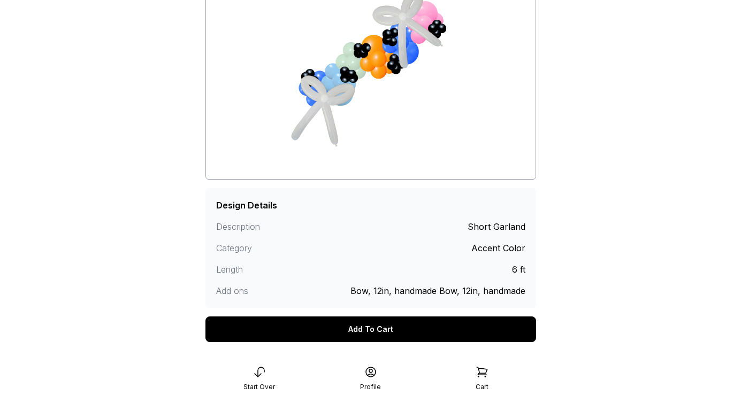
scroll to position [177, 0]
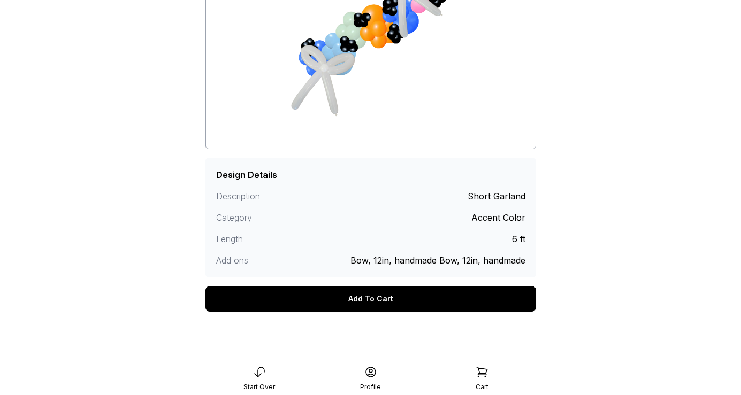
click at [391, 303] on div "Add To Cart" at bounding box center [370, 299] width 331 height 26
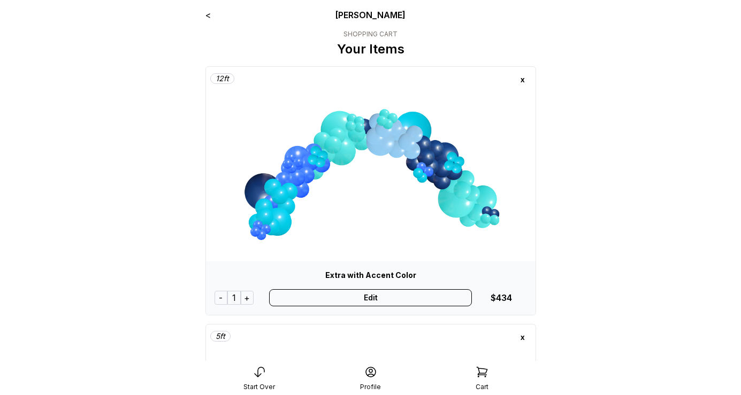
click at [389, 298] on div "Edit" at bounding box center [370, 297] width 203 height 17
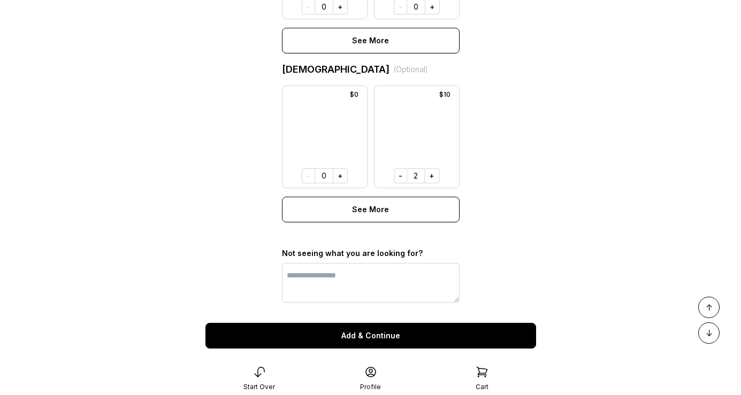
scroll to position [687, 0]
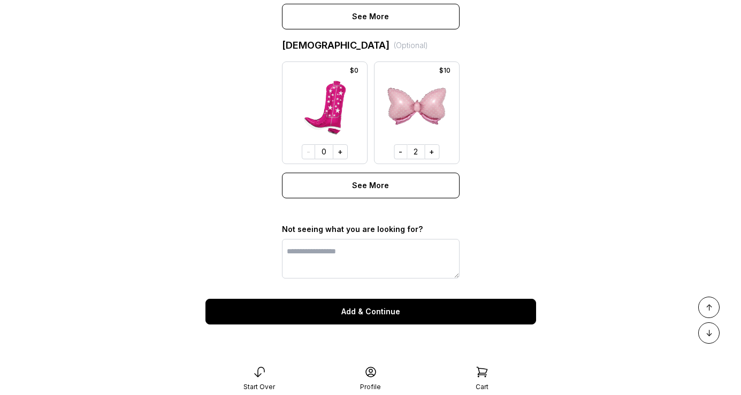
click at [384, 310] on div "Add & Continue" at bounding box center [370, 312] width 331 height 26
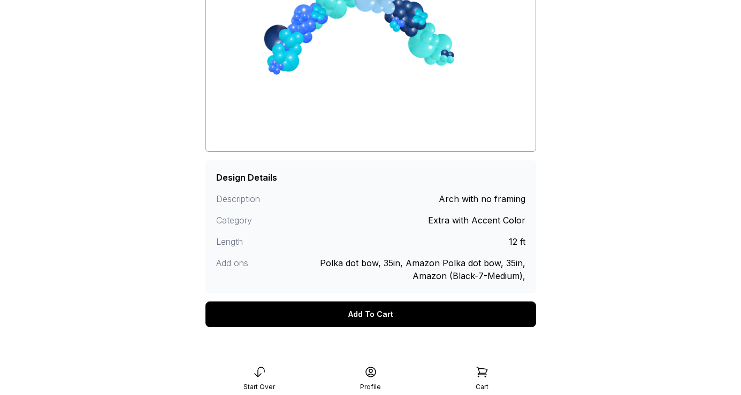
scroll to position [206, 0]
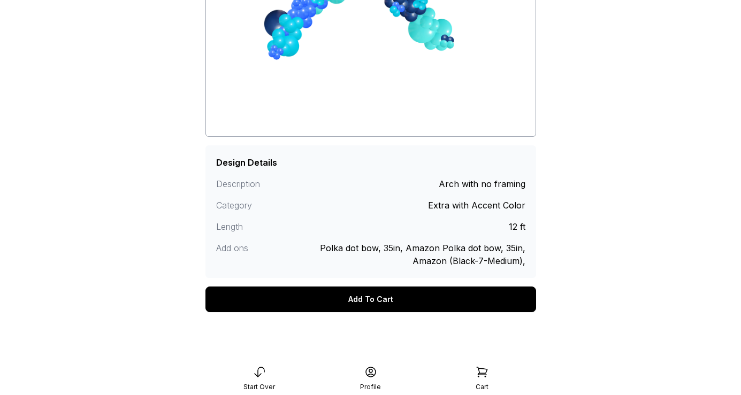
click at [385, 304] on div "Add To Cart" at bounding box center [370, 300] width 331 height 26
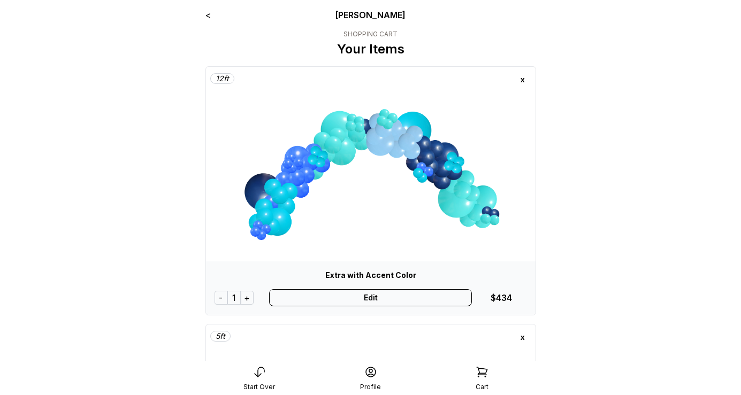
click at [395, 297] on div "Edit" at bounding box center [370, 297] width 203 height 17
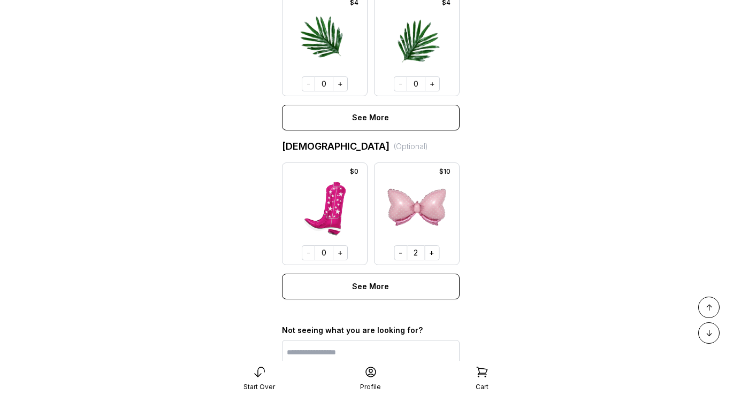
scroll to position [661, 0]
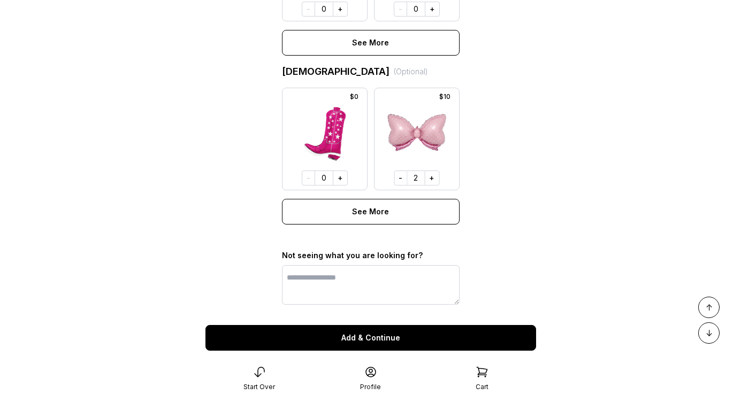
click at [394, 339] on div "Add & Continue" at bounding box center [370, 338] width 331 height 26
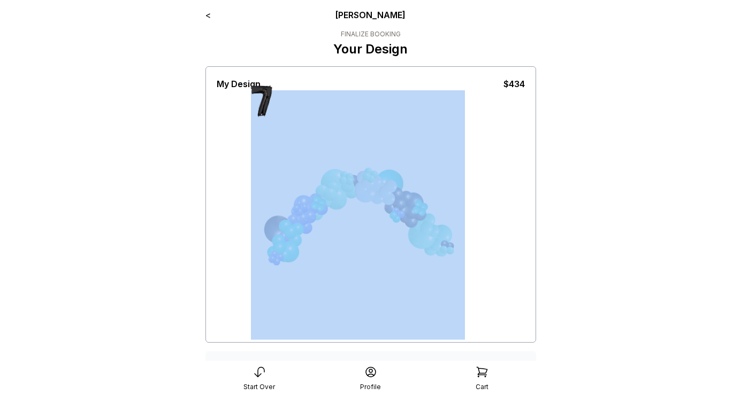
drag, startPoint x: 260, startPoint y: 111, endPoint x: 264, endPoint y: 145, distance: 33.9
click at [264, 145] on div at bounding box center [358, 215] width 214 height 250
click at [296, 100] on img at bounding box center [358, 215] width 214 height 250
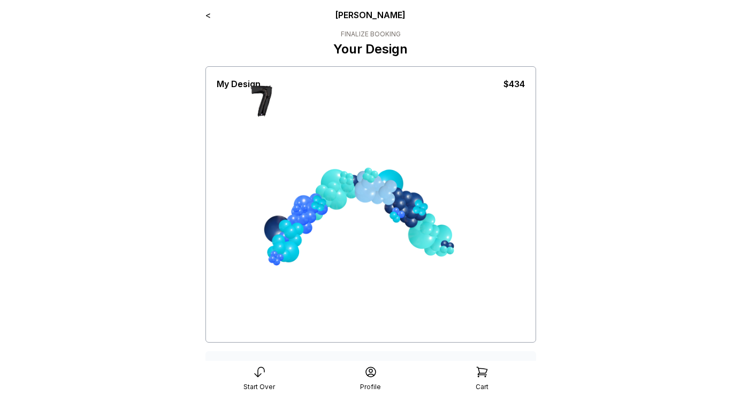
drag, startPoint x: 503, startPoint y: 155, endPoint x: 522, endPoint y: 154, distance: 19.3
click at [523, 154] on div "My Design $434 screenshot clear" at bounding box center [371, 209] width 308 height 263
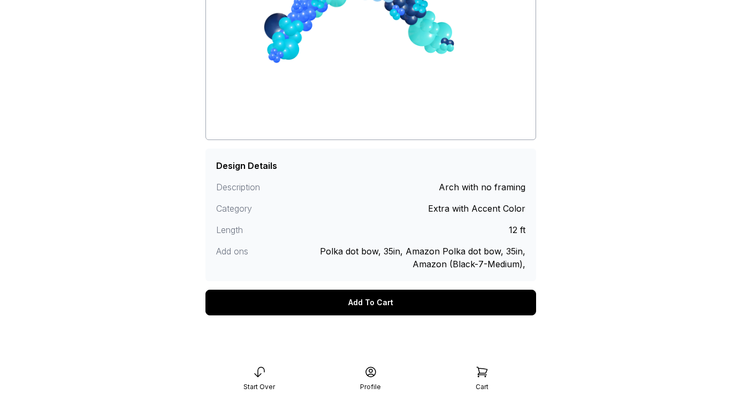
scroll to position [206, 0]
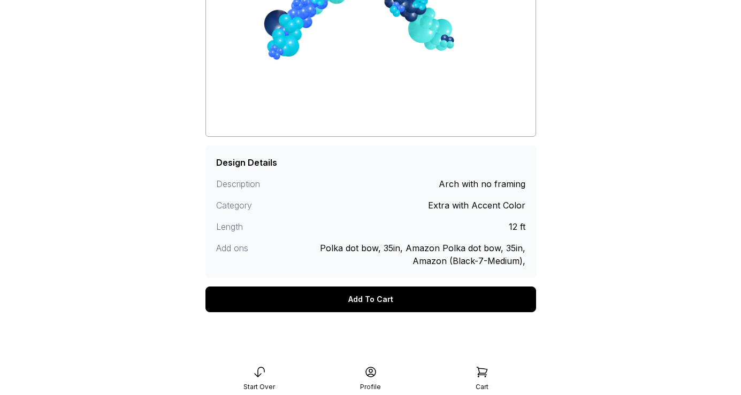
click at [455, 301] on div "Add To Cart" at bounding box center [370, 300] width 331 height 26
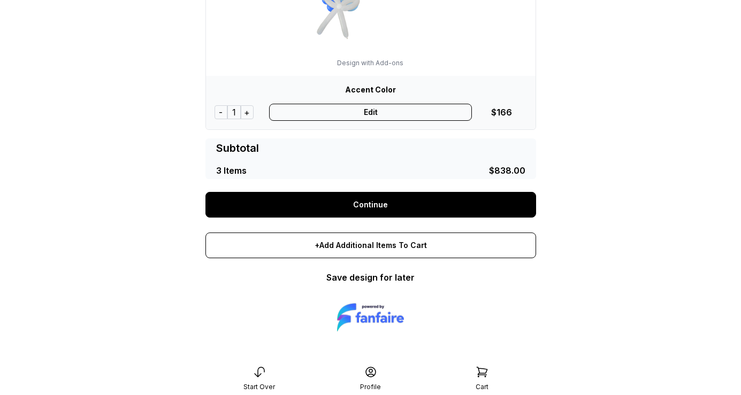
scroll to position [723, 0]
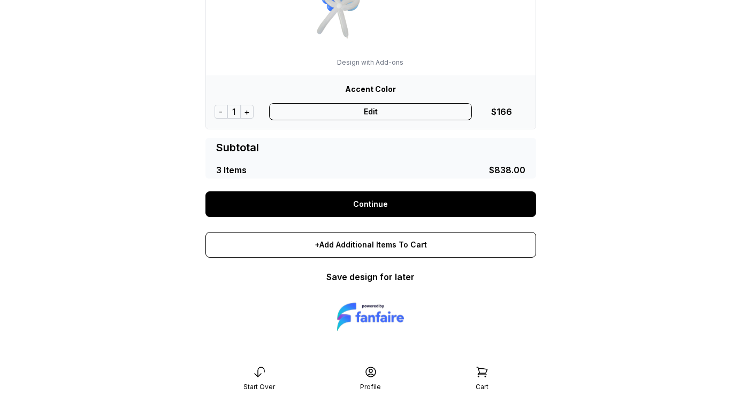
click at [421, 206] on link "Continue" at bounding box center [370, 204] width 331 height 26
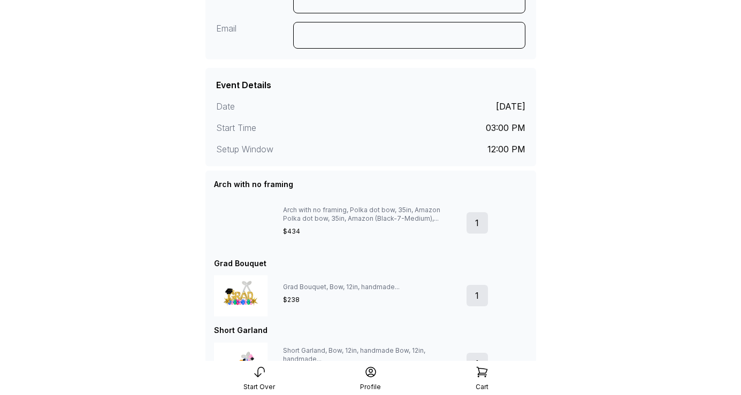
scroll to position [186, 0]
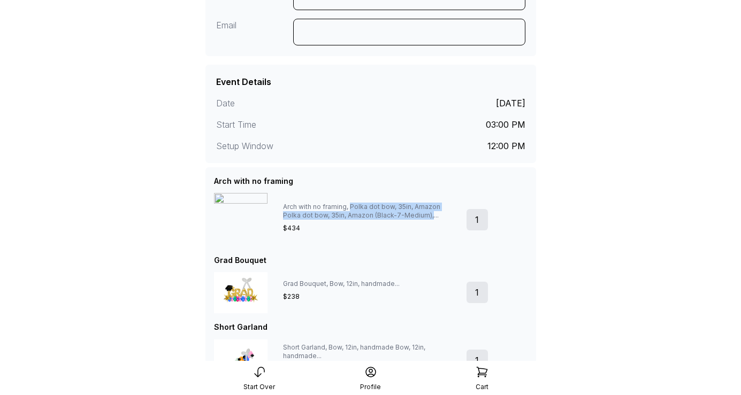
drag, startPoint x: 351, startPoint y: 206, endPoint x: 411, endPoint y: 219, distance: 61.3
click at [411, 219] on div "Arch with no framing, Polka dot bow, 35in, Amazon Polka dot bow, 35in, Amazon (…" at bounding box center [370, 211] width 174 height 17
drag, startPoint x: 283, startPoint y: 207, endPoint x: 438, endPoint y: 232, distance: 156.0
click at [438, 232] on div "Arch with no framing, Polka dot bow, 35in, Amazon Polka dot bow, 35in, Amazon (…" at bounding box center [370, 219] width 183 height 43
click at [438, 232] on div "$434" at bounding box center [370, 228] width 174 height 9
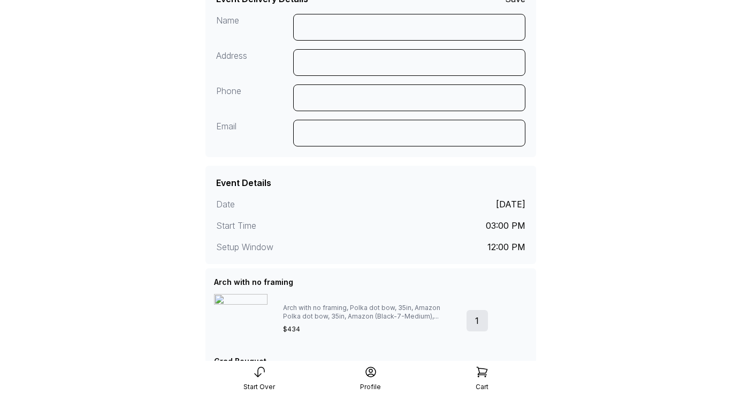
scroll to position [0, 0]
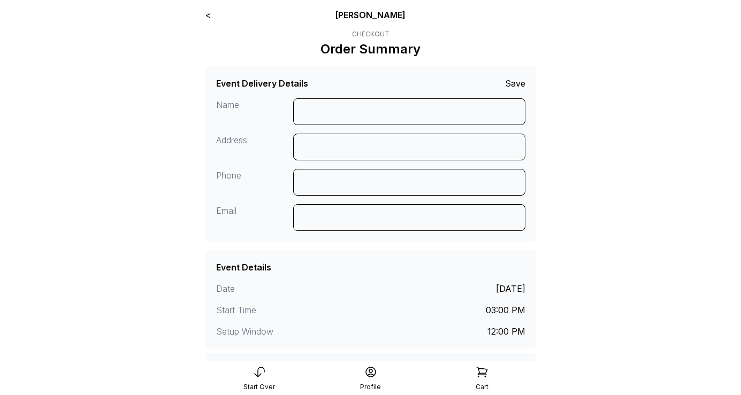
click at [209, 19] on link "<" at bounding box center [207, 15] width 5 height 11
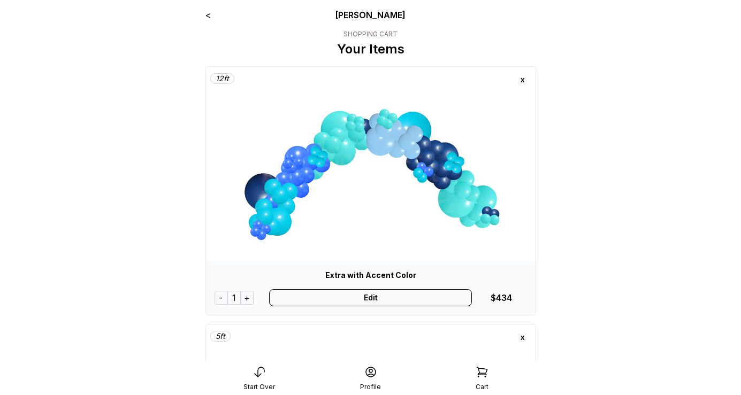
click at [524, 82] on div "x" at bounding box center [522, 79] width 17 height 17
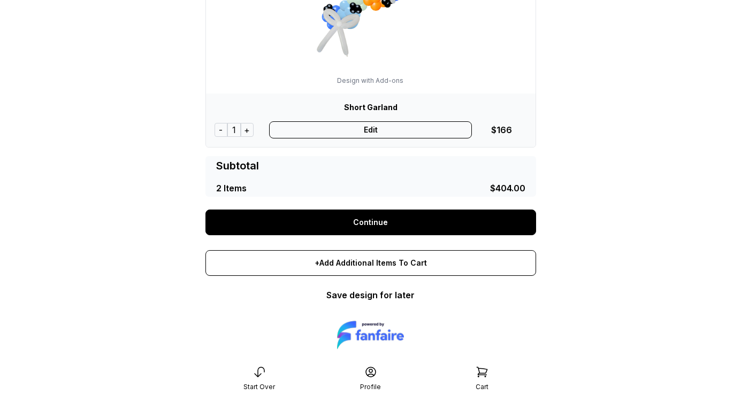
scroll to position [465, 0]
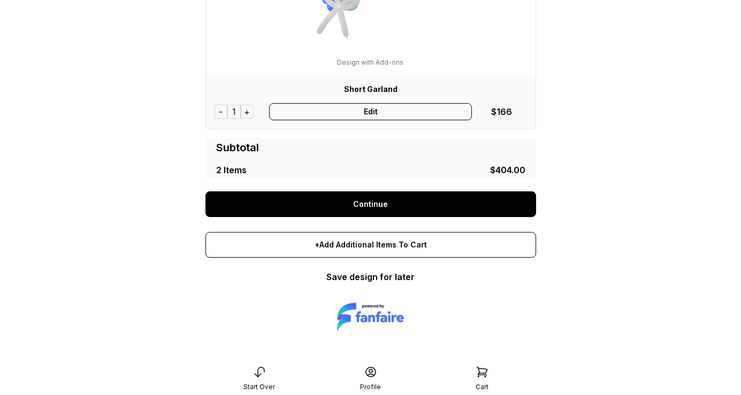
click at [426, 201] on link "Continue" at bounding box center [370, 204] width 331 height 26
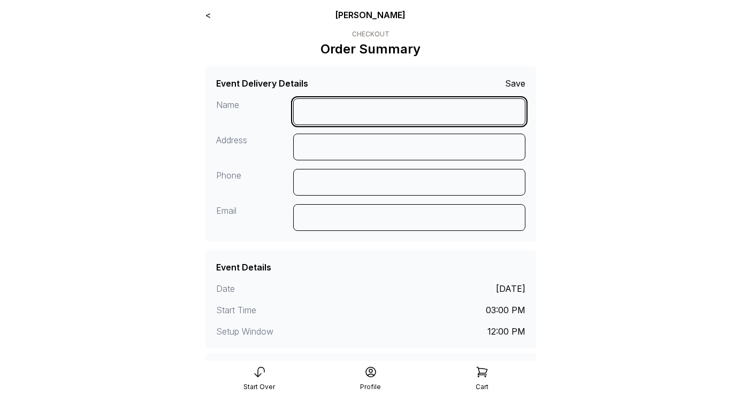
click at [327, 108] on input at bounding box center [409, 111] width 232 height 27
type input "**********"
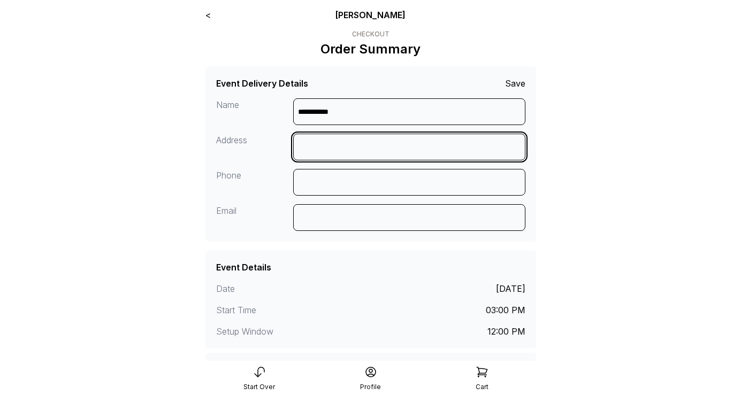
click at [319, 142] on input at bounding box center [409, 147] width 232 height 27
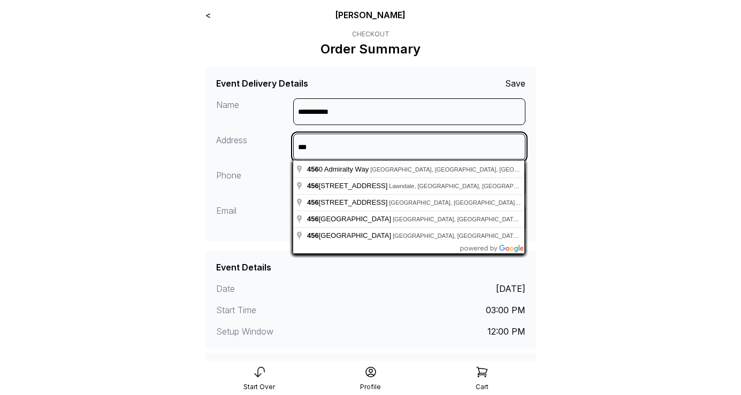
click at [358, 148] on input "***" at bounding box center [409, 147] width 232 height 27
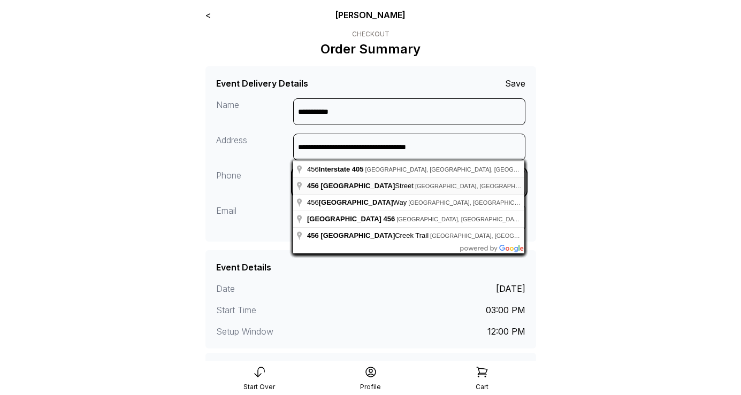
type input "**********"
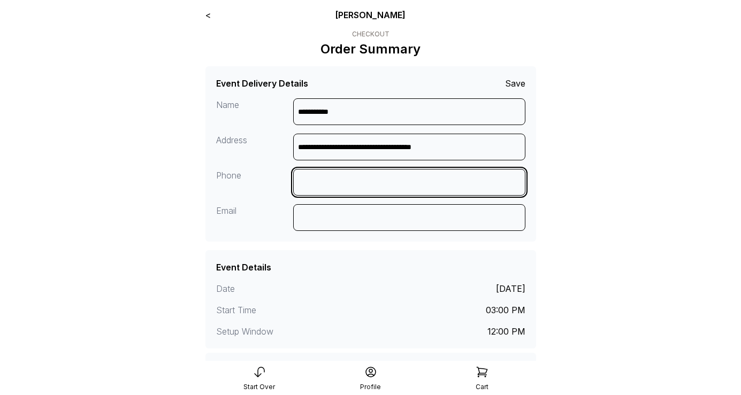
click at [464, 185] on input at bounding box center [409, 182] width 232 height 27
type input "**********"
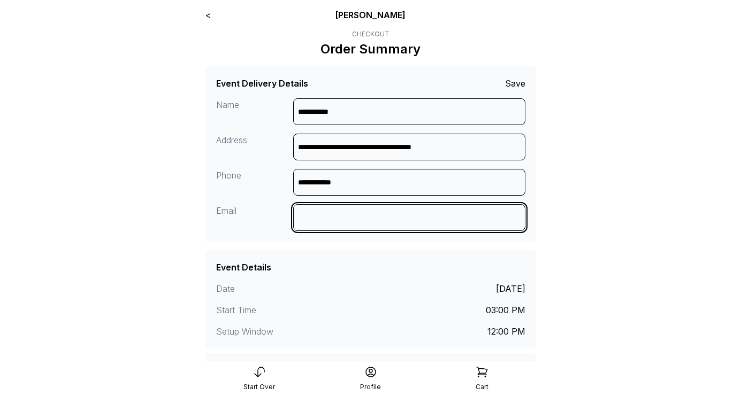
click at [433, 219] on input at bounding box center [409, 217] width 232 height 27
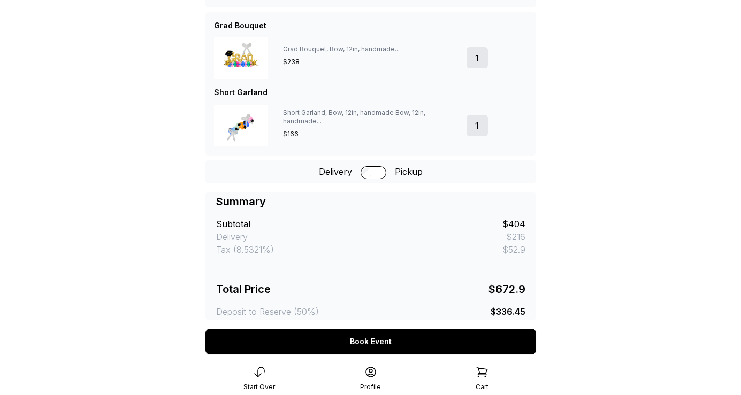
scroll to position [344, 0]
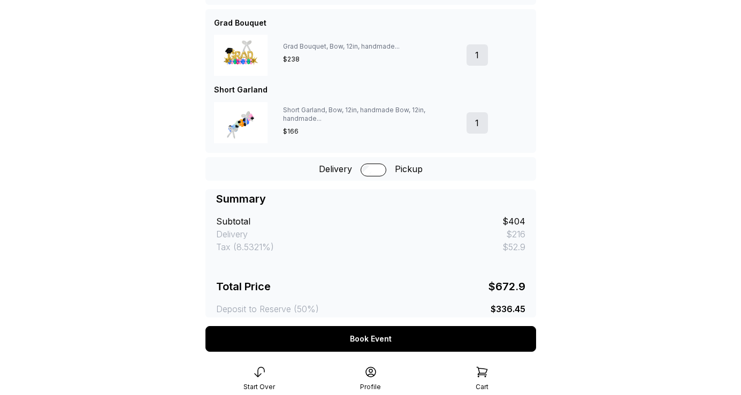
type input "**********"
click at [396, 334] on div "Book Event" at bounding box center [370, 339] width 331 height 26
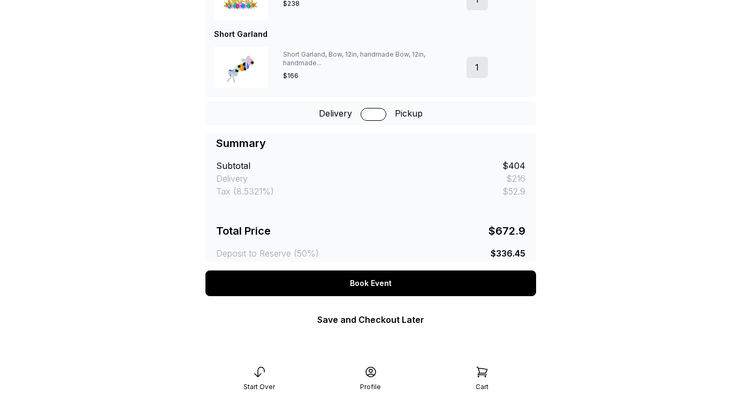
scroll to position [288, 0]
